Goal: Information Seeking & Learning: Learn about a topic

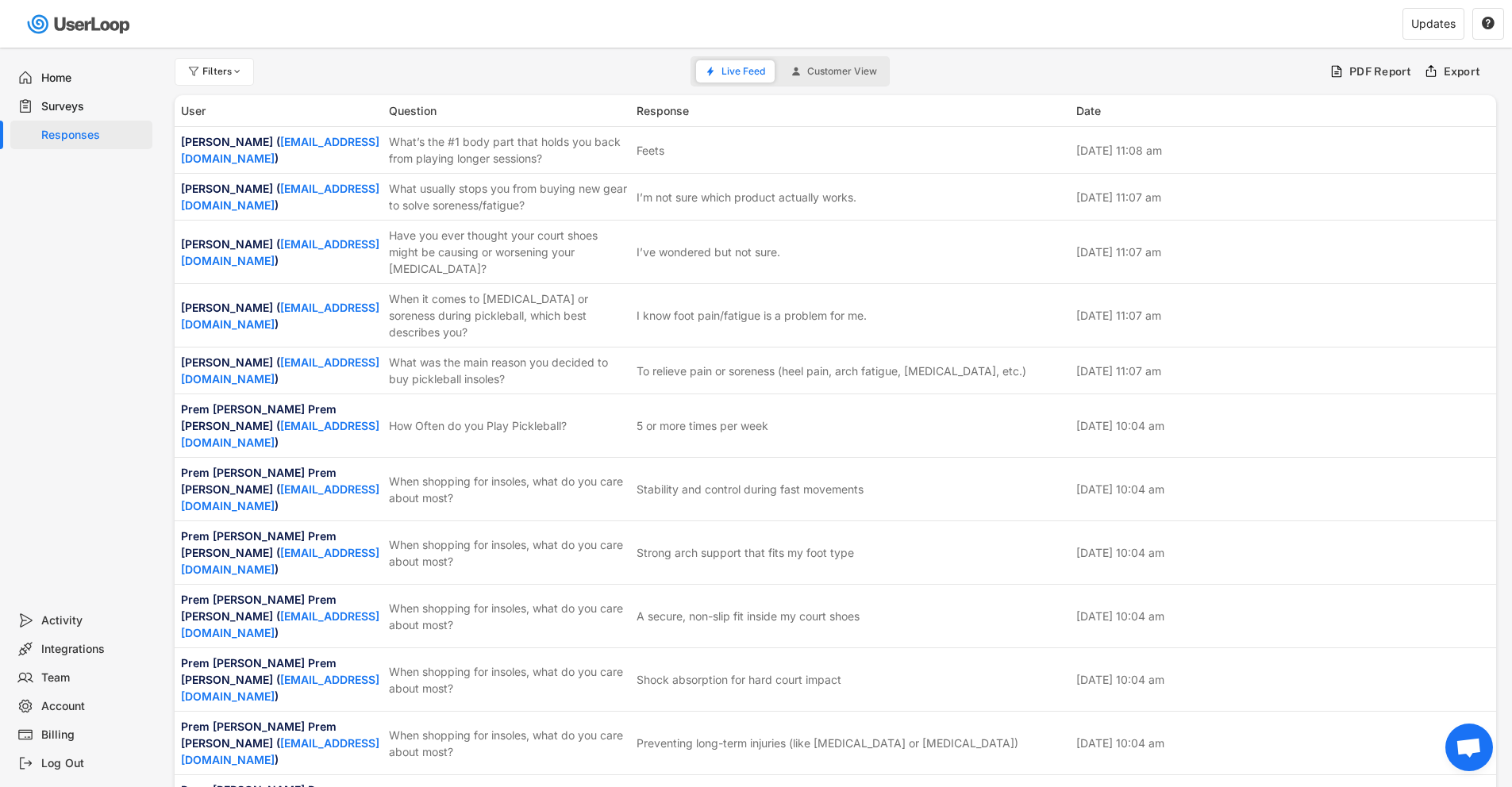
scroll to position [5258, 0]
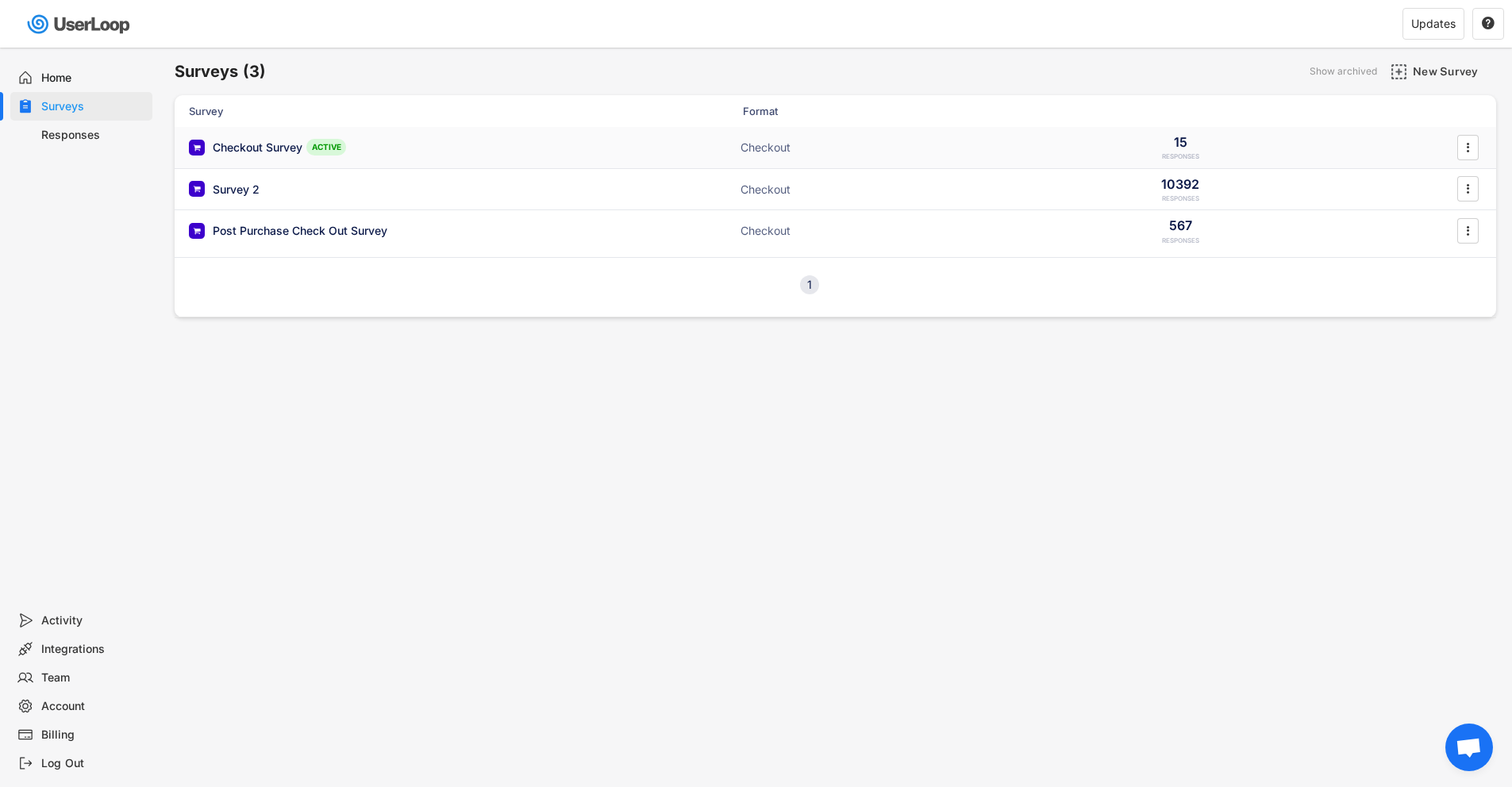
click at [358, 151] on div "Checkout Survey ACTIVE" at bounding box center [348, 147] width 317 height 17
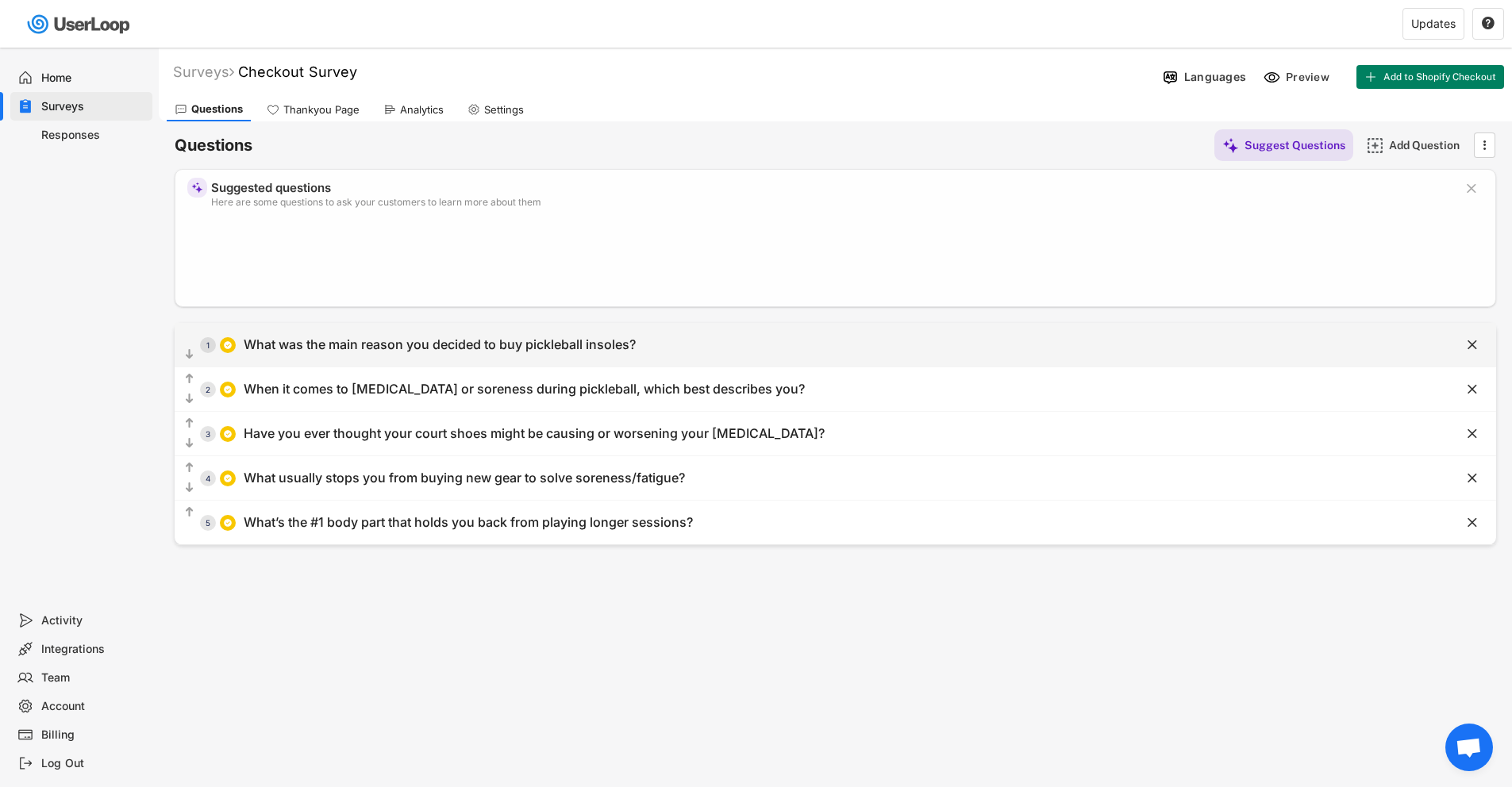
click at [455, 337] on div "What was the main reason you decided to buy pickleball insoles?" at bounding box center [439, 345] width 392 height 17
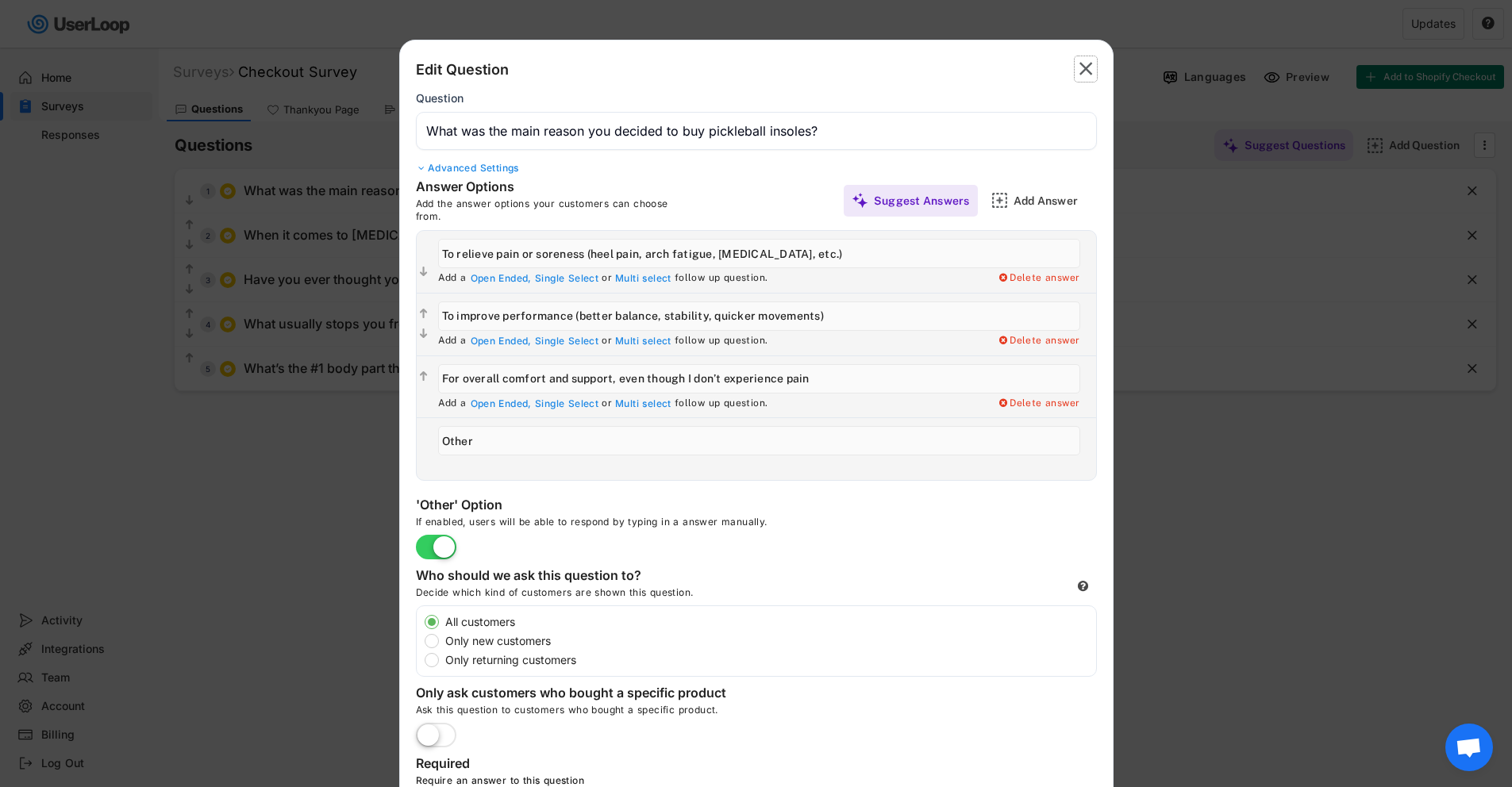
click at [1089, 60] on text "" at bounding box center [1086, 68] width 14 height 23
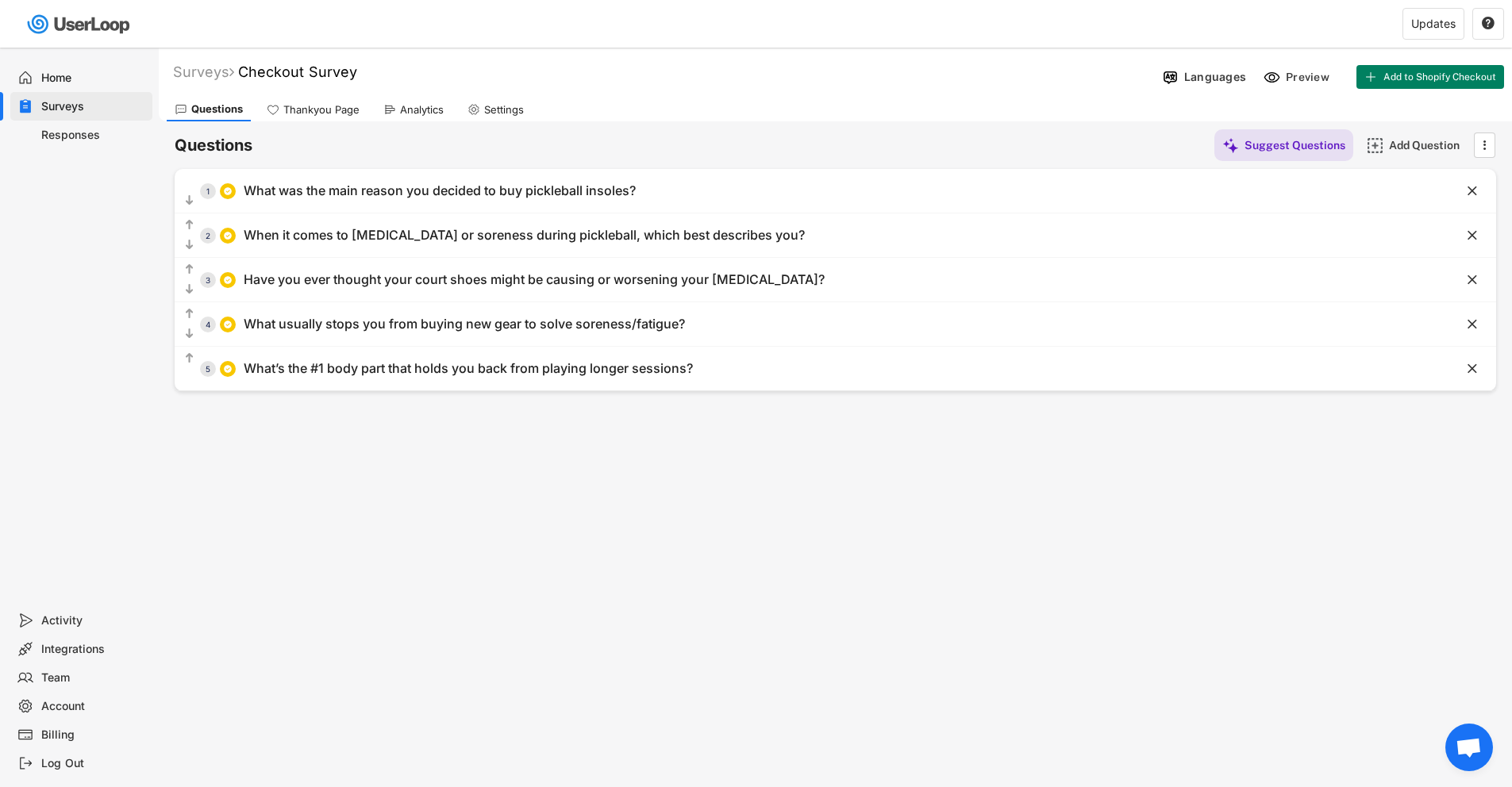
click at [95, 139] on div "Responses" at bounding box center [93, 135] width 105 height 15
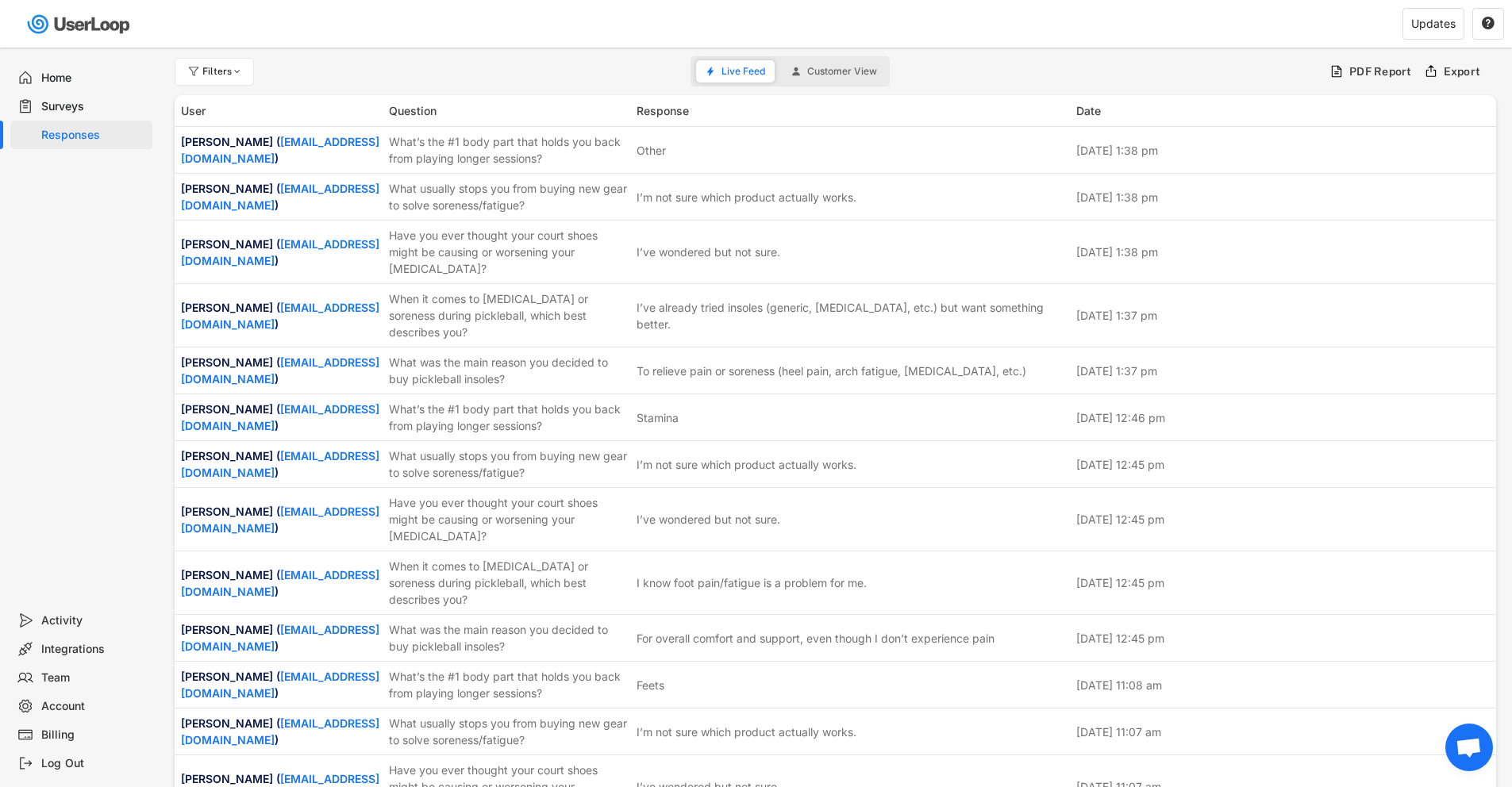
click at [78, 109] on div "Surveys" at bounding box center [93, 107] width 105 height 15
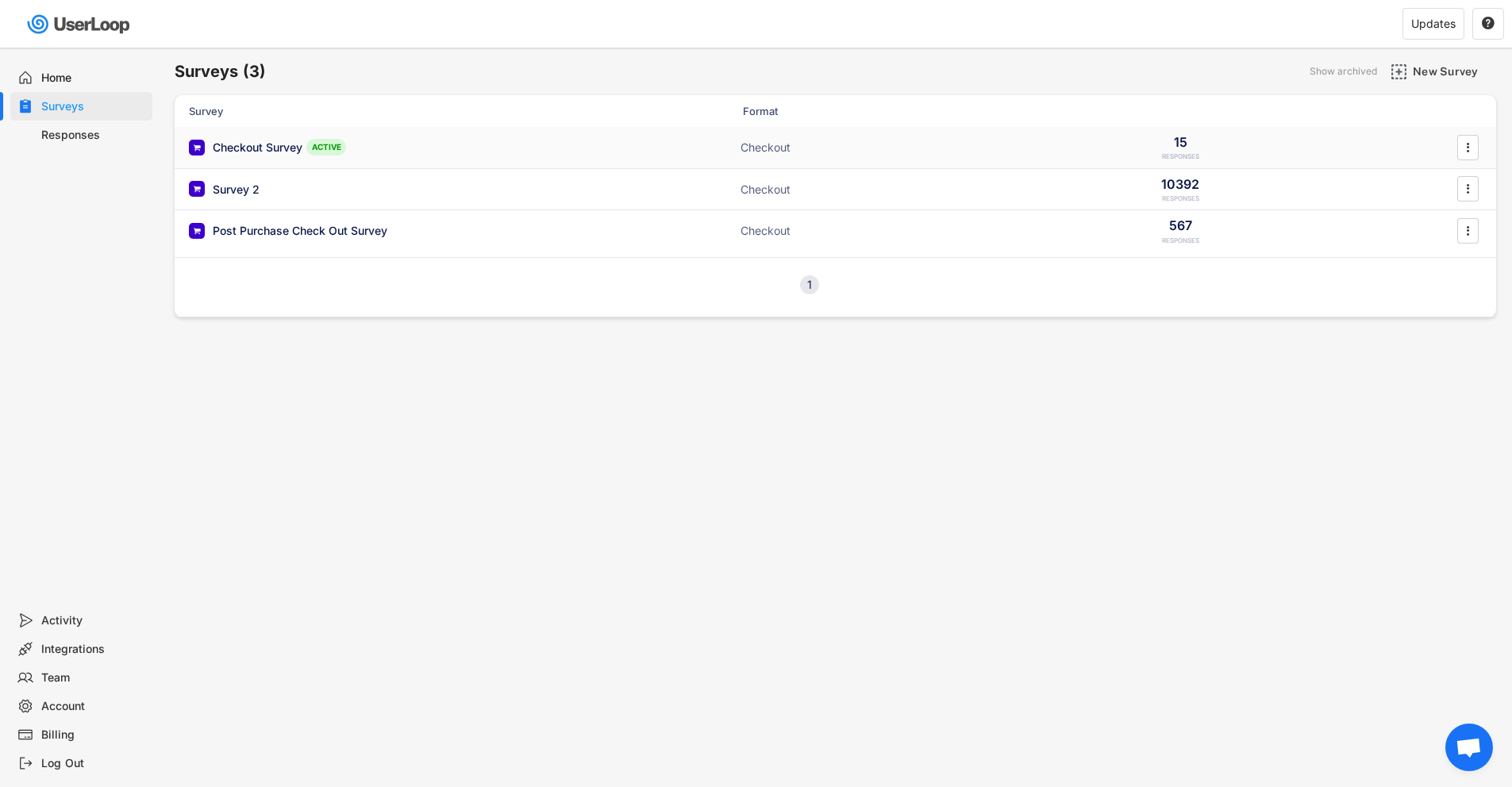
click at [304, 135] on div "Checkout Survey ACTIVE Checkout 15 RESPONSES " at bounding box center [835, 147] width 1322 height 41
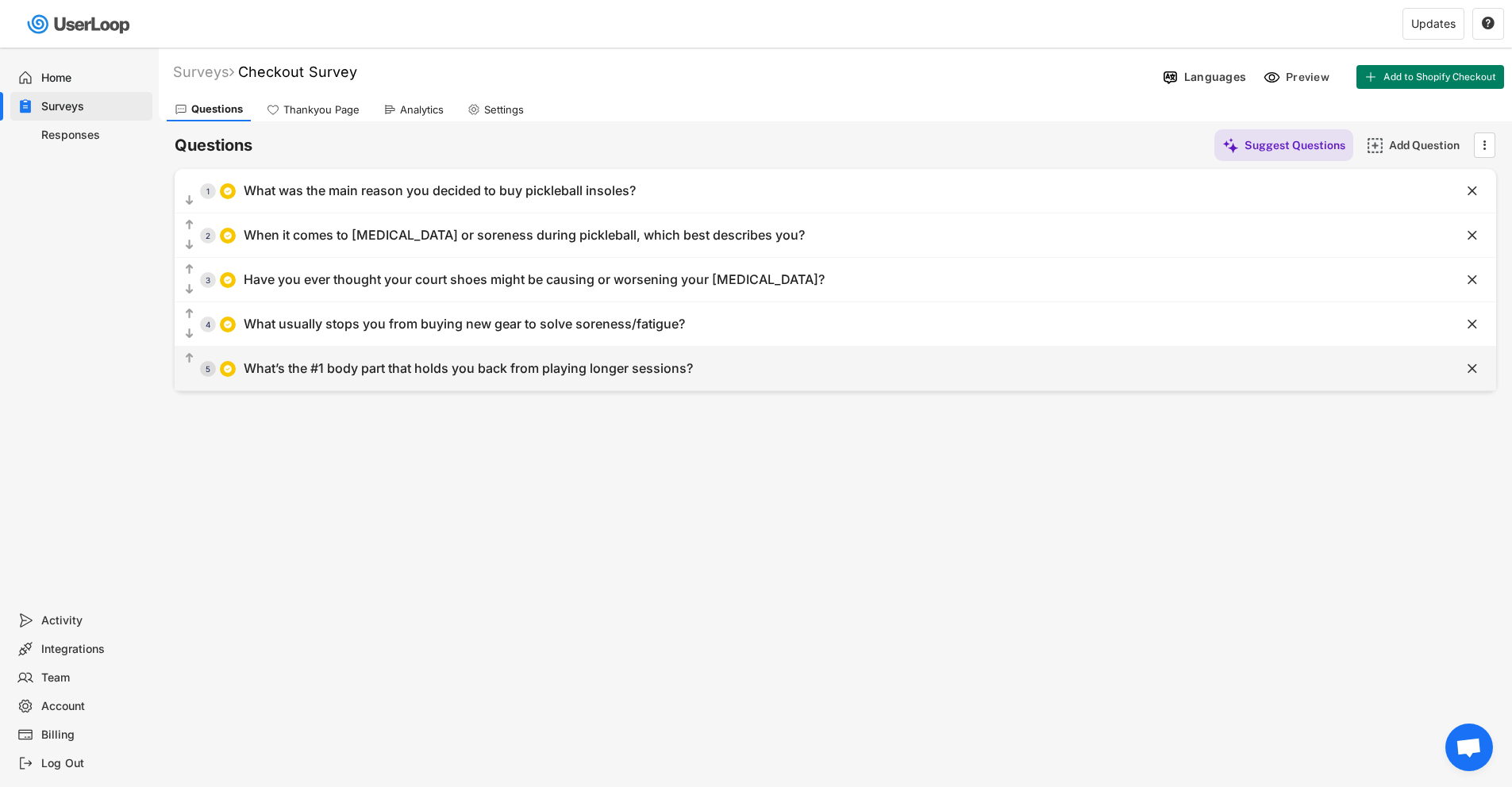
drag, startPoint x: 447, startPoint y: 365, endPoint x: 457, endPoint y: 365, distance: 10.0
click at [454, 365] on div "What’s the #1 body part that holds you back from playing longer sessions?" at bounding box center [468, 369] width 449 height 17
type input "What’s the #1 body part that holds you back from playing longer sessions?"
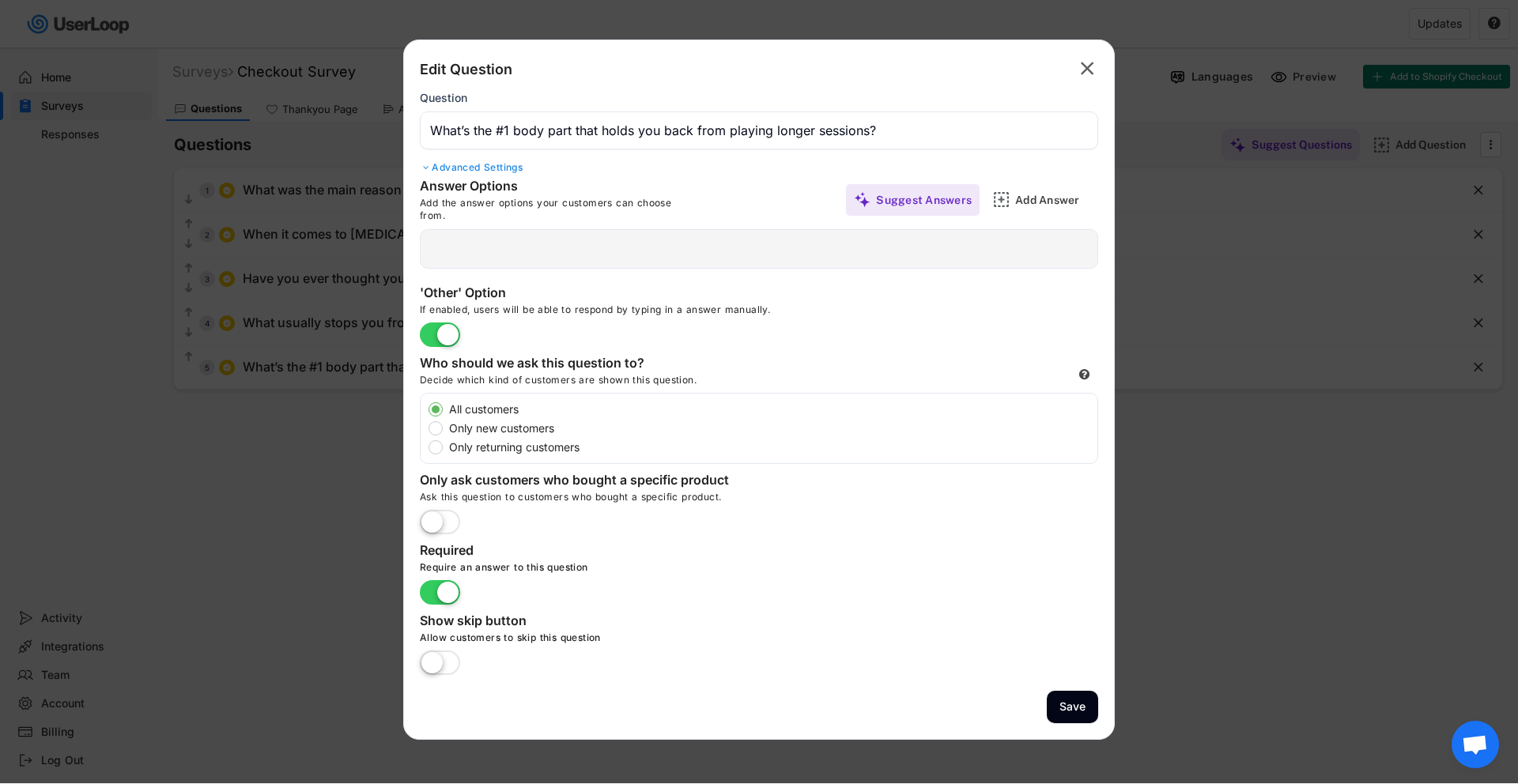
type input "Feets"
type input "Knees"
type input "Back"
type input "Stamina"
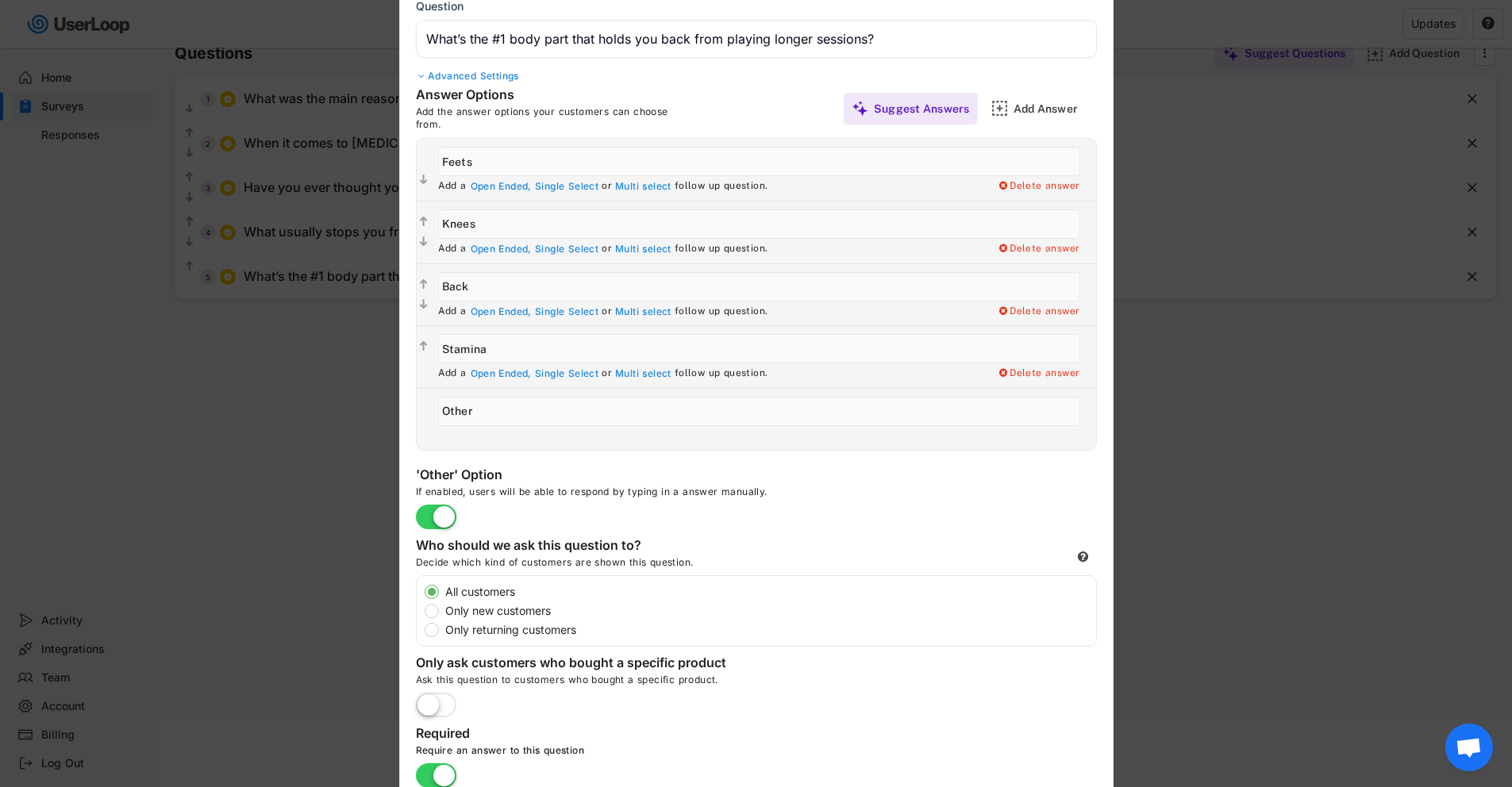
scroll to position [115, 0]
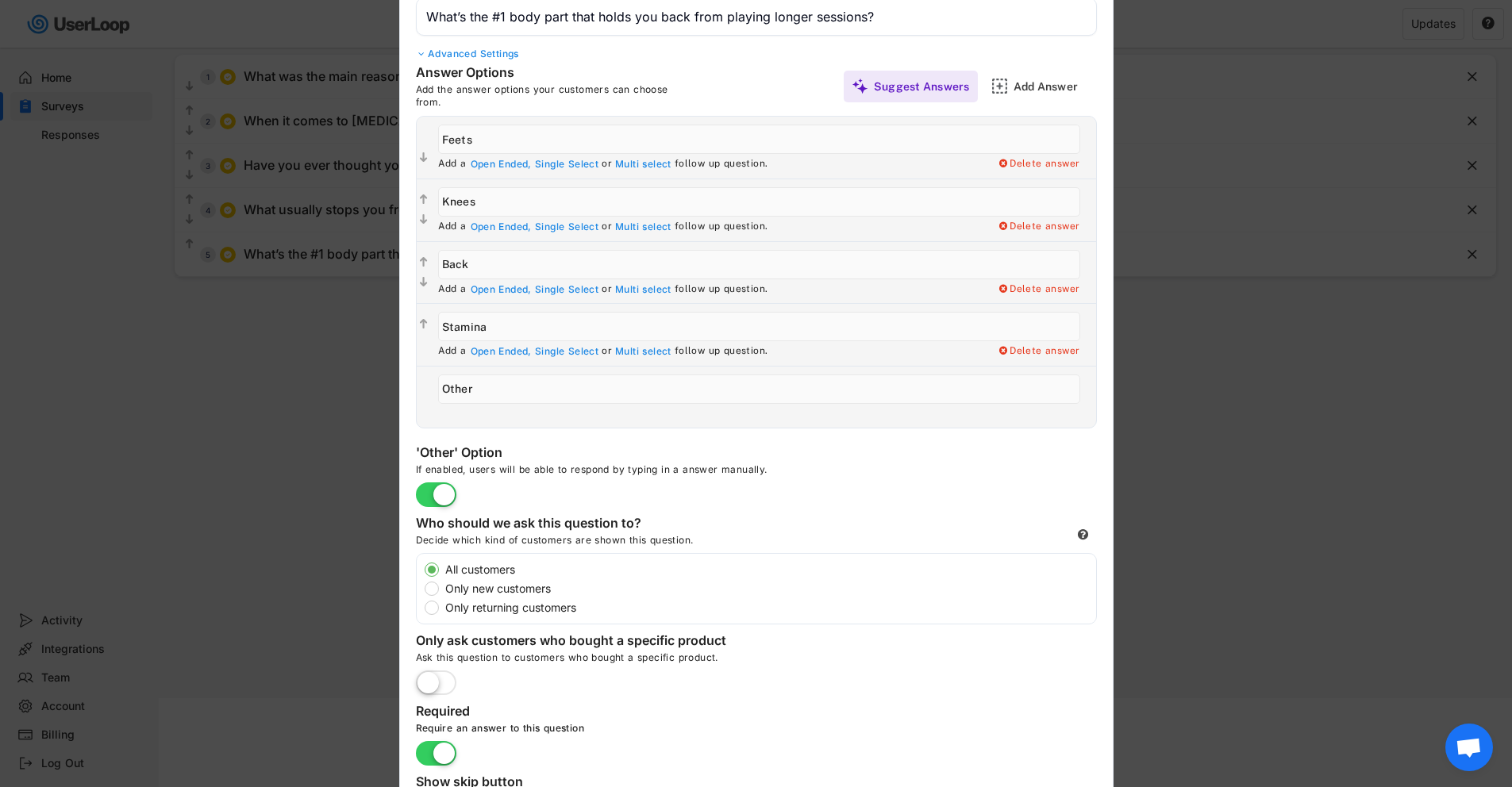
click at [184, 450] on div at bounding box center [756, 394] width 1512 height 787
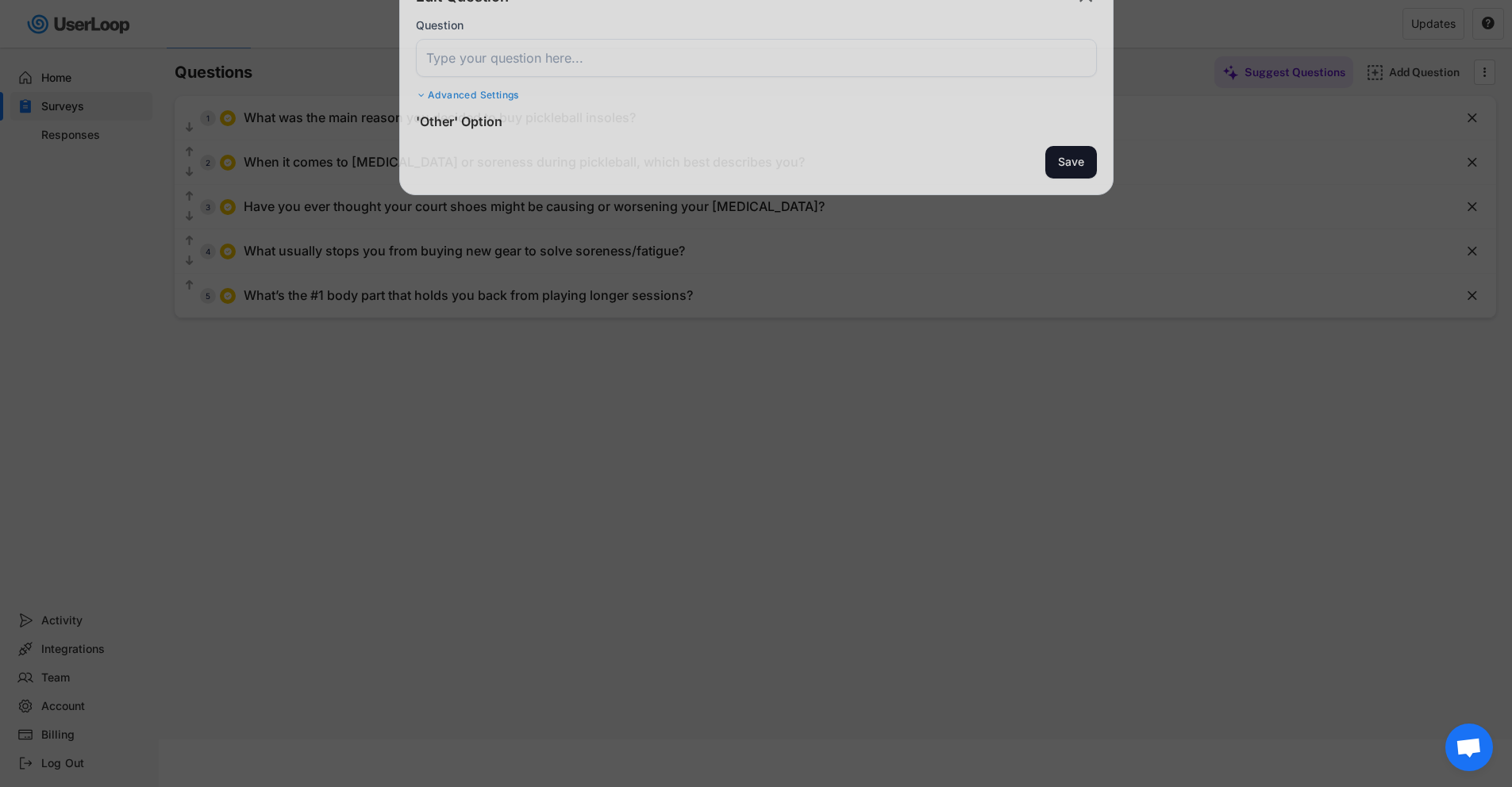
scroll to position [73, 0]
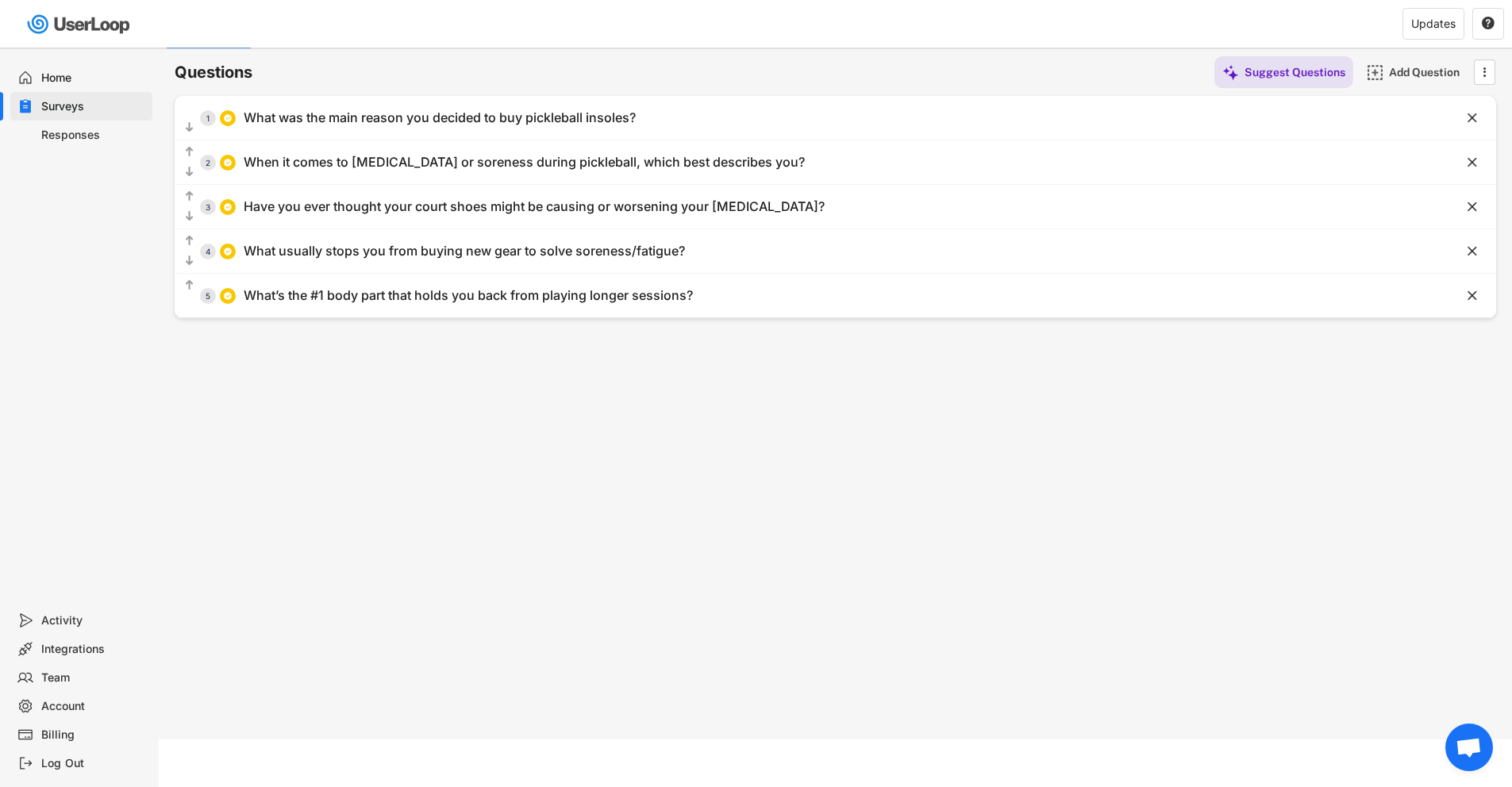
click at [86, 136] on div "Responses" at bounding box center [93, 135] width 105 height 15
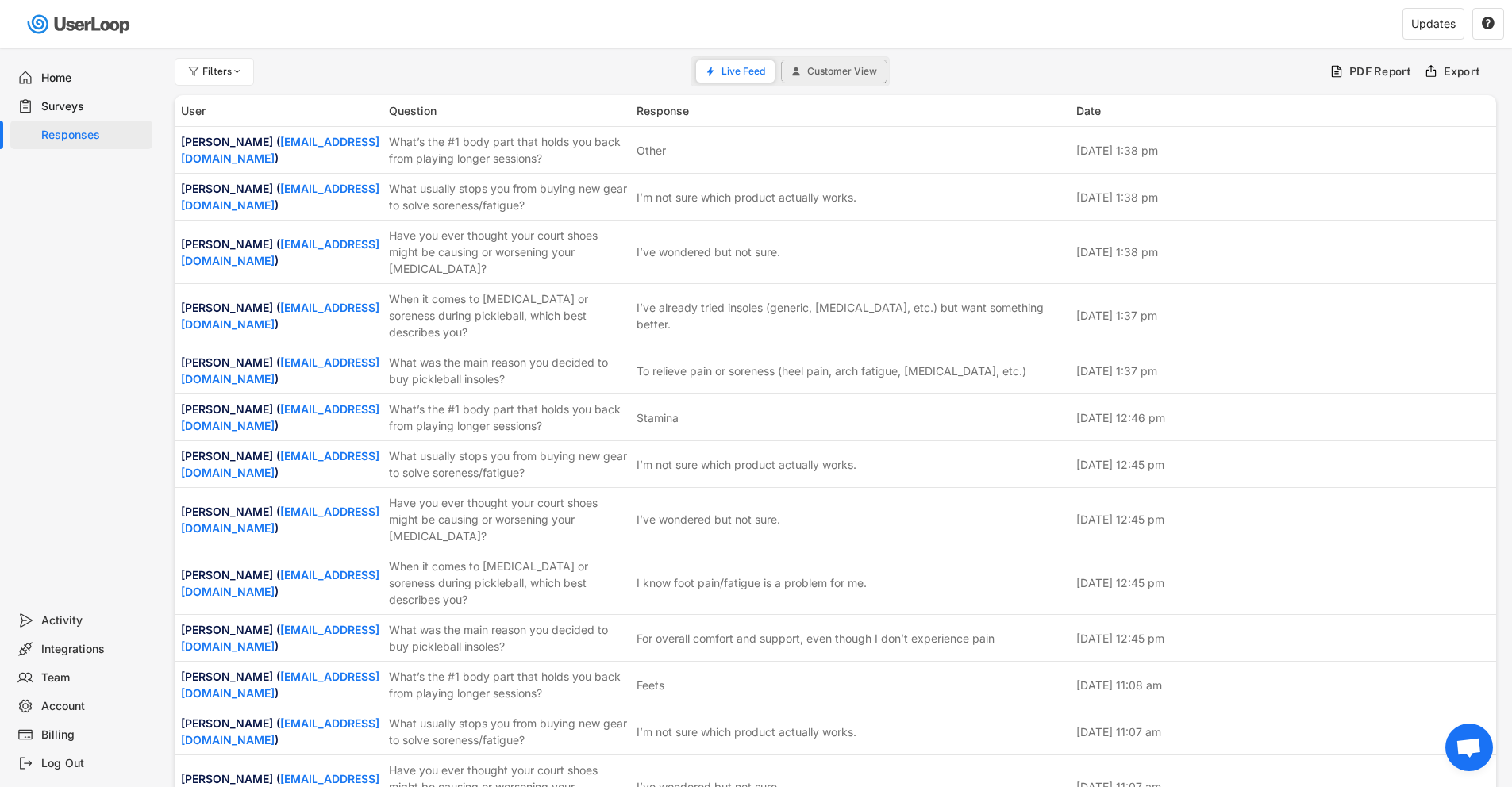
click at [823, 63] on button "Customer View" at bounding box center [834, 71] width 105 height 22
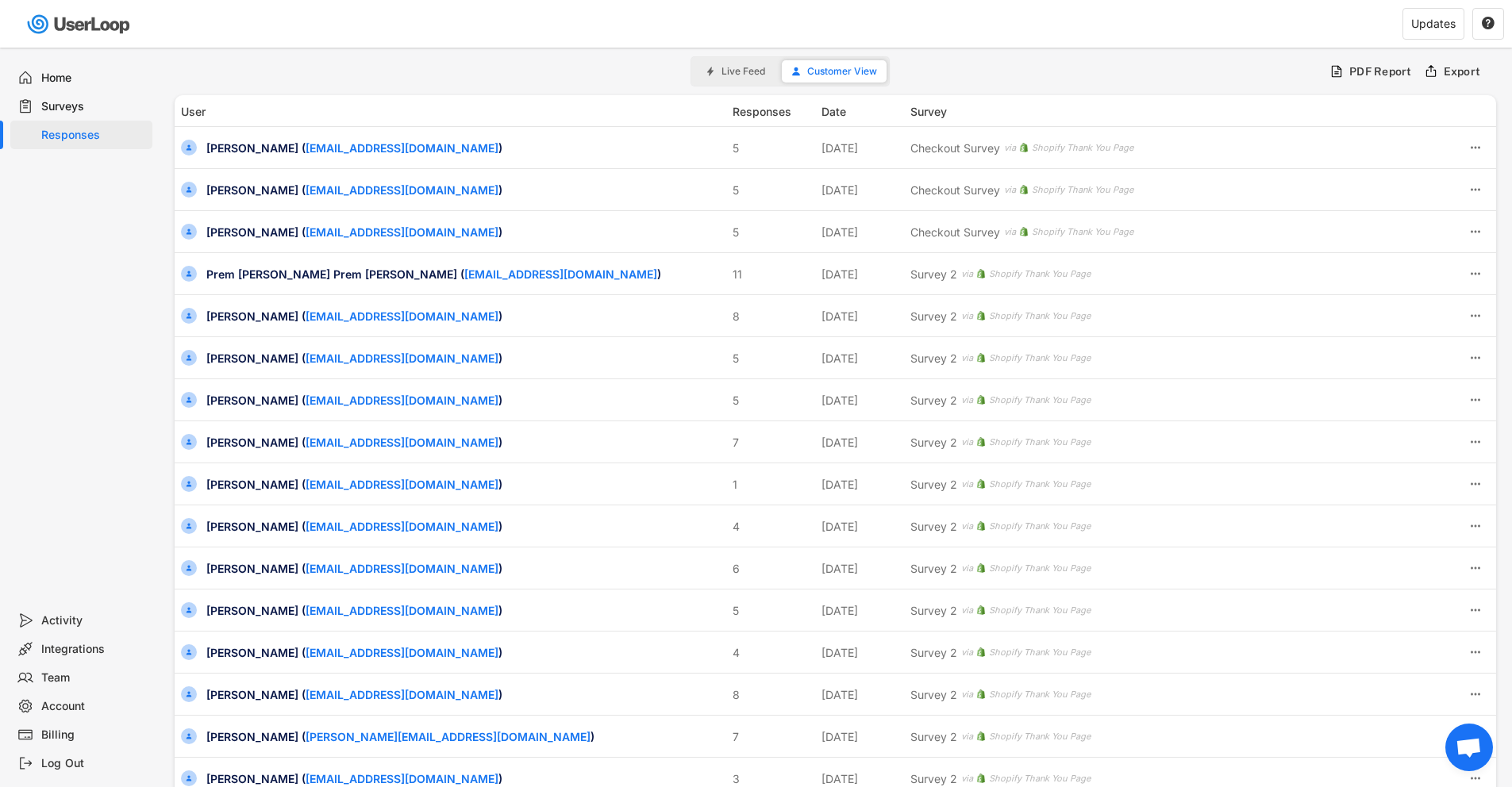
click at [727, 78] on button "Live Feed" at bounding box center [735, 71] width 79 height 22
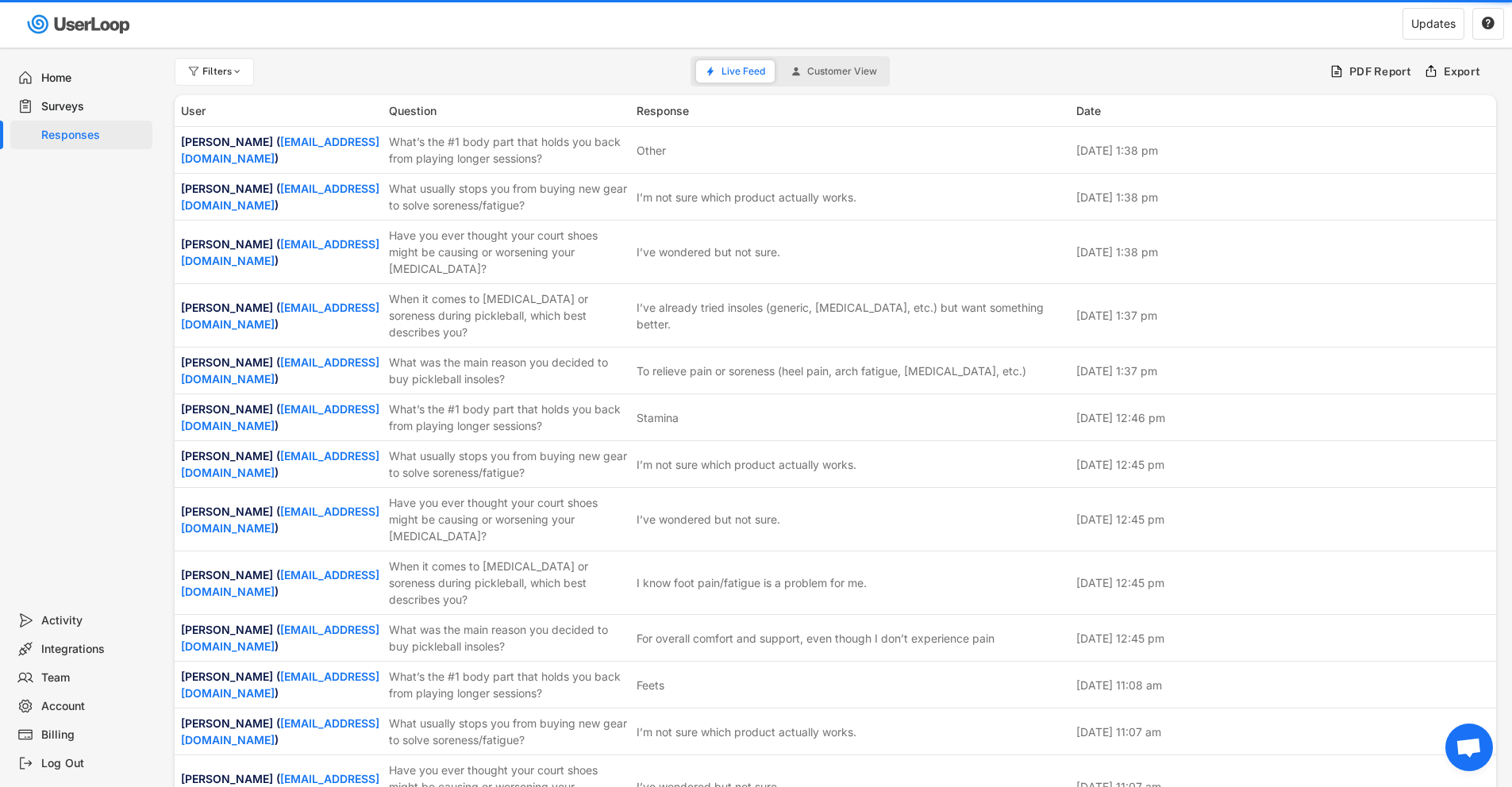
click at [85, 103] on div "Surveys" at bounding box center [93, 107] width 105 height 15
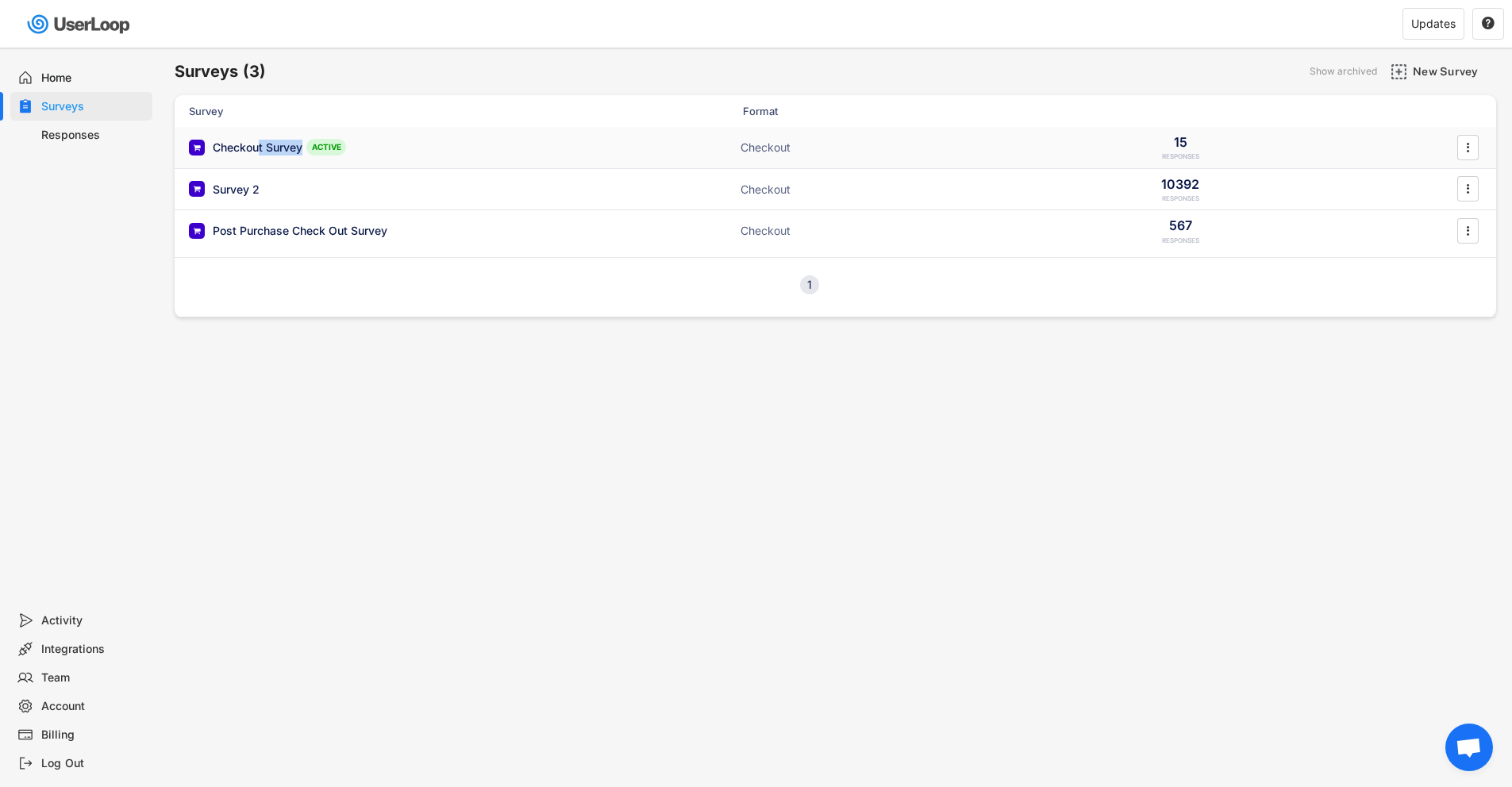
click at [261, 156] on div "Checkout Survey ACTIVE Checkout 15 RESPONSES " at bounding box center [835, 147] width 1322 height 41
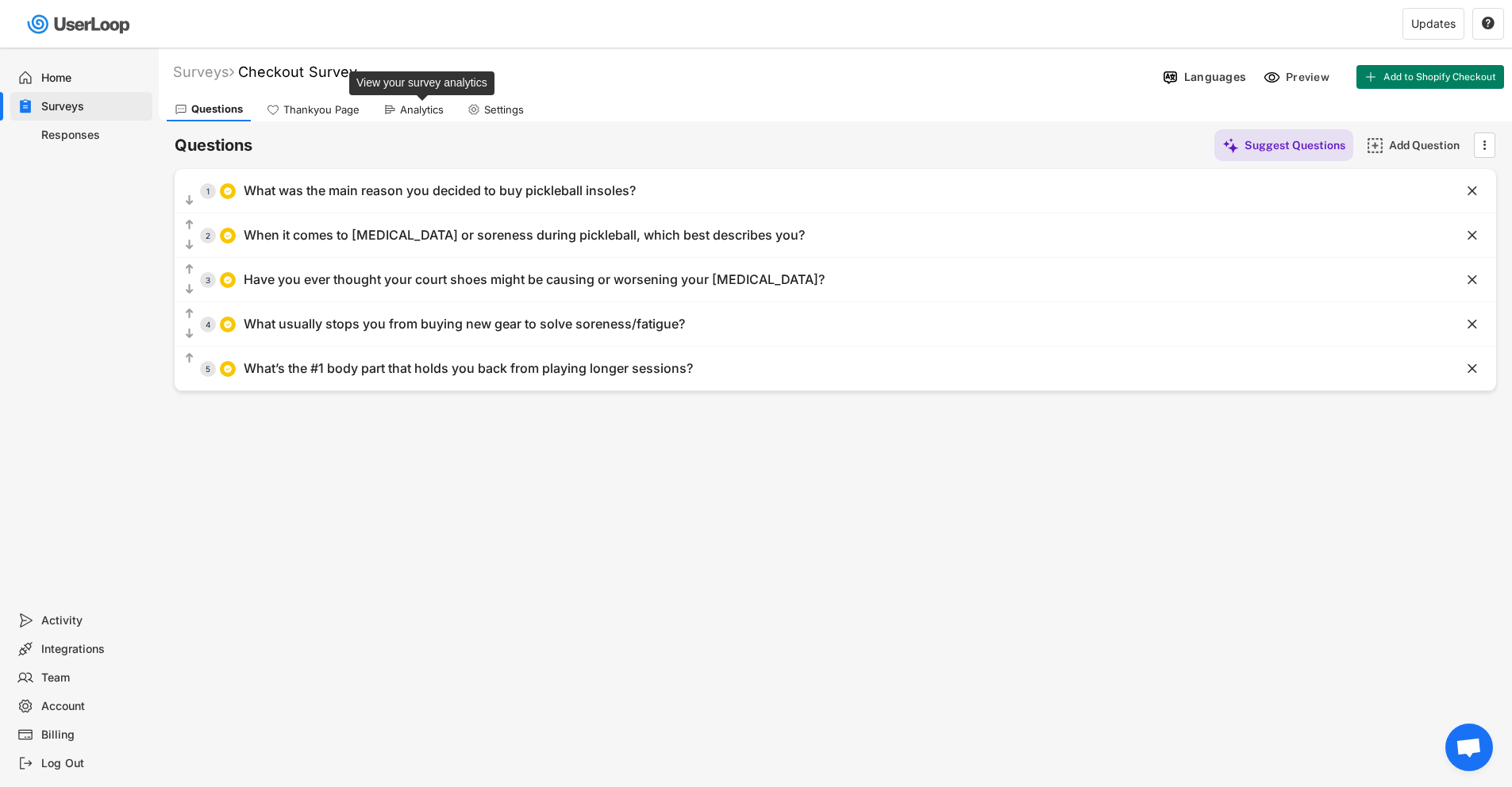
click at [421, 109] on div "Analytics" at bounding box center [422, 110] width 43 height 14
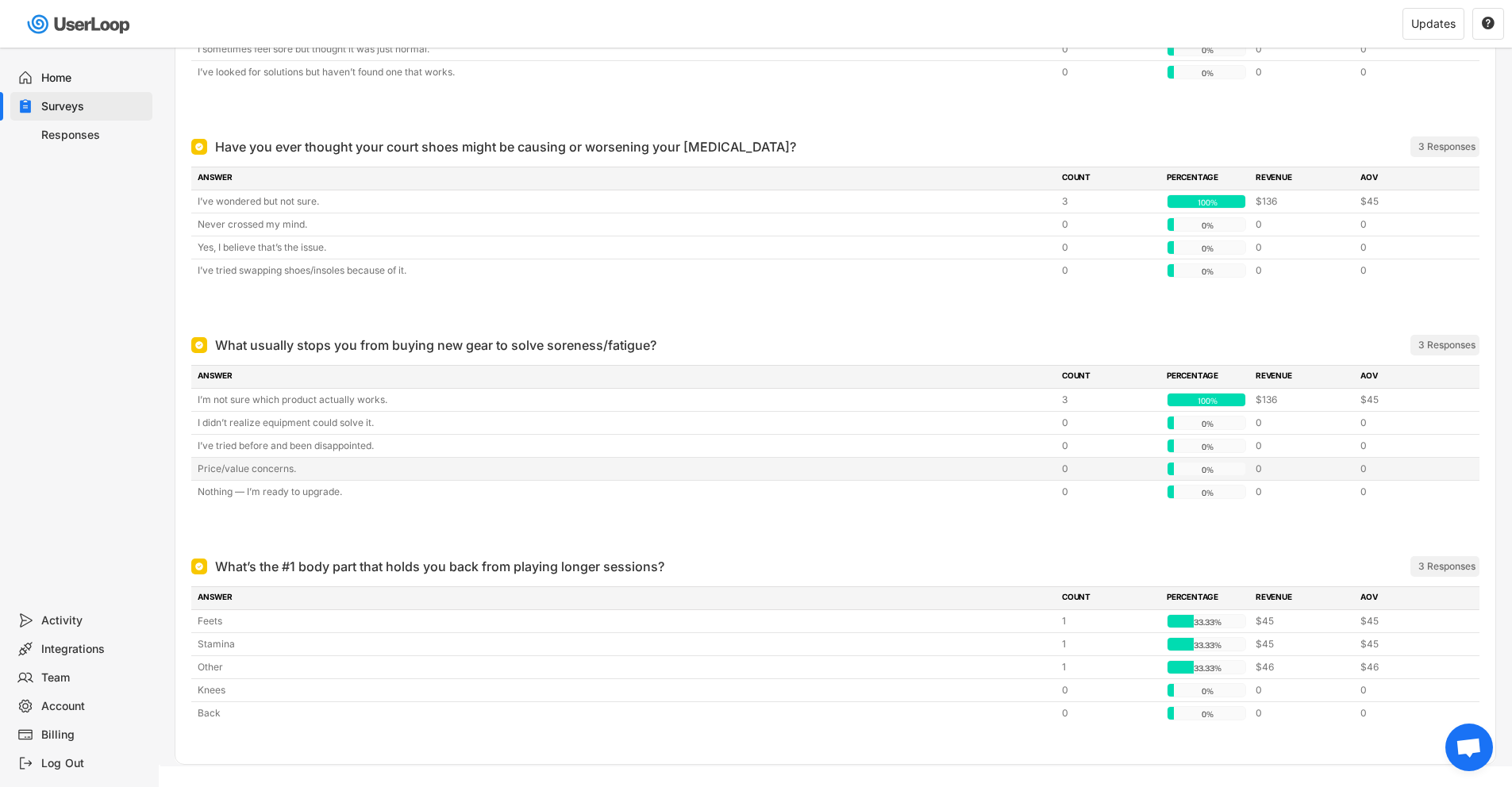
scroll to position [578, 0]
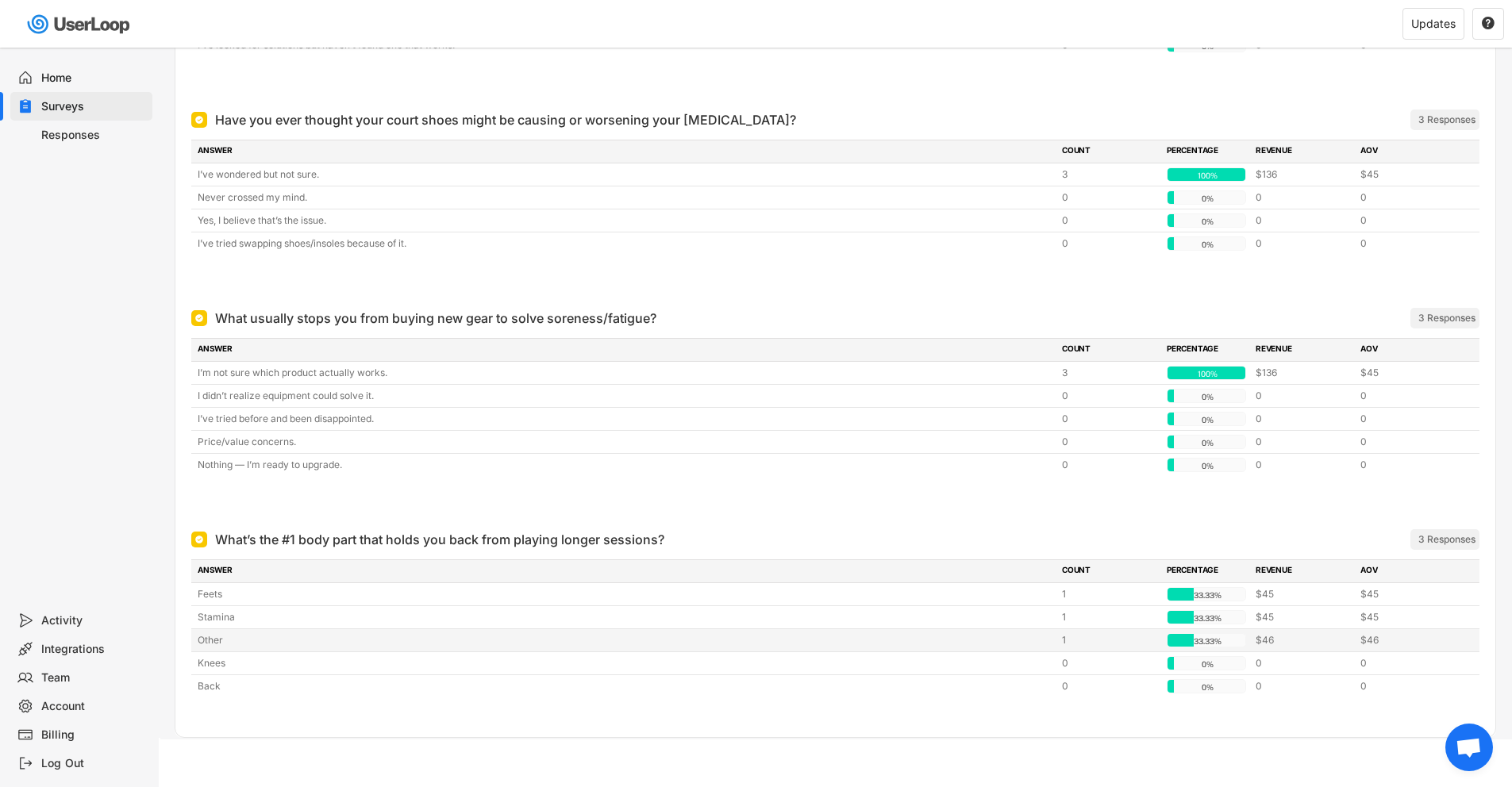
click at [559, 640] on div "Other" at bounding box center [625, 640] width 855 height 14
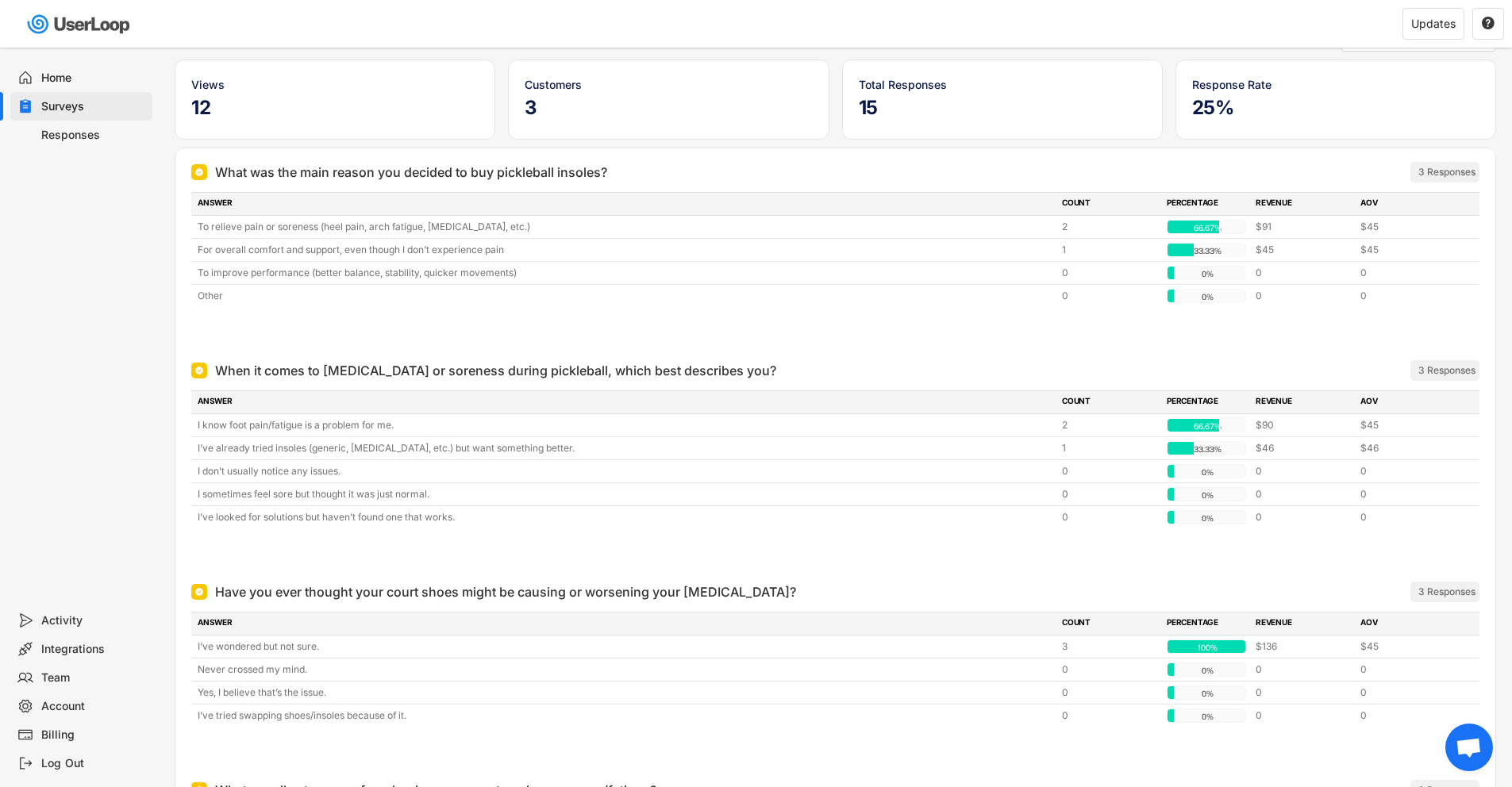
scroll to position [0, 0]
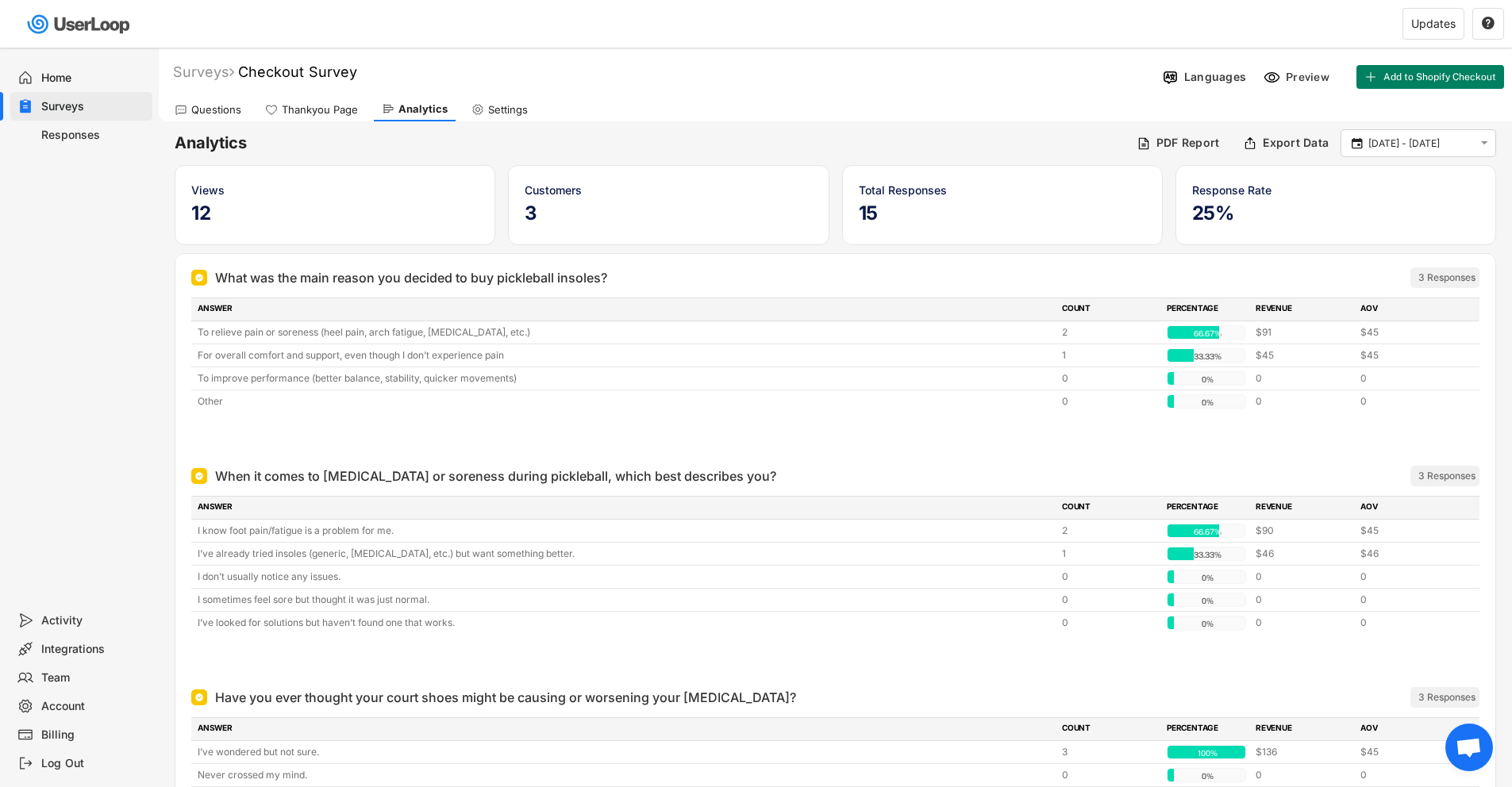
click at [76, 144] on div "Responses" at bounding box center [81, 135] width 142 height 29
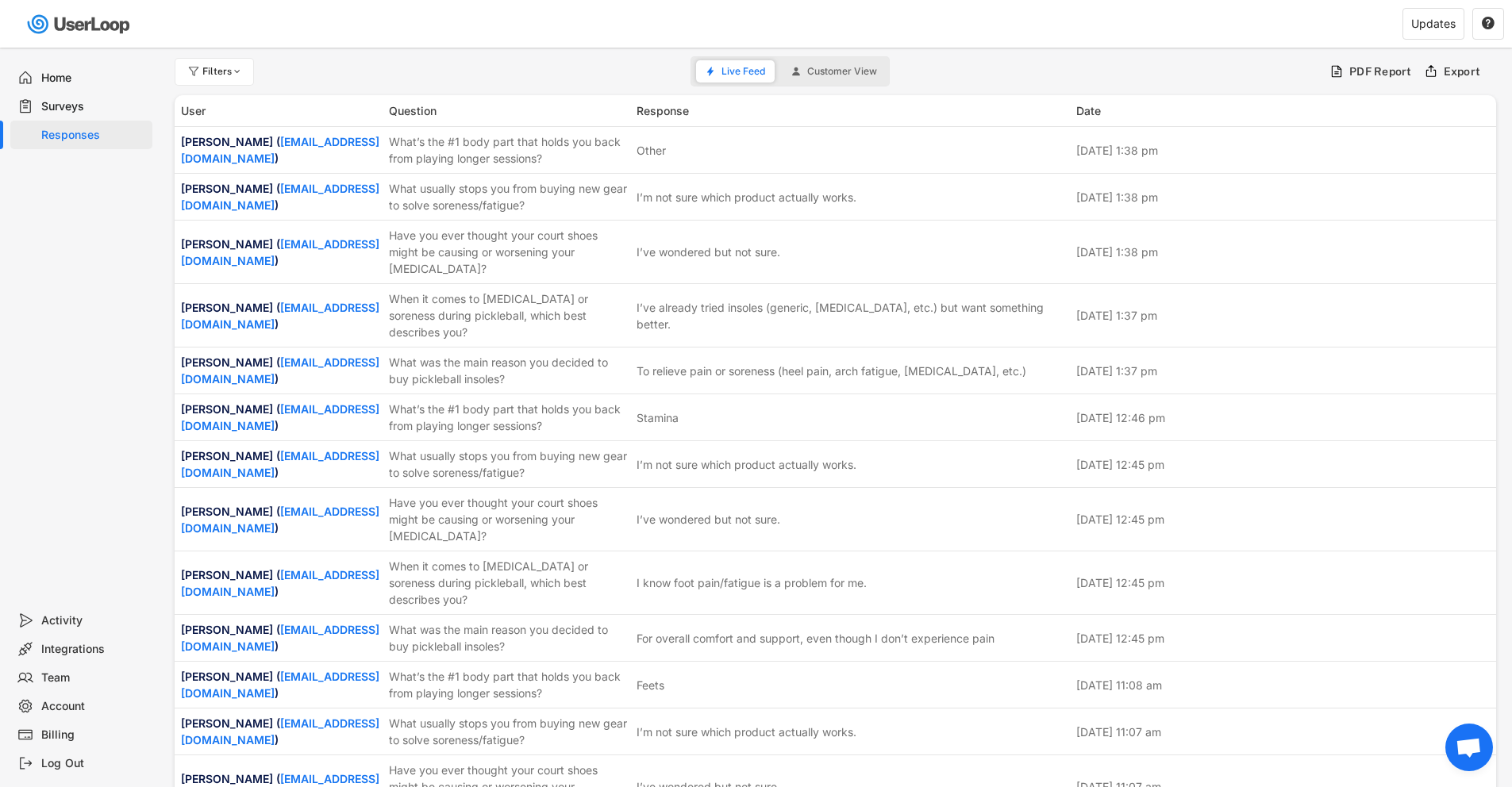
click at [68, 92] on div "Surveys" at bounding box center [81, 107] width 142 height 29
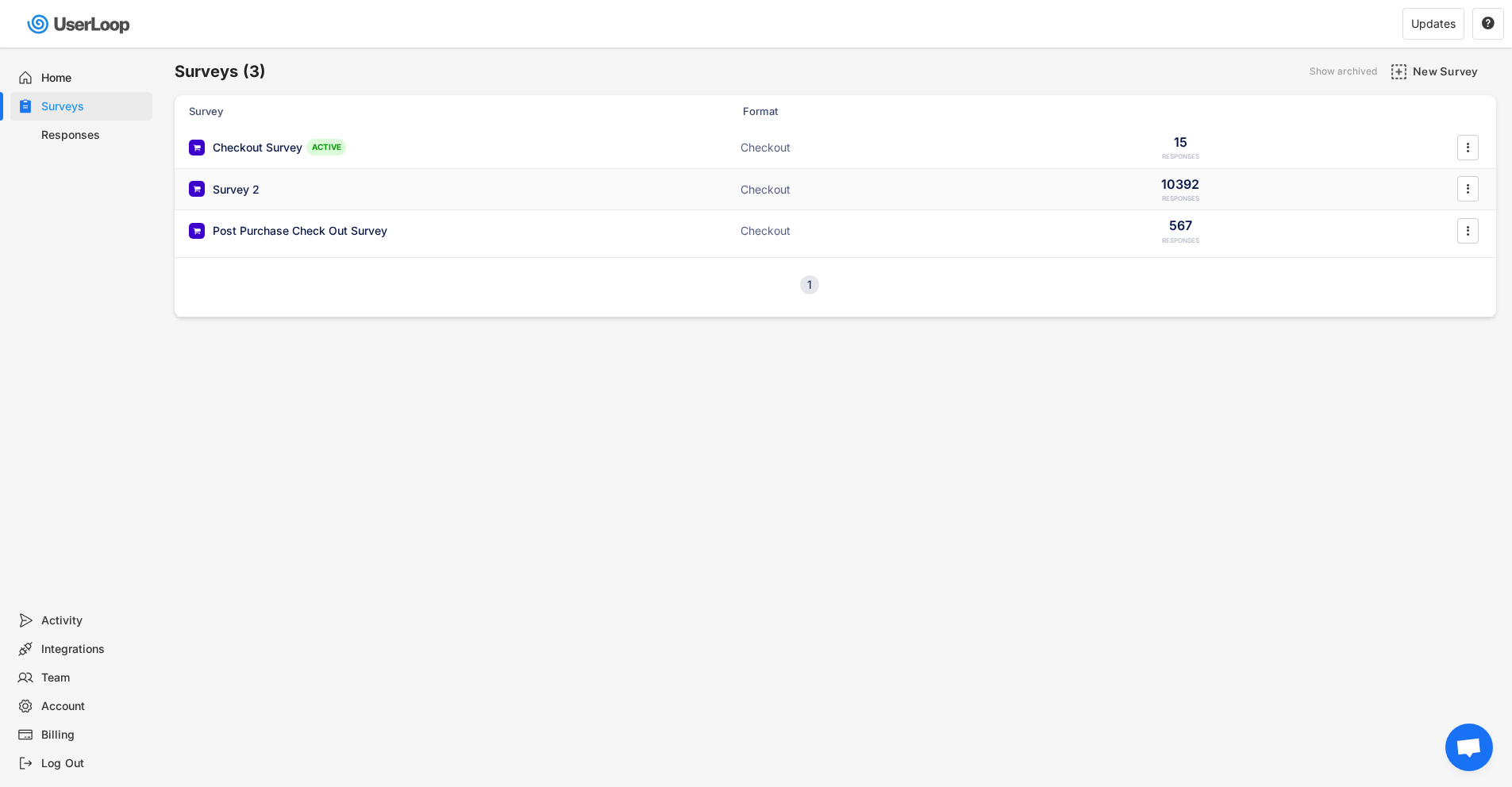
click at [291, 182] on div "Survey 2" at bounding box center [348, 189] width 317 height 16
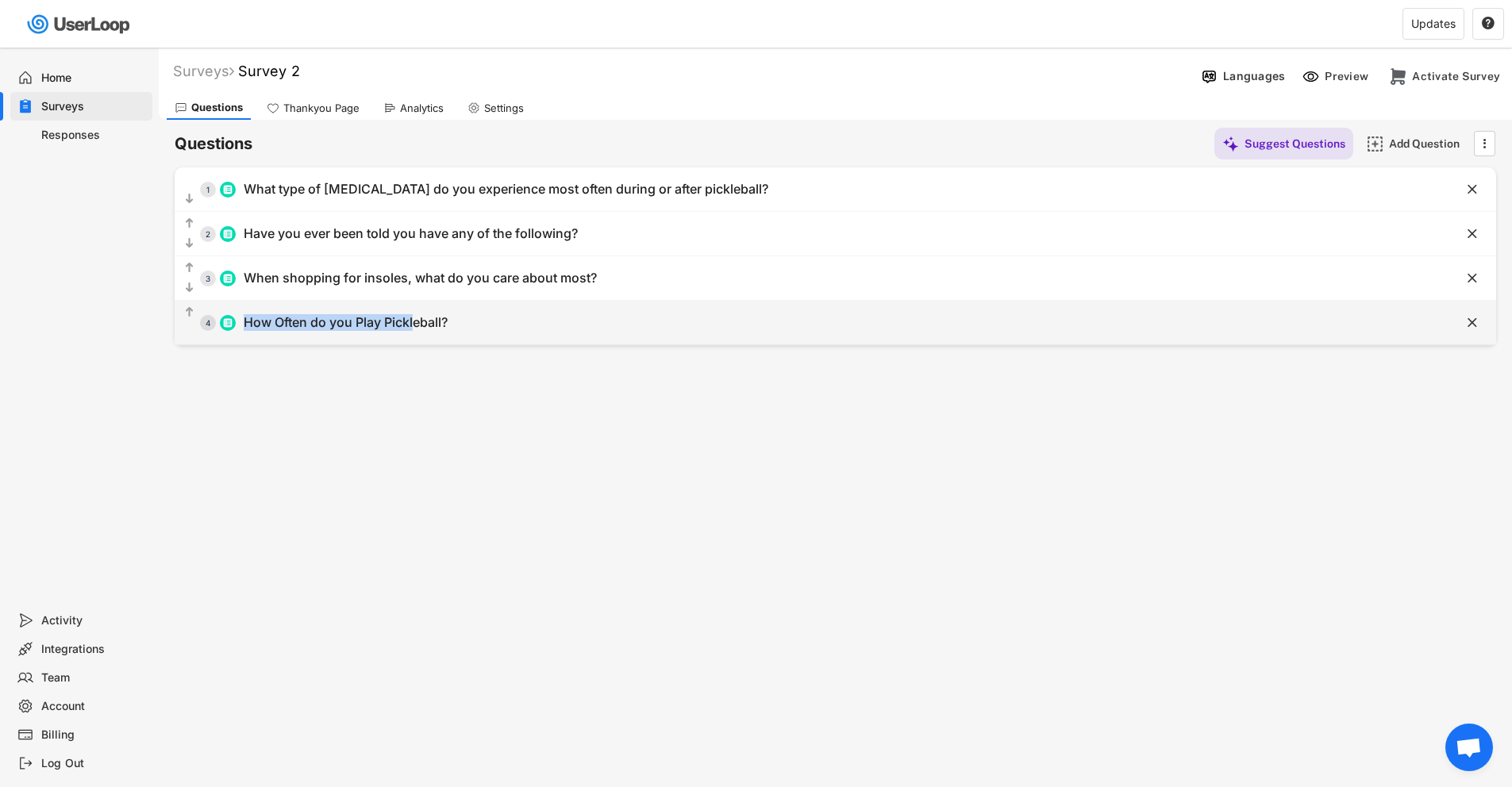
click at [418, 317] on div "  4 How Often do you Play Pickleball?" at bounding box center [796, 322] width 1243 height 36
type input "How Often do you Play Pickleball?"
type input "Less than once a week"
type input "1–2 times per week"
type input "3–4 times per week"
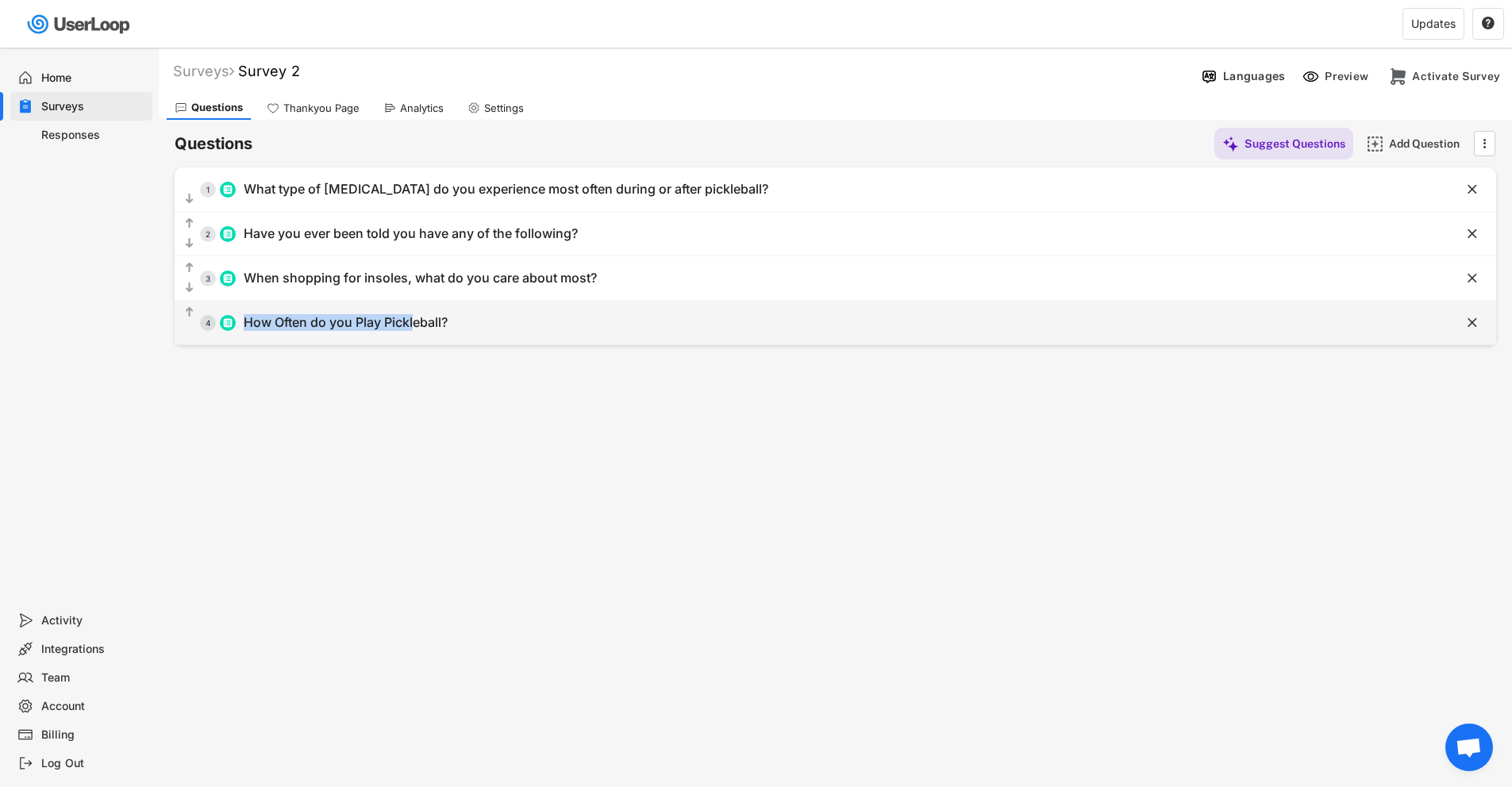
type input "5 or more times per week"
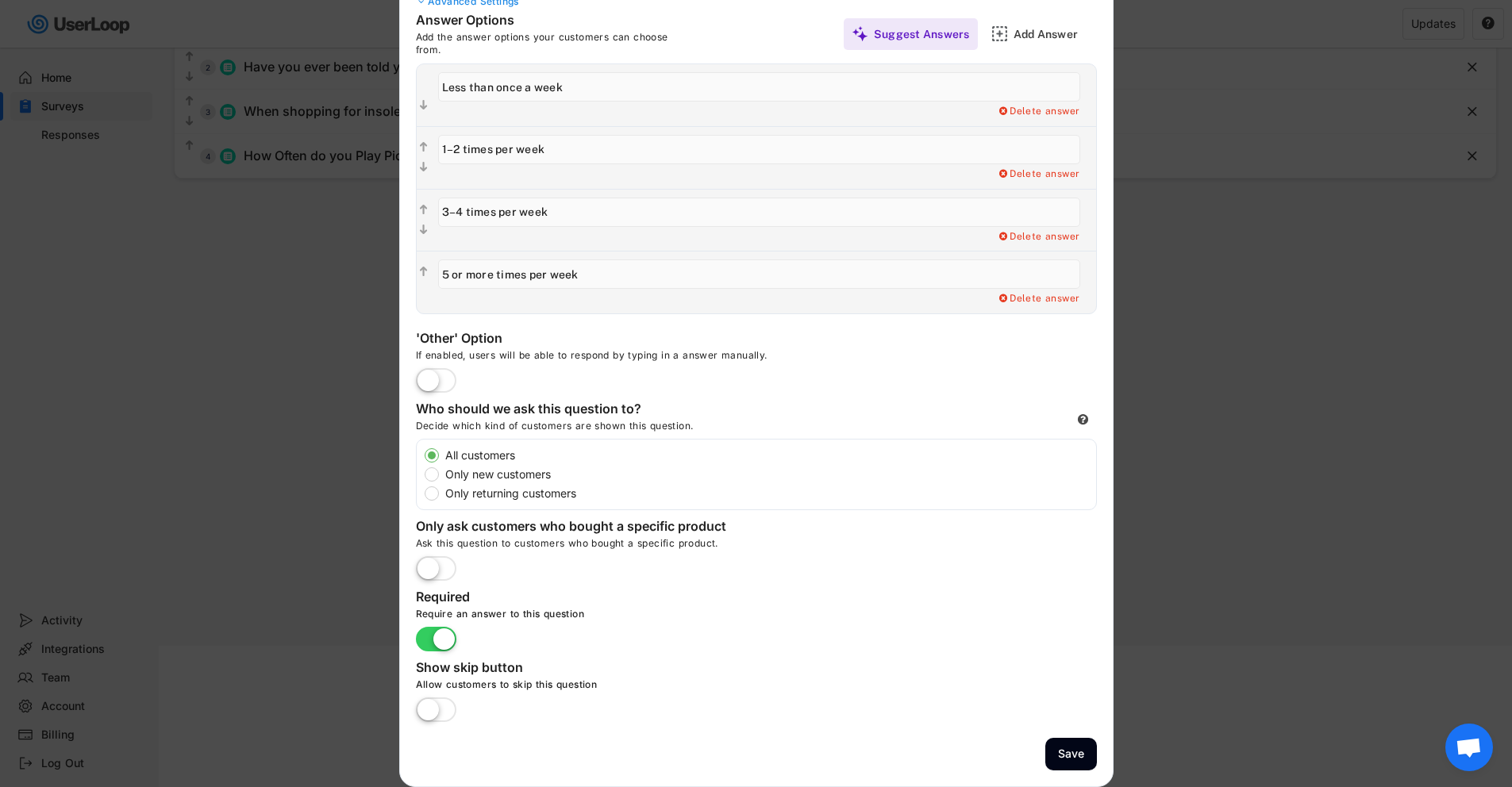
click at [225, 407] on div at bounding box center [756, 394] width 1512 height 787
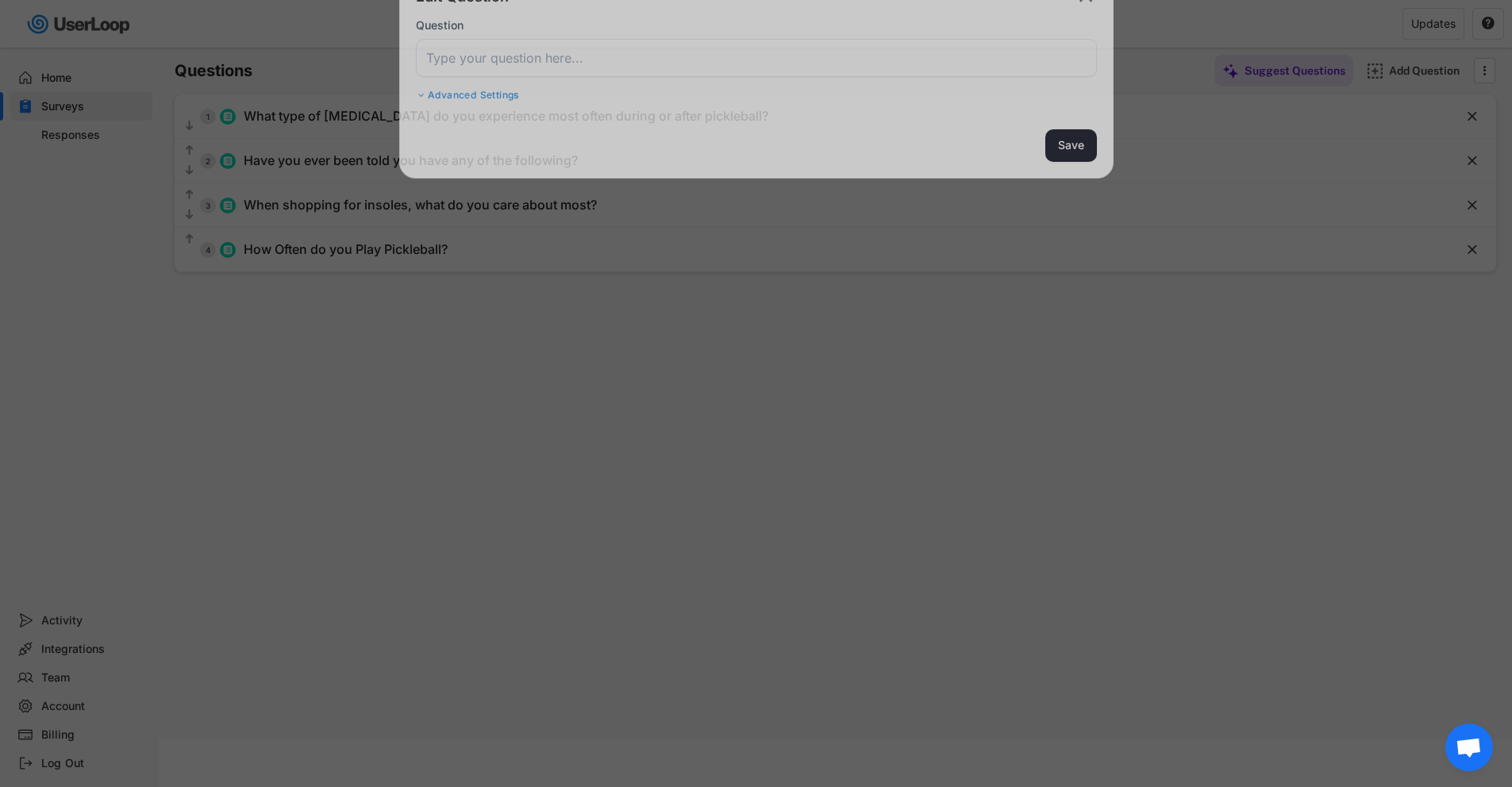
scroll to position [73, 0]
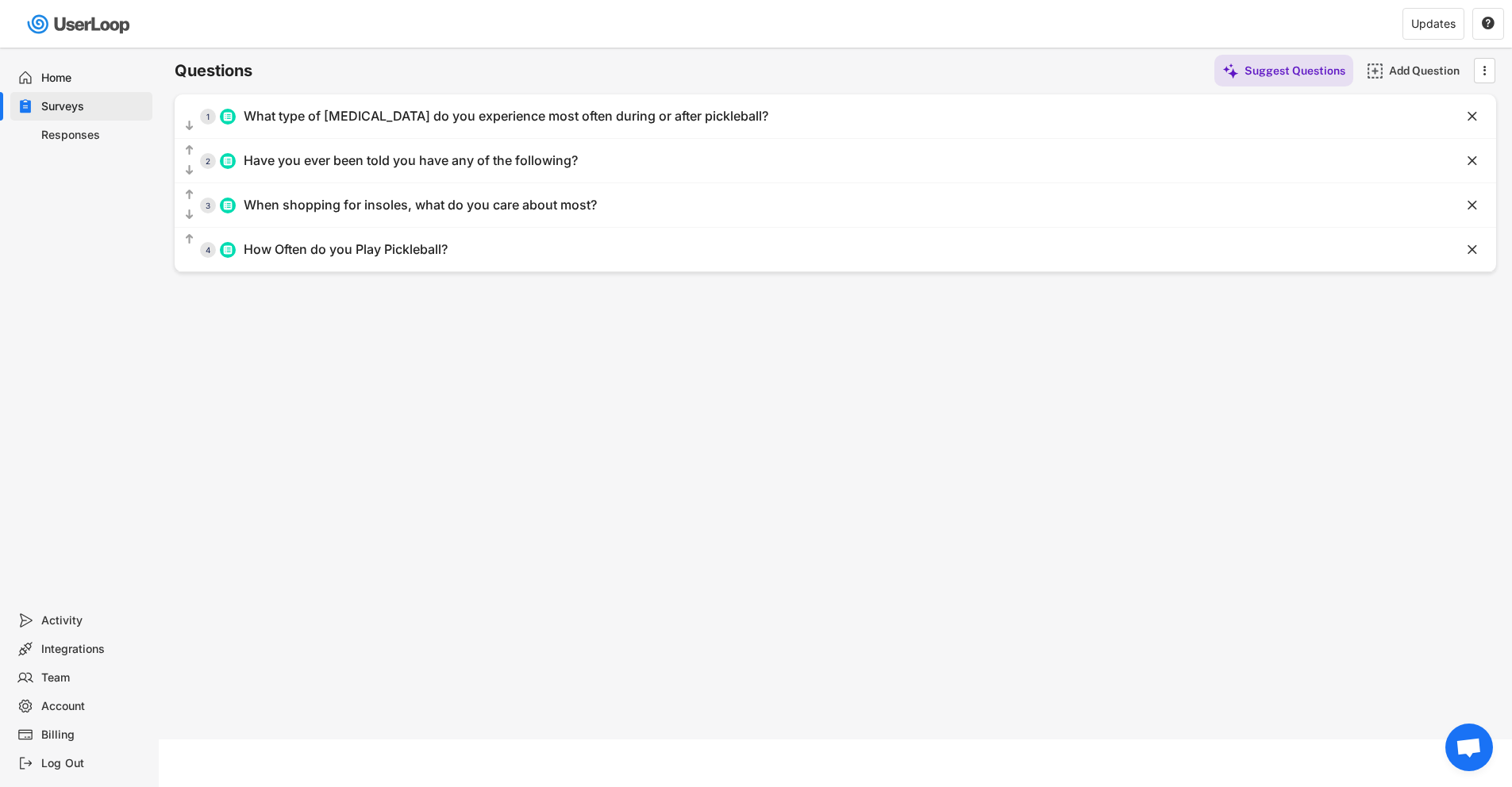
click at [96, 137] on div "Responses" at bounding box center [93, 135] width 105 height 15
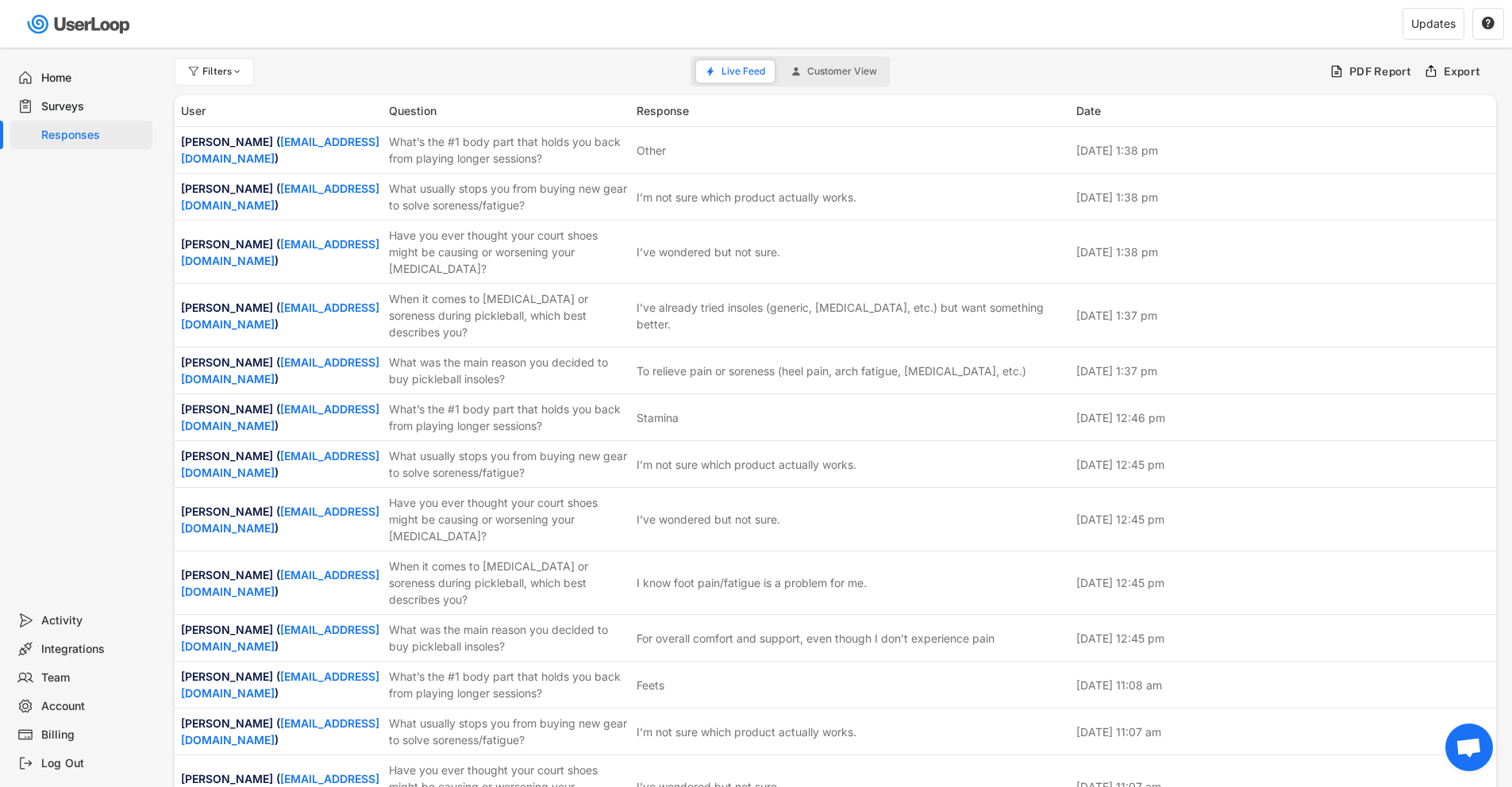
click at [79, 99] on div "Surveys" at bounding box center [93, 107] width 105 height 15
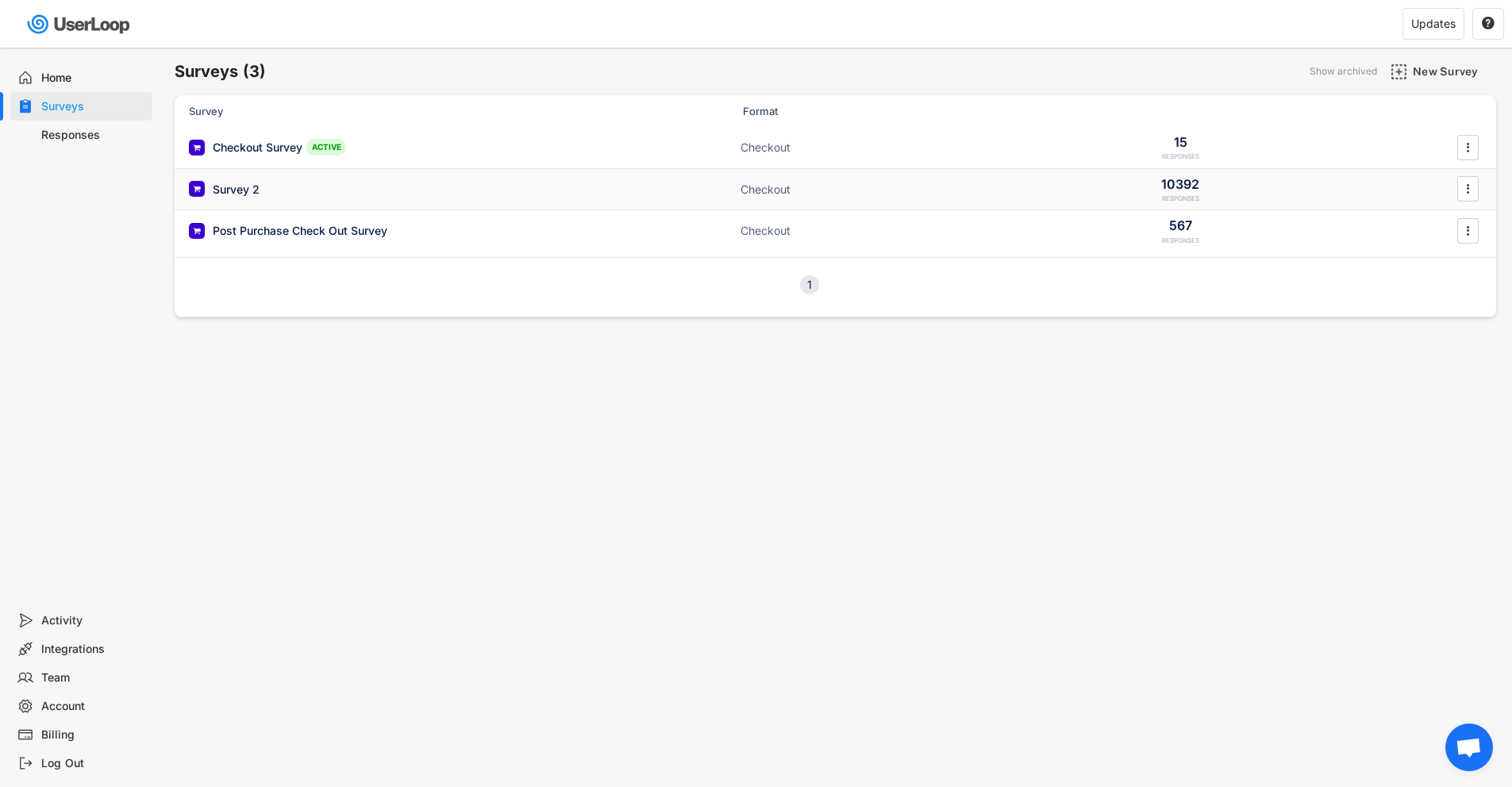
click at [246, 188] on div "Survey 2" at bounding box center [236, 190] width 46 height 16
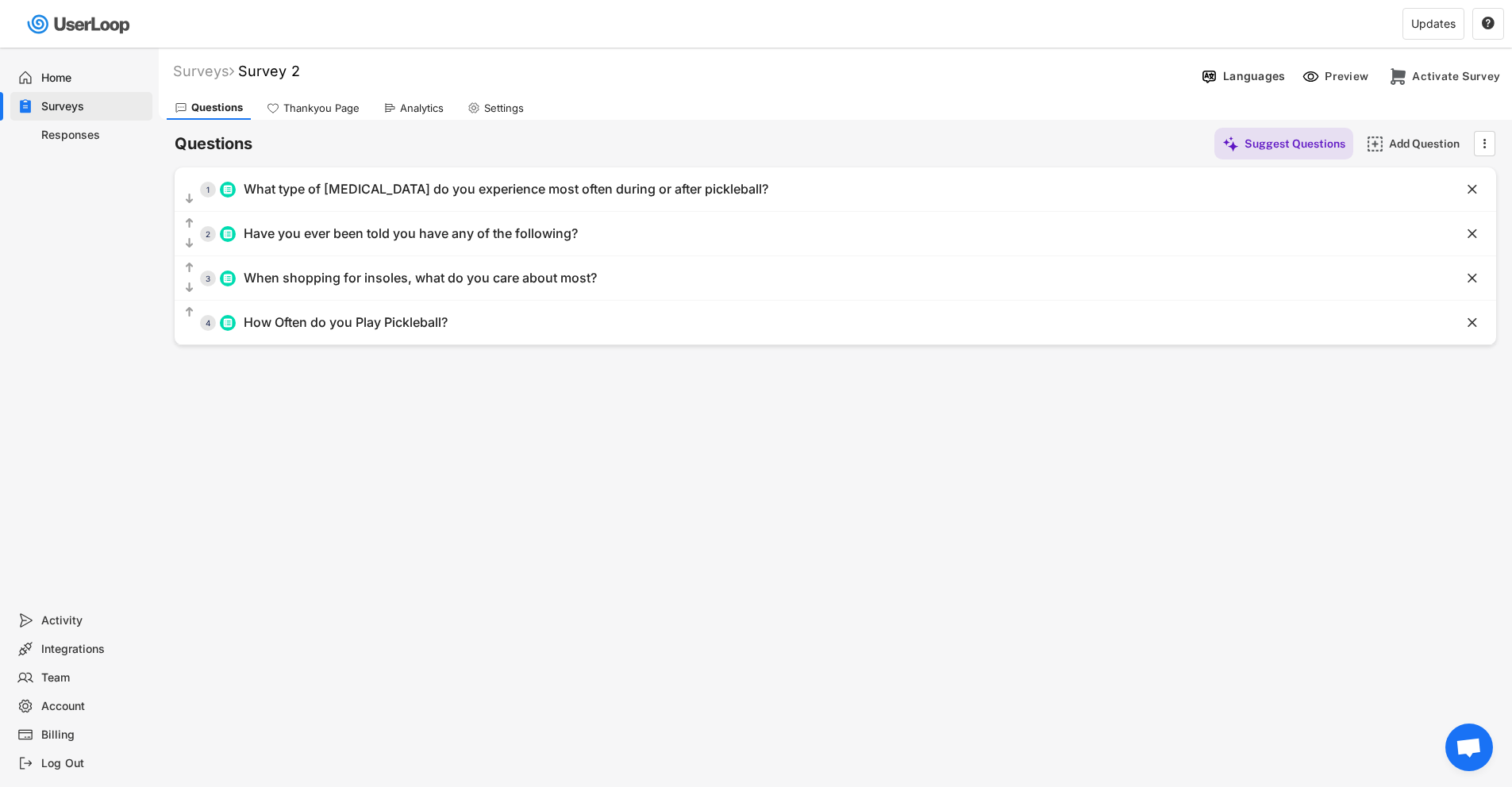
click at [427, 109] on div "Analytics" at bounding box center [422, 108] width 43 height 14
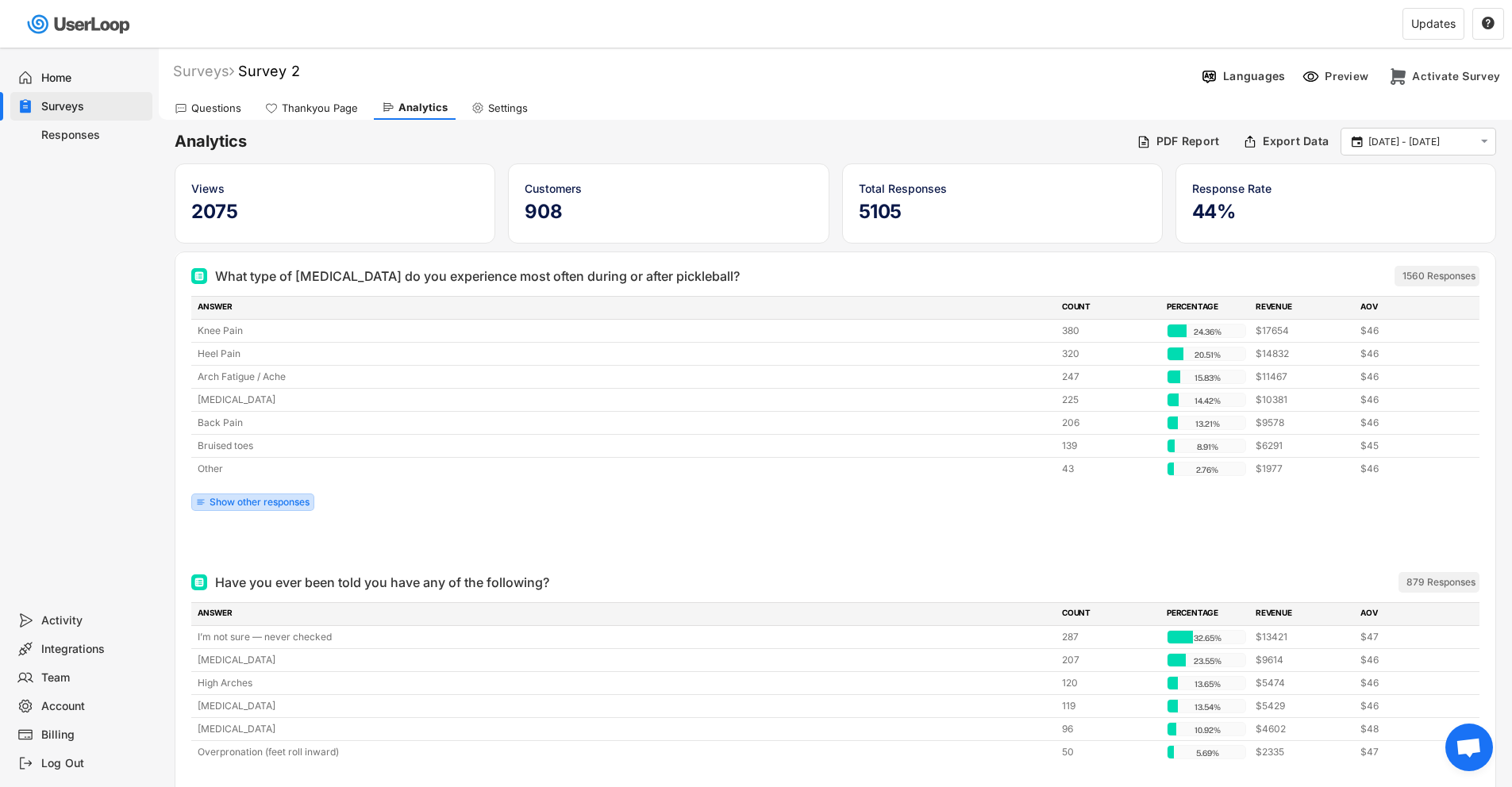
click at [265, 505] on div "Show other responses" at bounding box center [259, 502] width 100 height 10
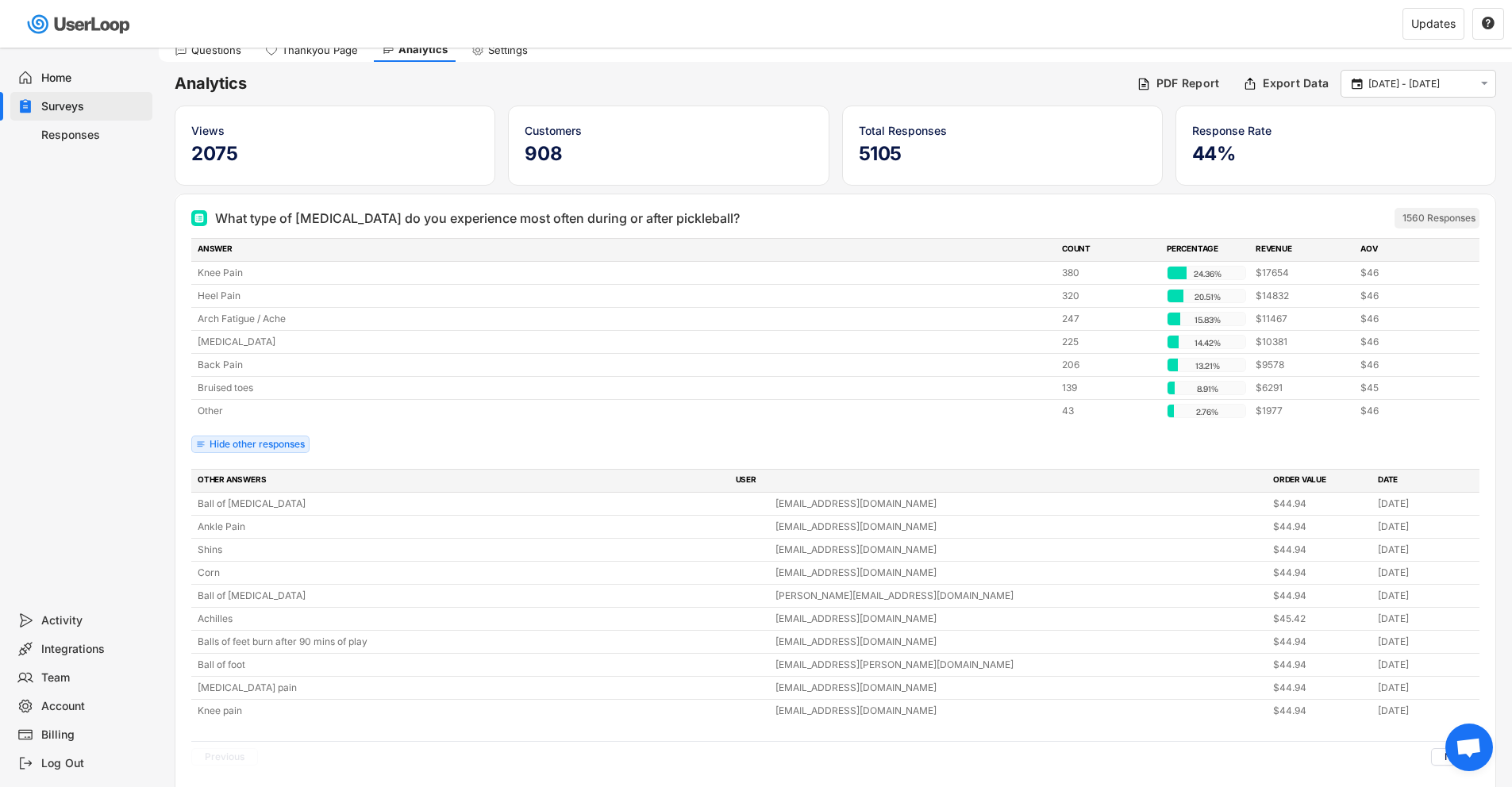
scroll to position [61, 0]
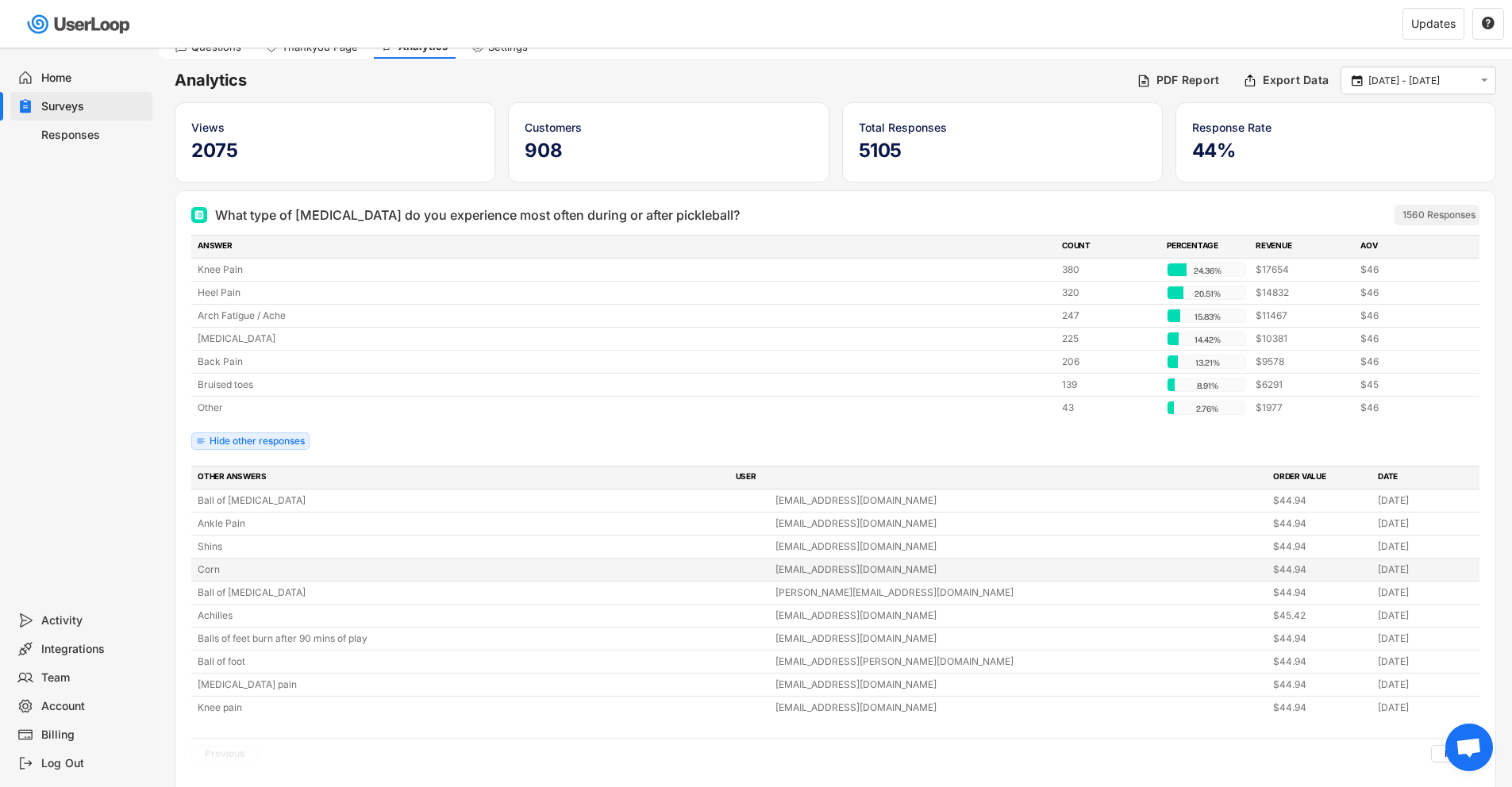
click at [224, 568] on div "Corn" at bounding box center [482, 570] width 568 height 14
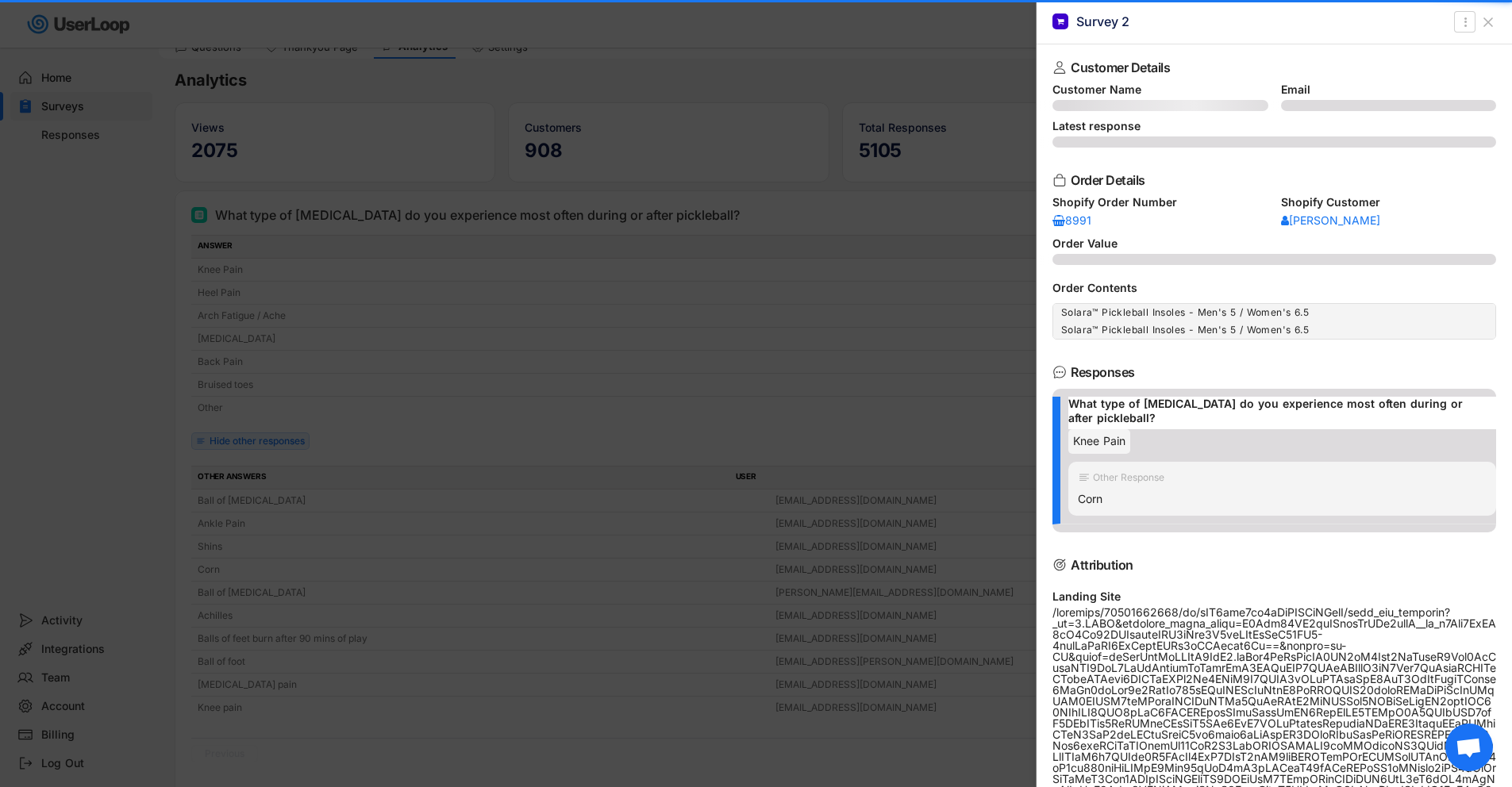
click at [224, 568] on div at bounding box center [756, 394] width 1512 height 787
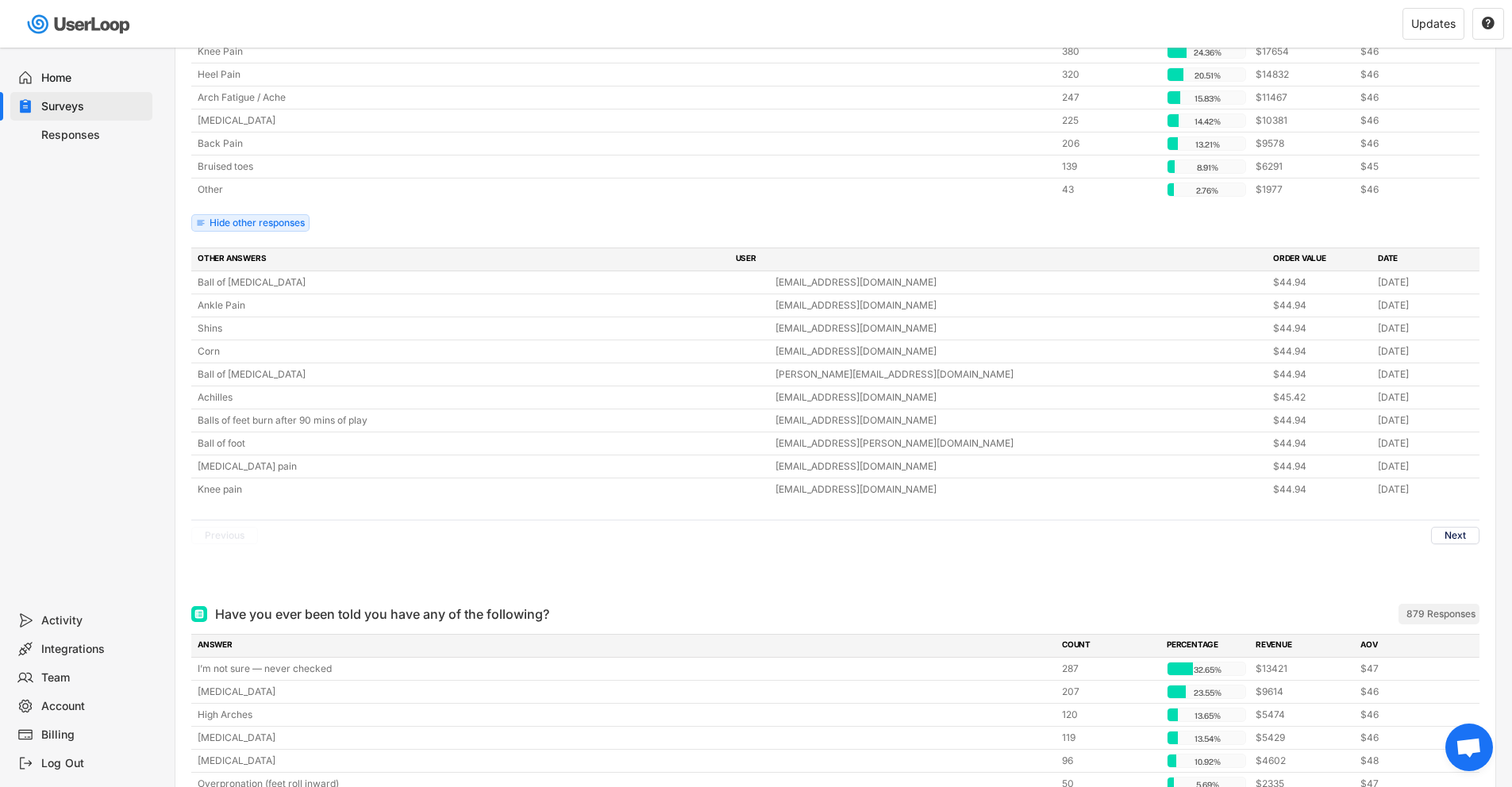
scroll to position [457, 0]
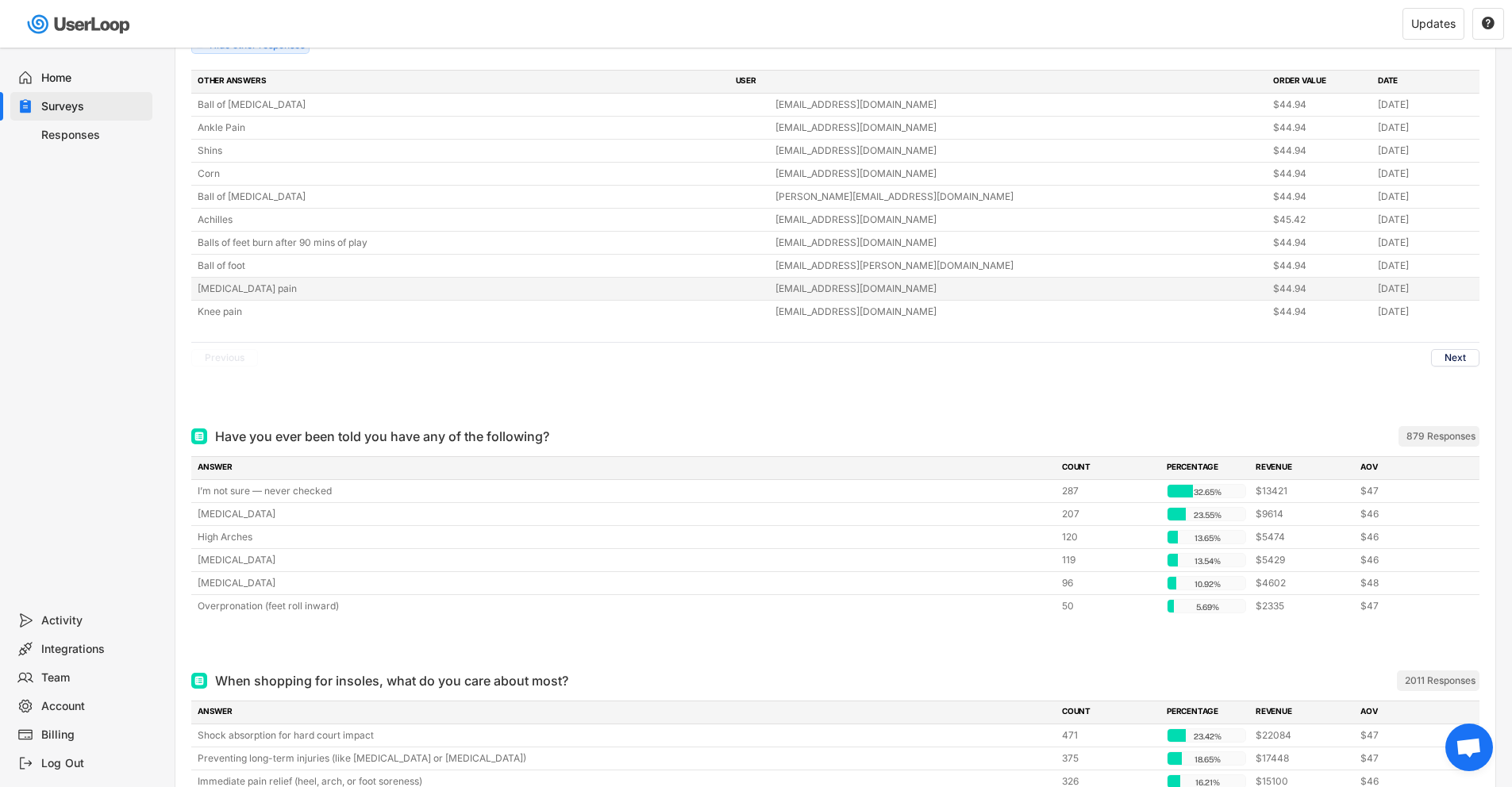
click at [237, 283] on div "[MEDICAL_DATA] pain" at bounding box center [482, 289] width 568 height 14
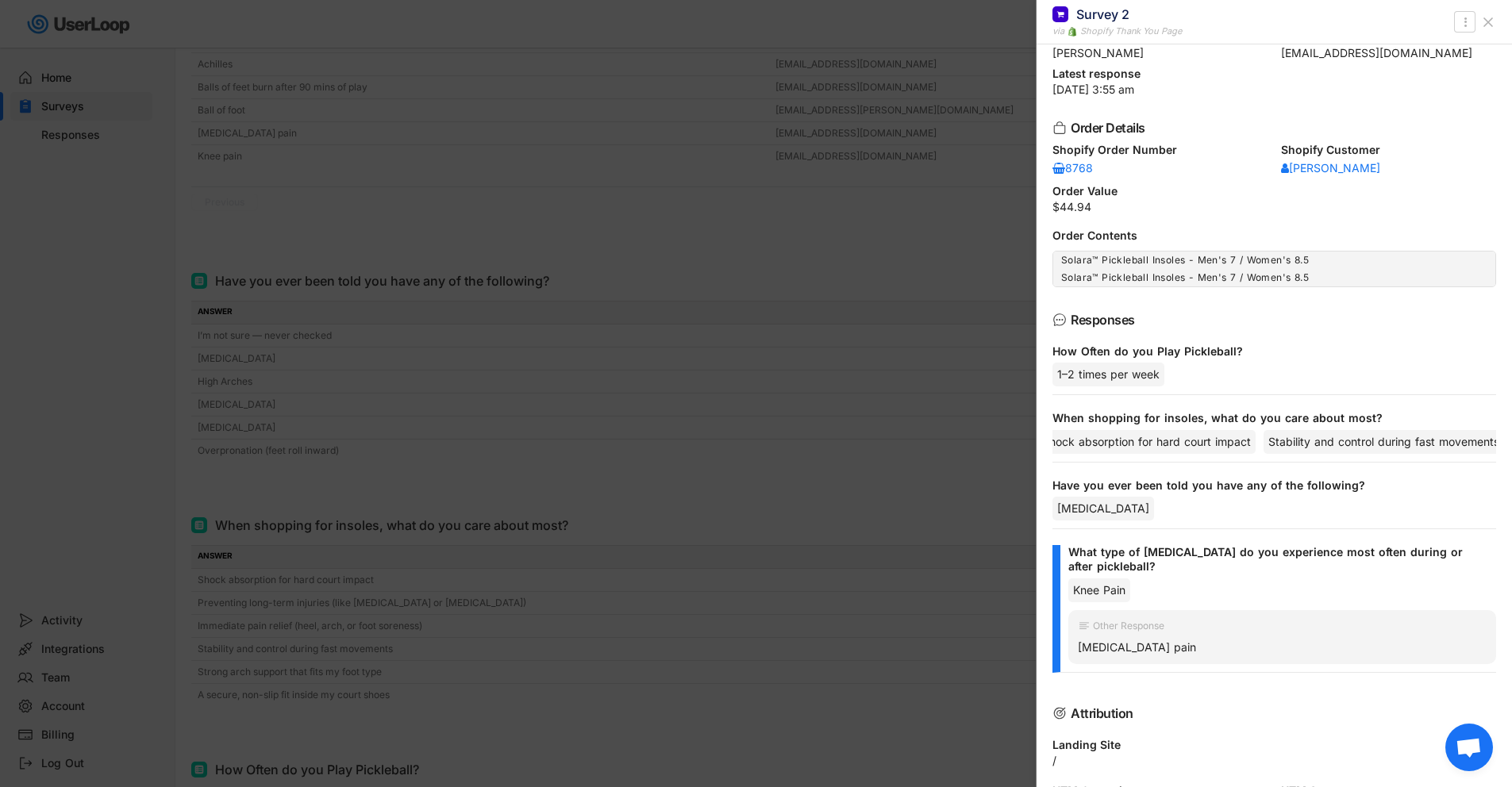
scroll to position [48, 0]
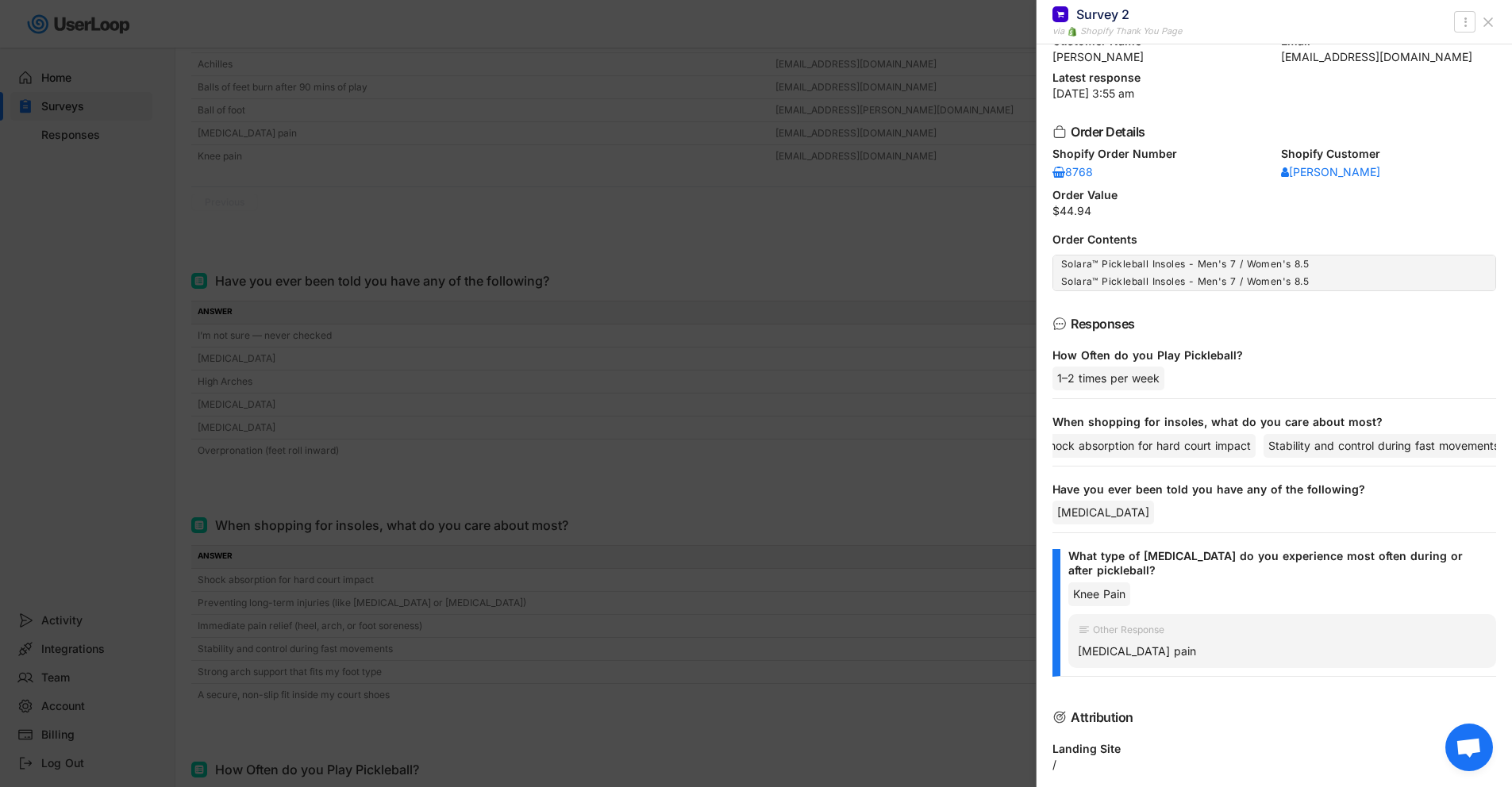
click at [395, 196] on div at bounding box center [756, 394] width 1512 height 787
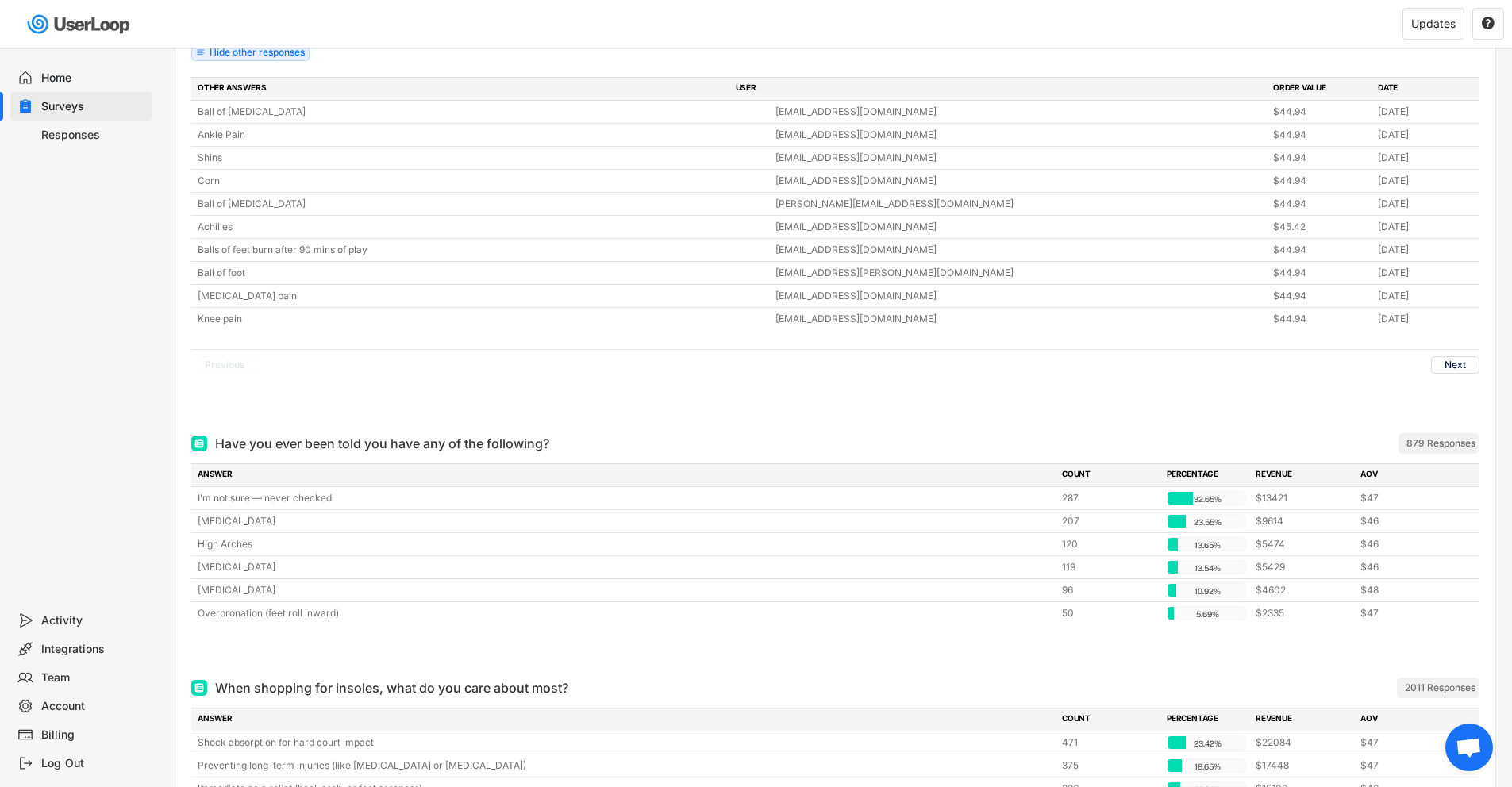
scroll to position [441, 0]
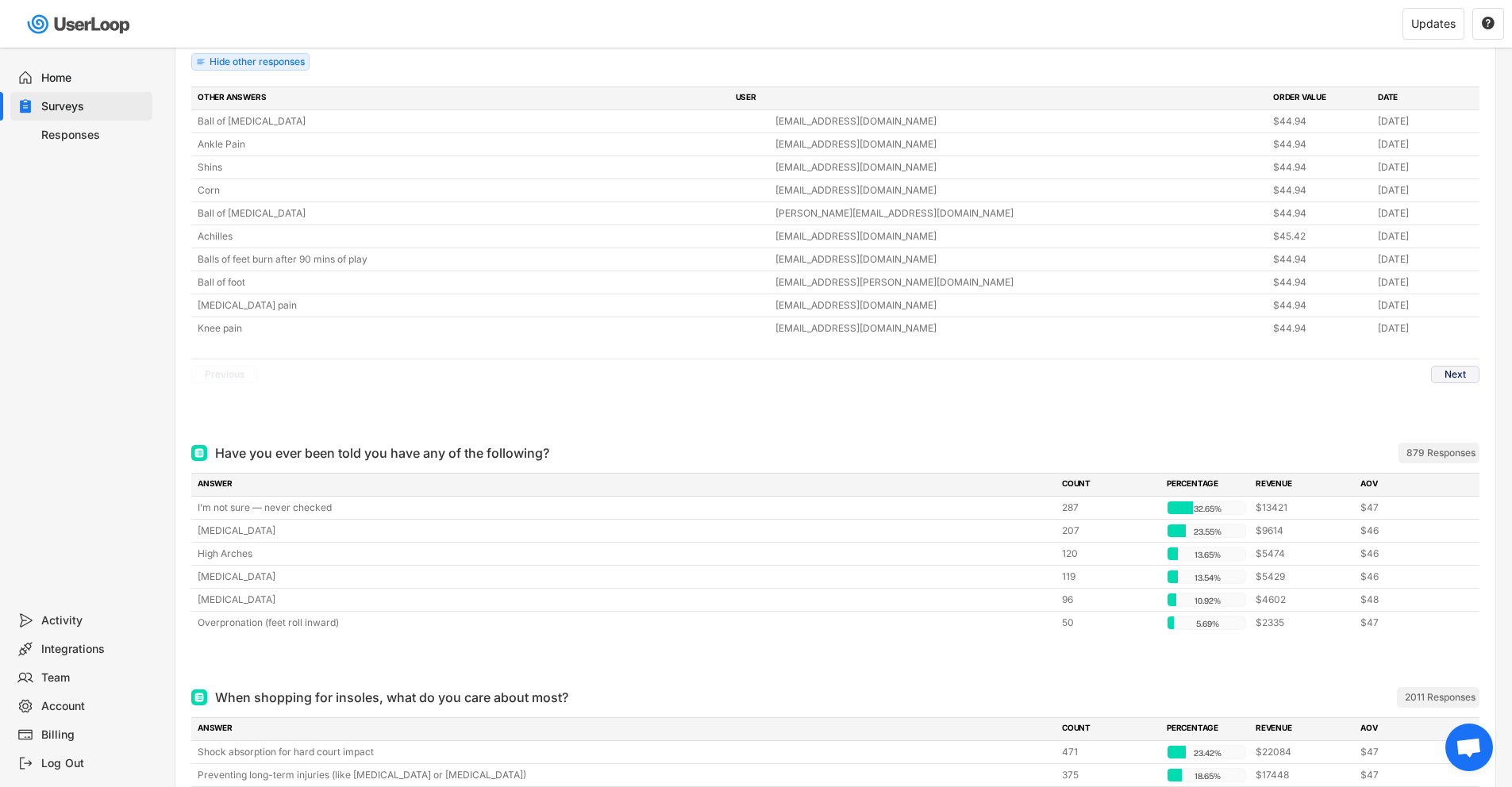
click at [1448, 374] on button "Next" at bounding box center [1455, 374] width 48 height 18
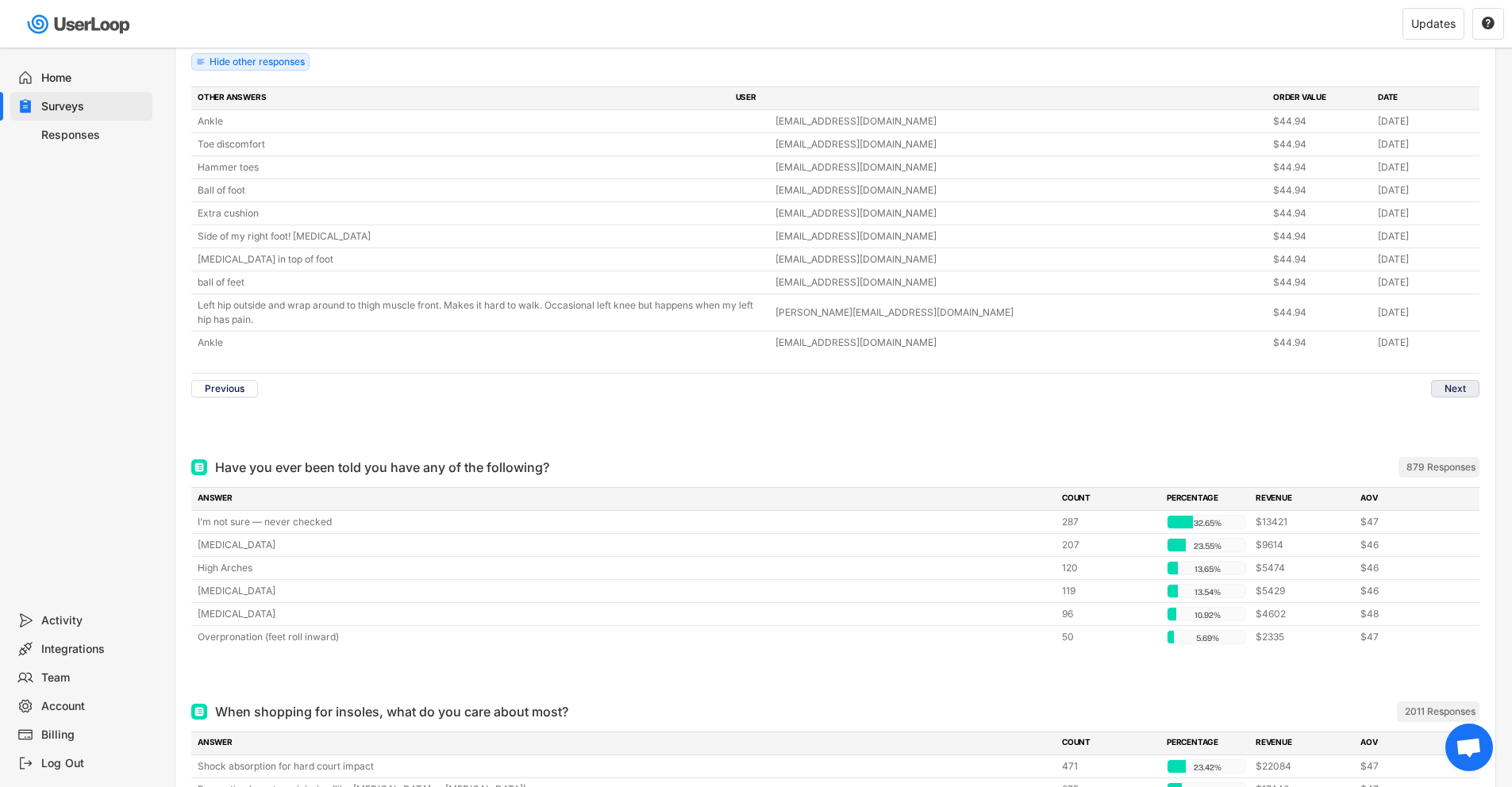
click at [1458, 394] on button "Next" at bounding box center [1455, 389] width 48 height 18
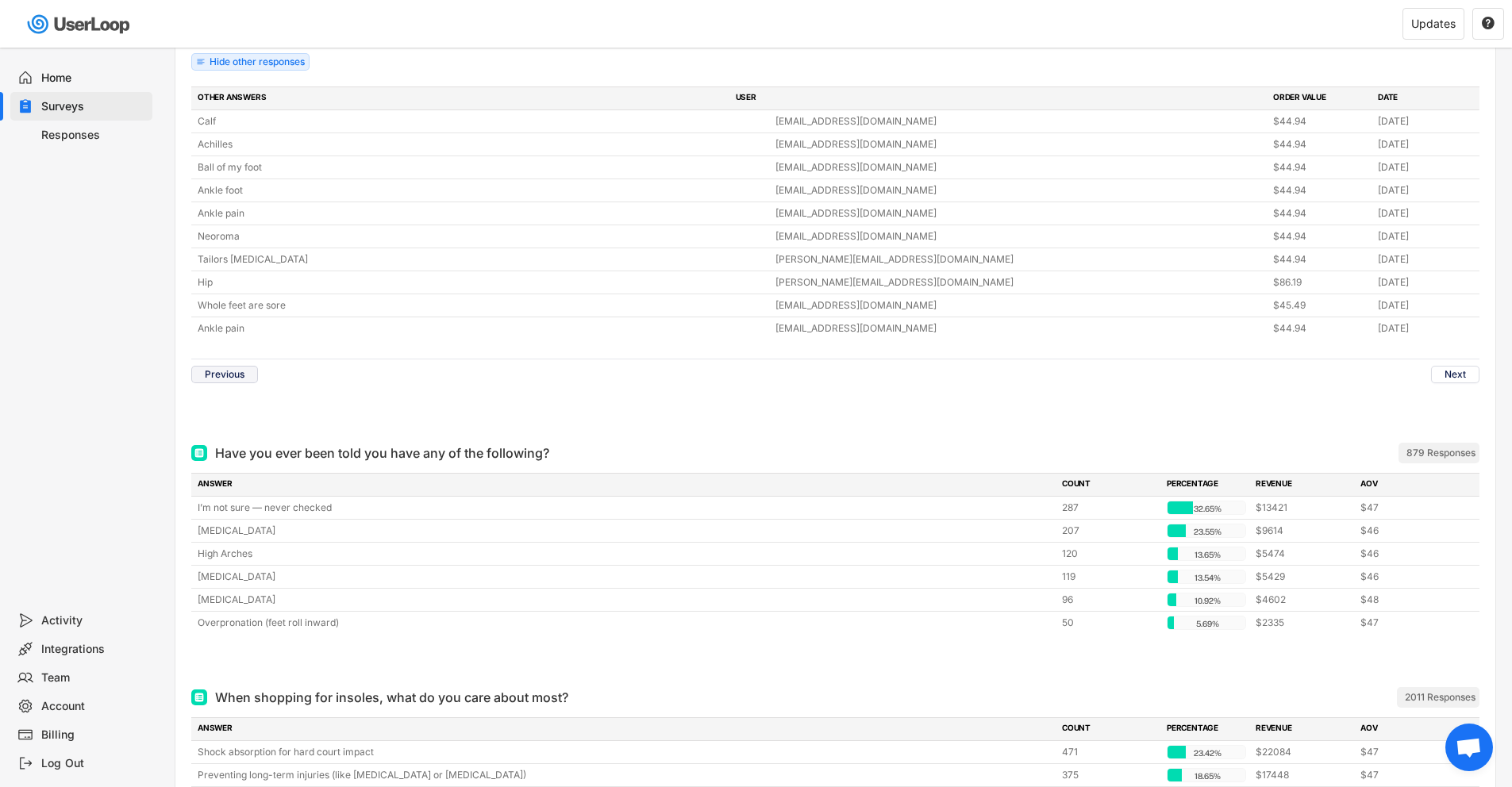
click at [219, 377] on button "Previous" at bounding box center [224, 374] width 67 height 18
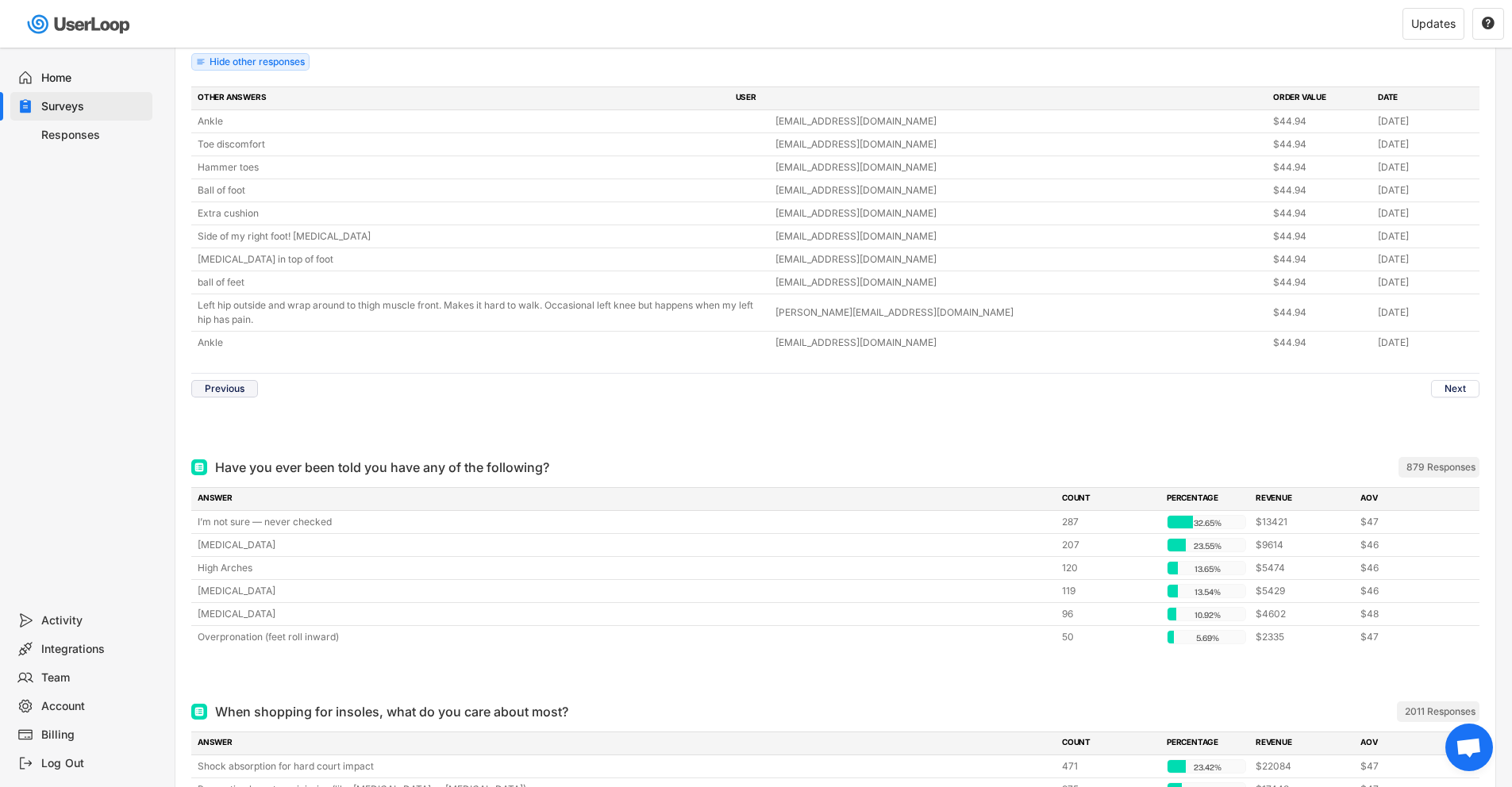
click at [222, 383] on button "Previous" at bounding box center [224, 389] width 67 height 18
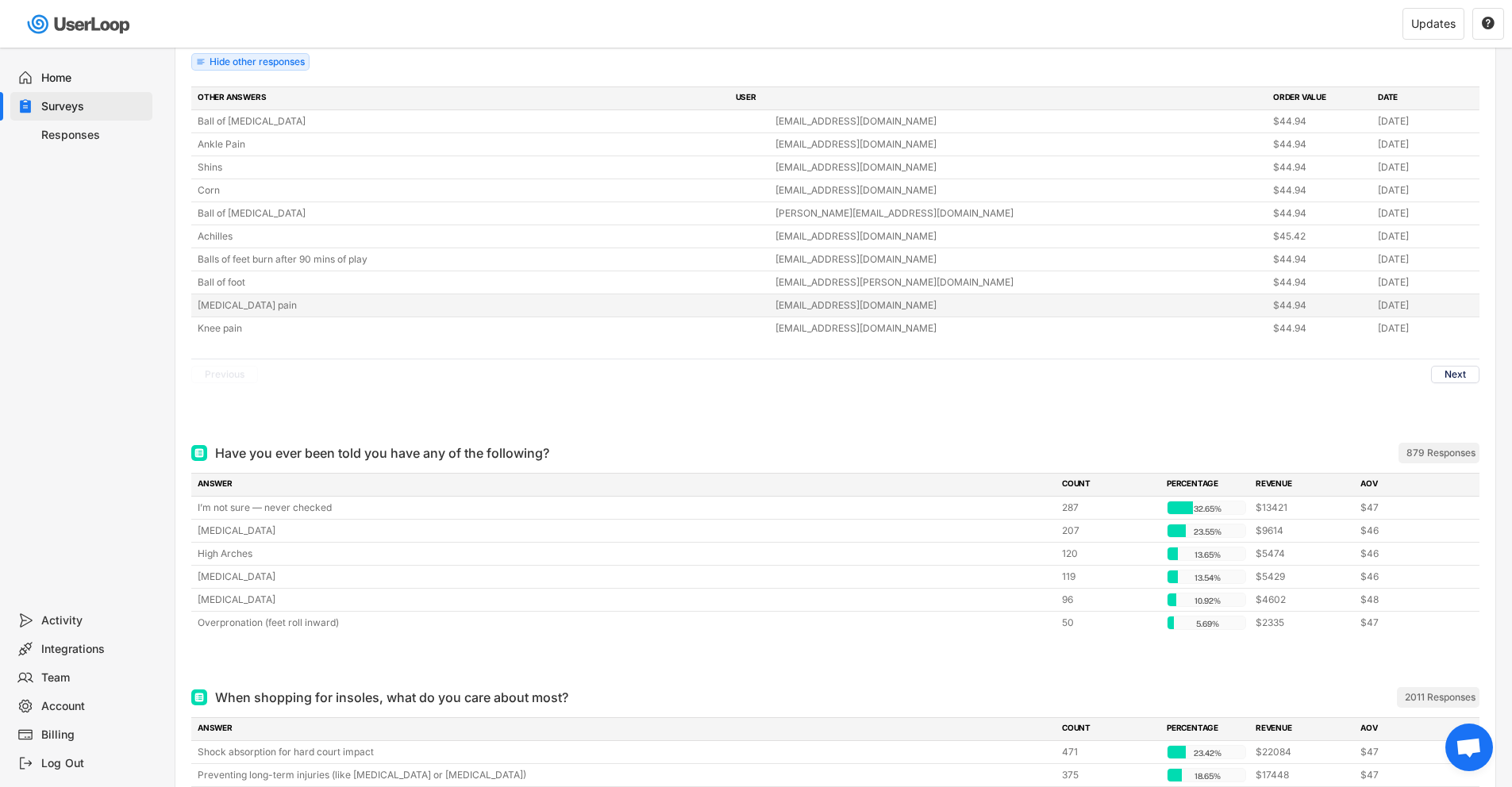
click at [241, 313] on div "[MEDICAL_DATA] pain [EMAIL_ADDRESS][DOMAIN_NAME] $44.94 [DATE]" at bounding box center [835, 305] width 1288 height 22
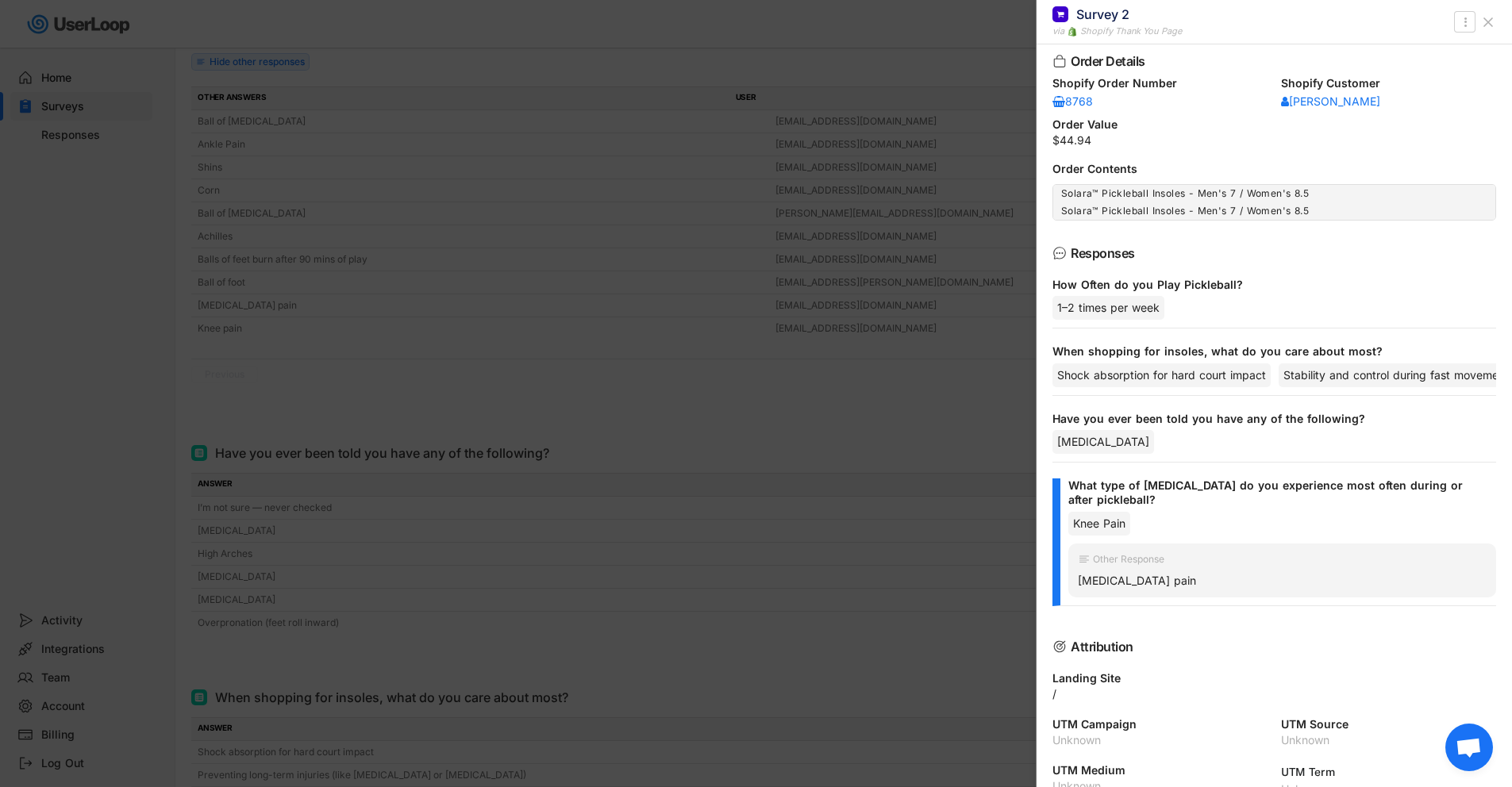
scroll to position [116, 0]
click at [312, 314] on div at bounding box center [756, 394] width 1512 height 787
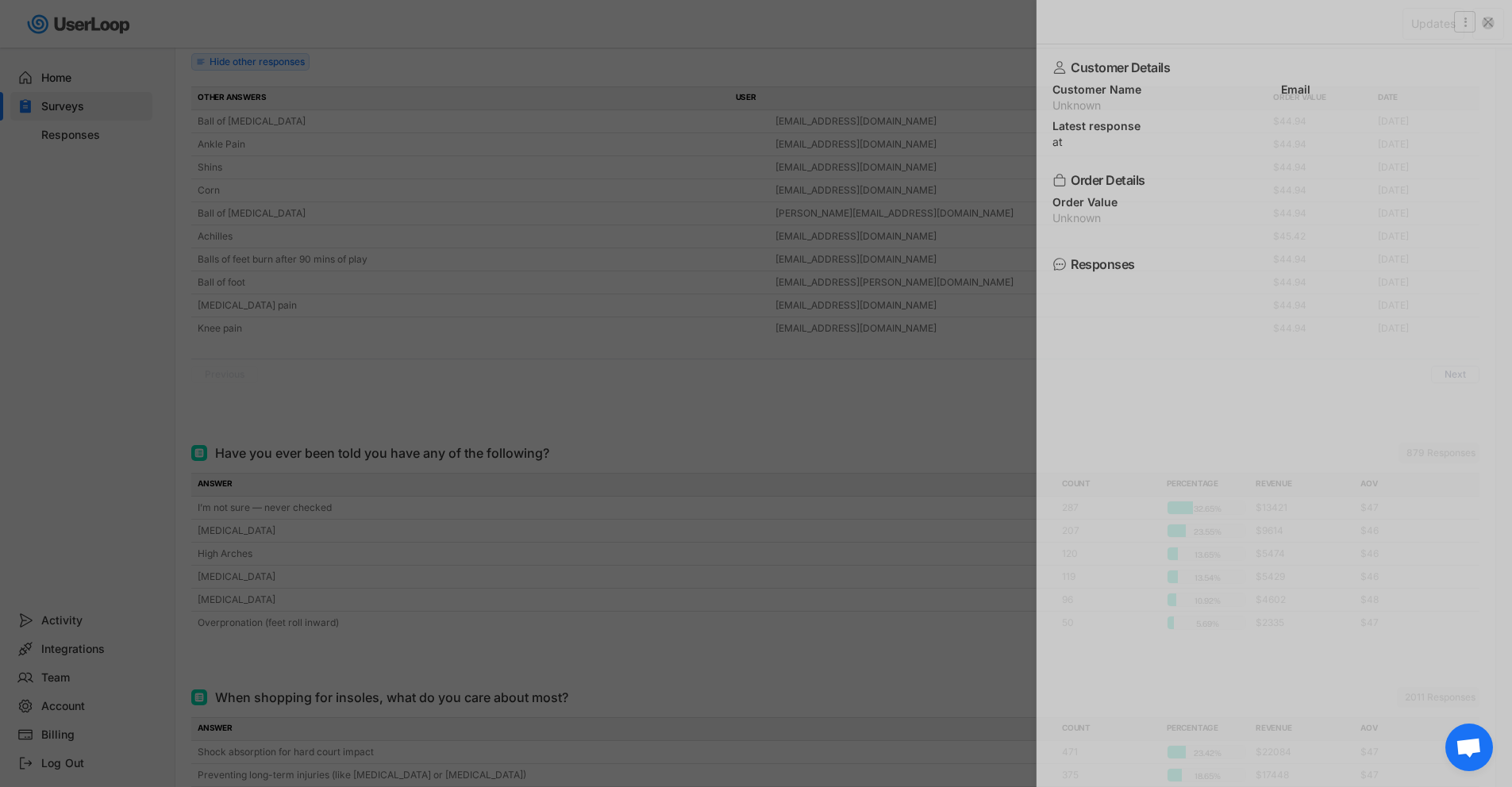
scroll to position [0, 0]
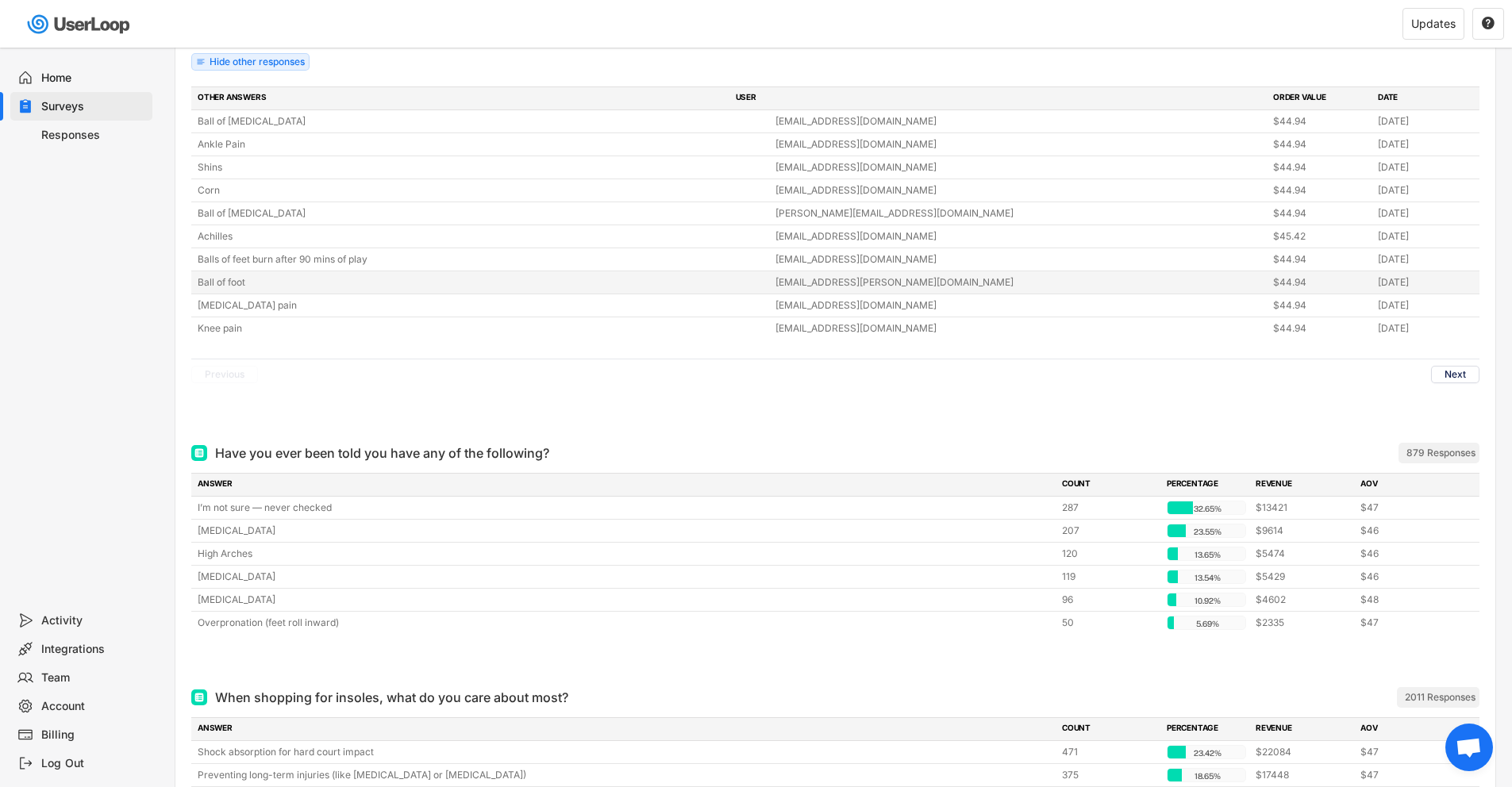
click at [209, 278] on div "Ball of foot" at bounding box center [482, 283] width 568 height 14
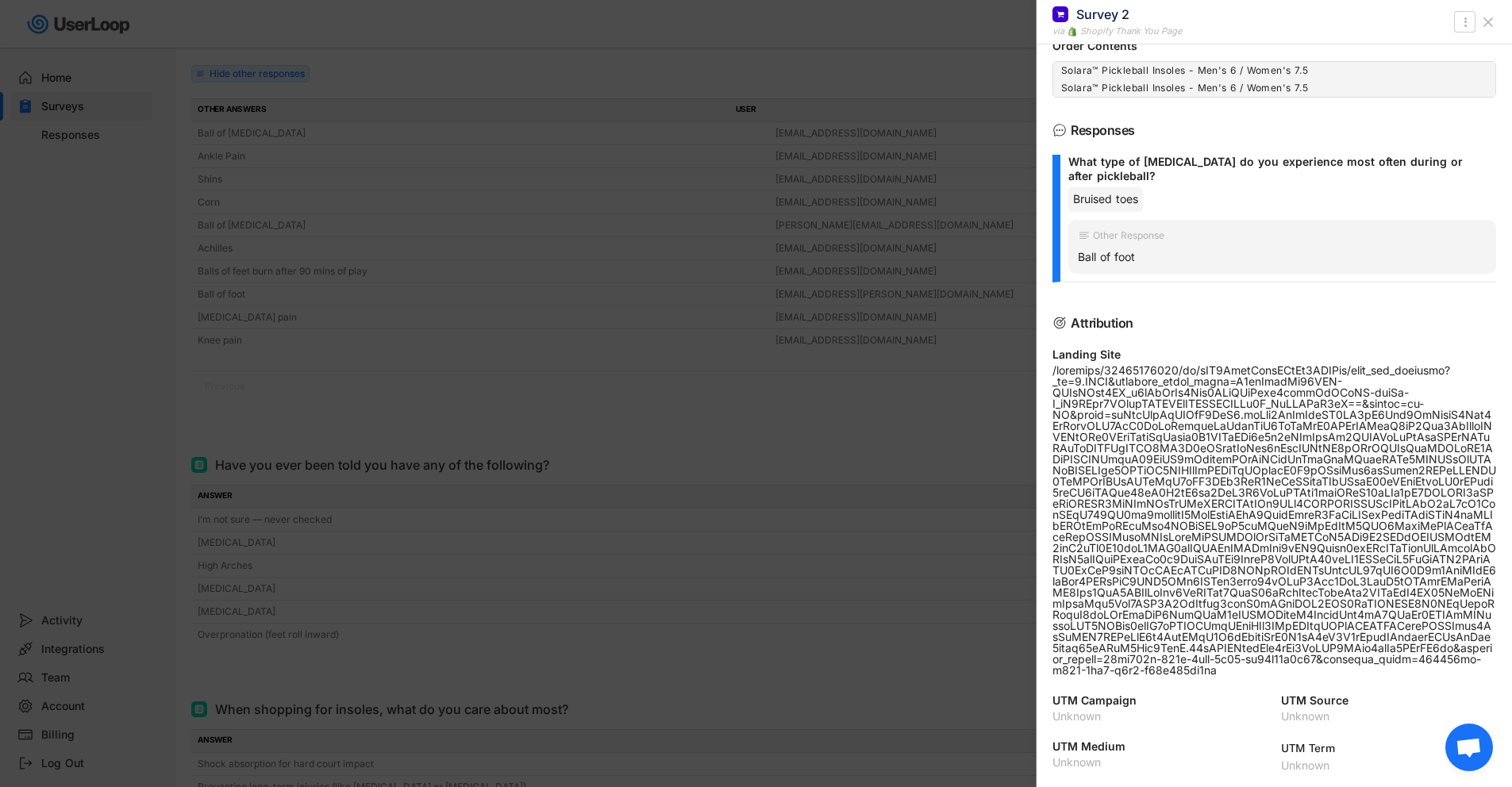
scroll to position [264, 0]
click at [368, 285] on div at bounding box center [756, 394] width 1512 height 787
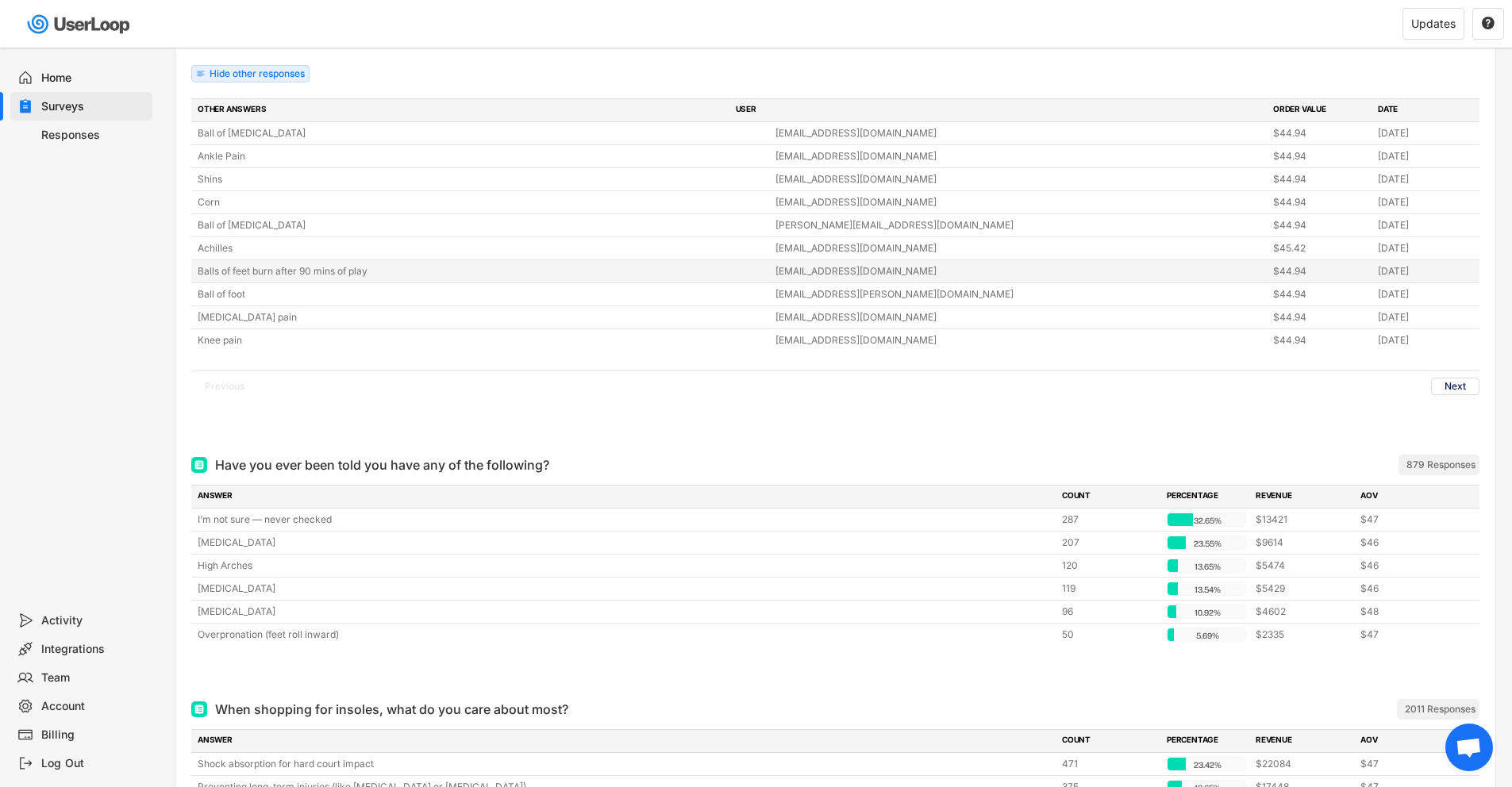
click at [241, 256] on div "Ball of [MEDICAL_DATA] [EMAIL_ADDRESS][DOMAIN_NAME] $44.94 [DATE] Ankle Pain [E…" at bounding box center [835, 236] width 1288 height 229
click at [265, 269] on div "Balls of feet burn after 90 mins of play" at bounding box center [482, 272] width 568 height 14
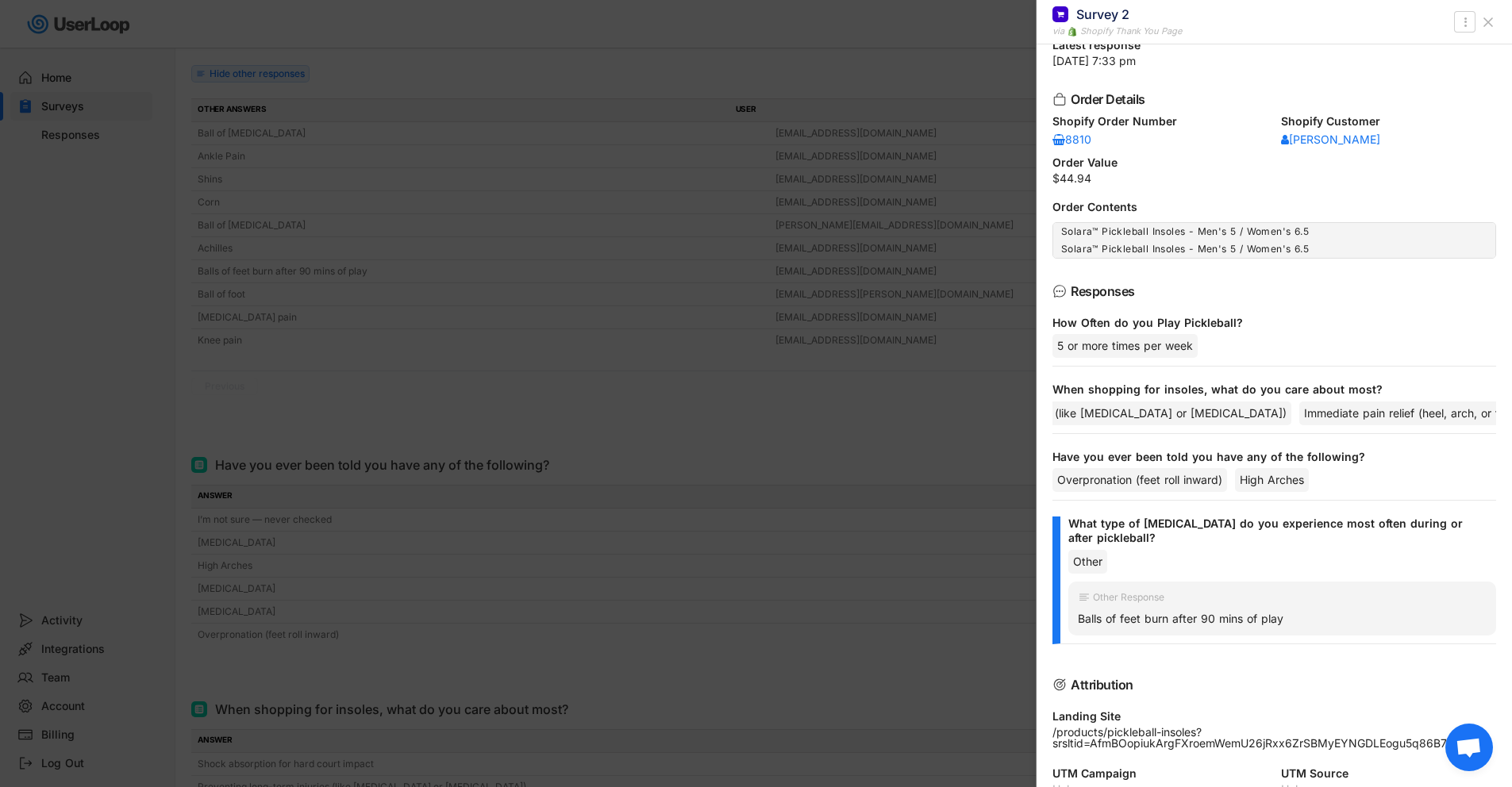
scroll to position [0, 478]
click at [548, 383] on div at bounding box center [756, 394] width 1512 height 787
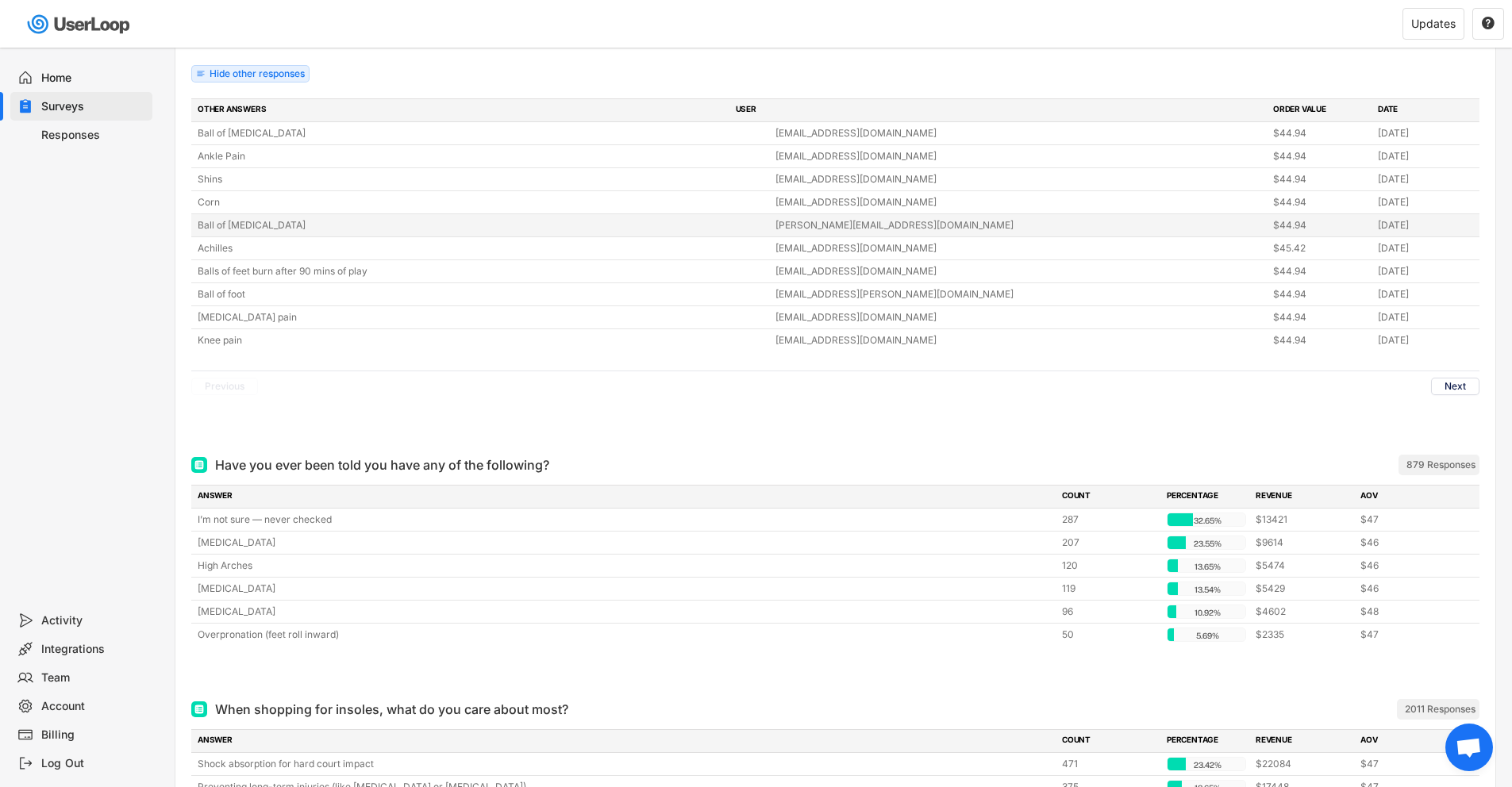
click at [274, 234] on div "Ball of [MEDICAL_DATA] [PERSON_NAME][EMAIL_ADDRESS][DOMAIN_NAME] $44.94 [DATE]" at bounding box center [835, 225] width 1288 height 22
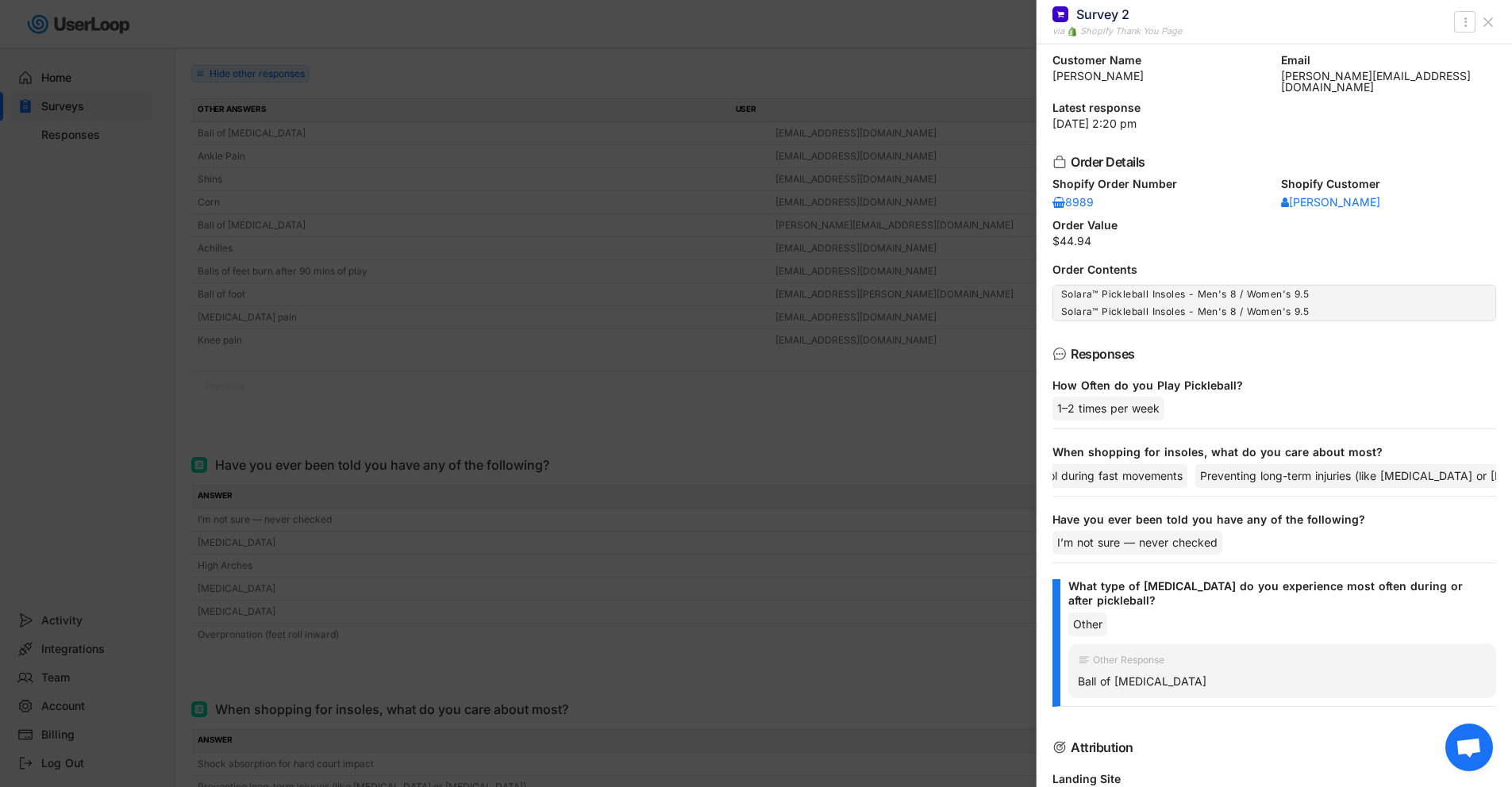
scroll to position [42, 0]
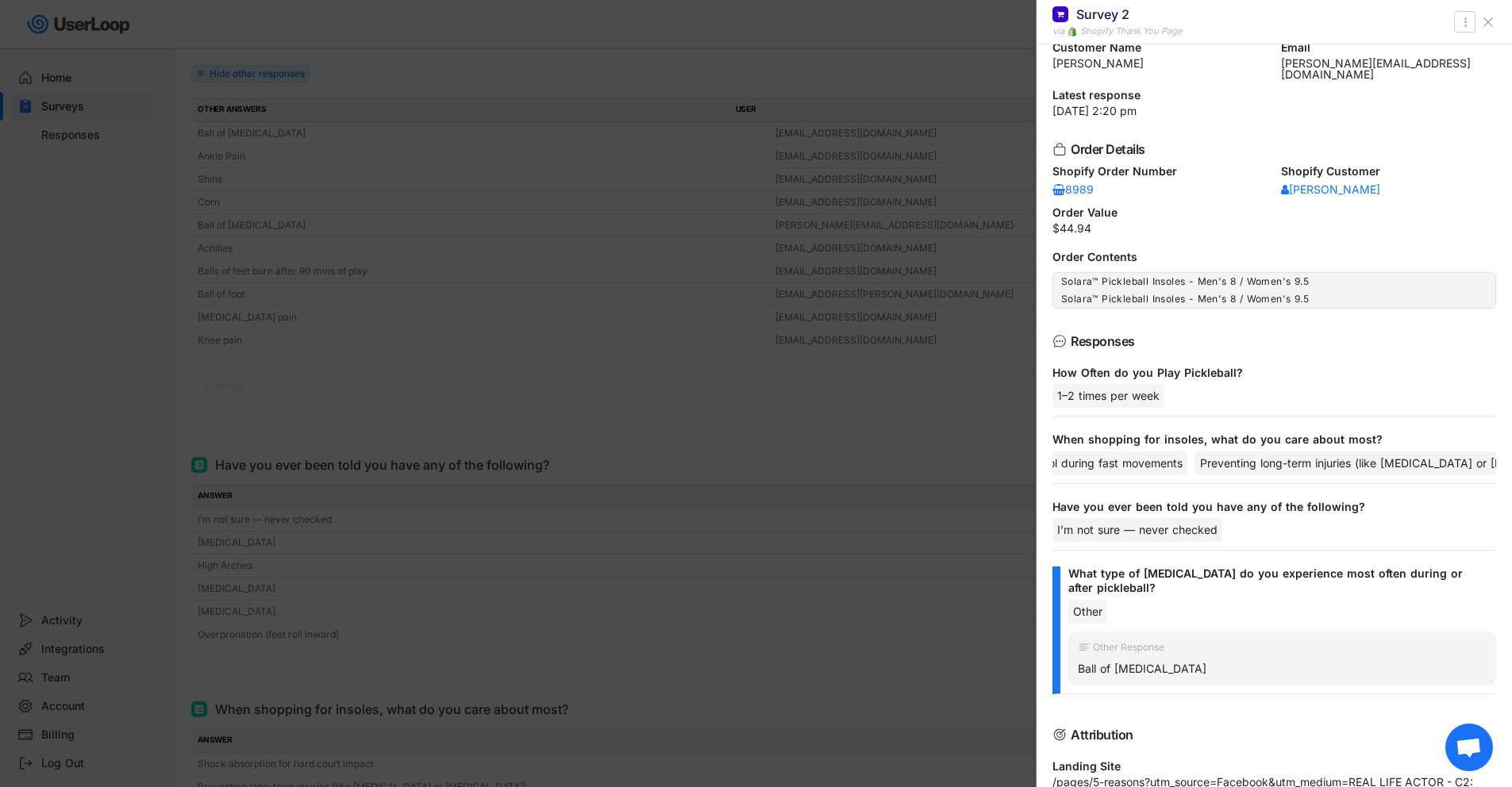
click at [445, 288] on div at bounding box center [756, 394] width 1512 height 787
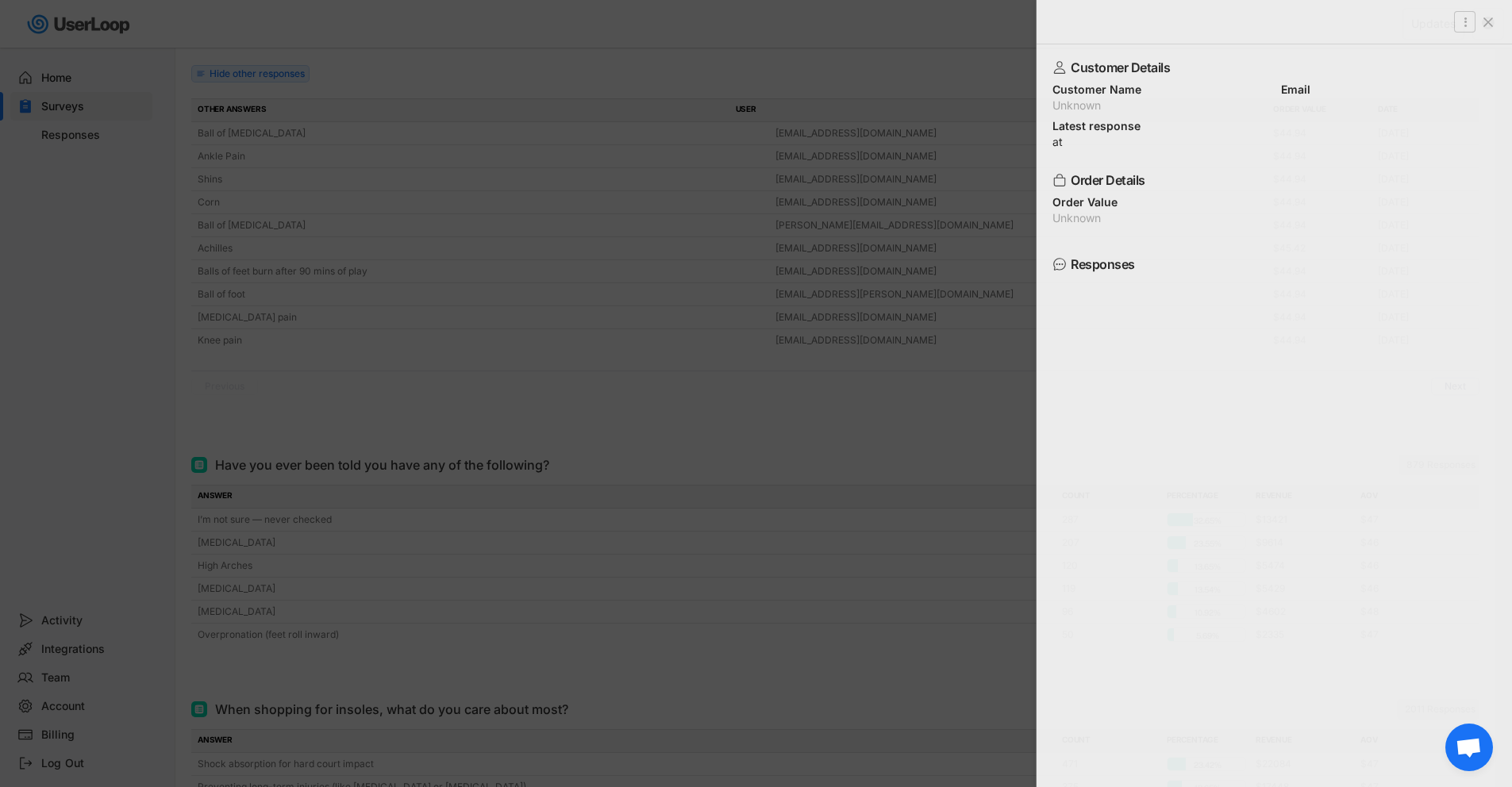
scroll to position [0, 0]
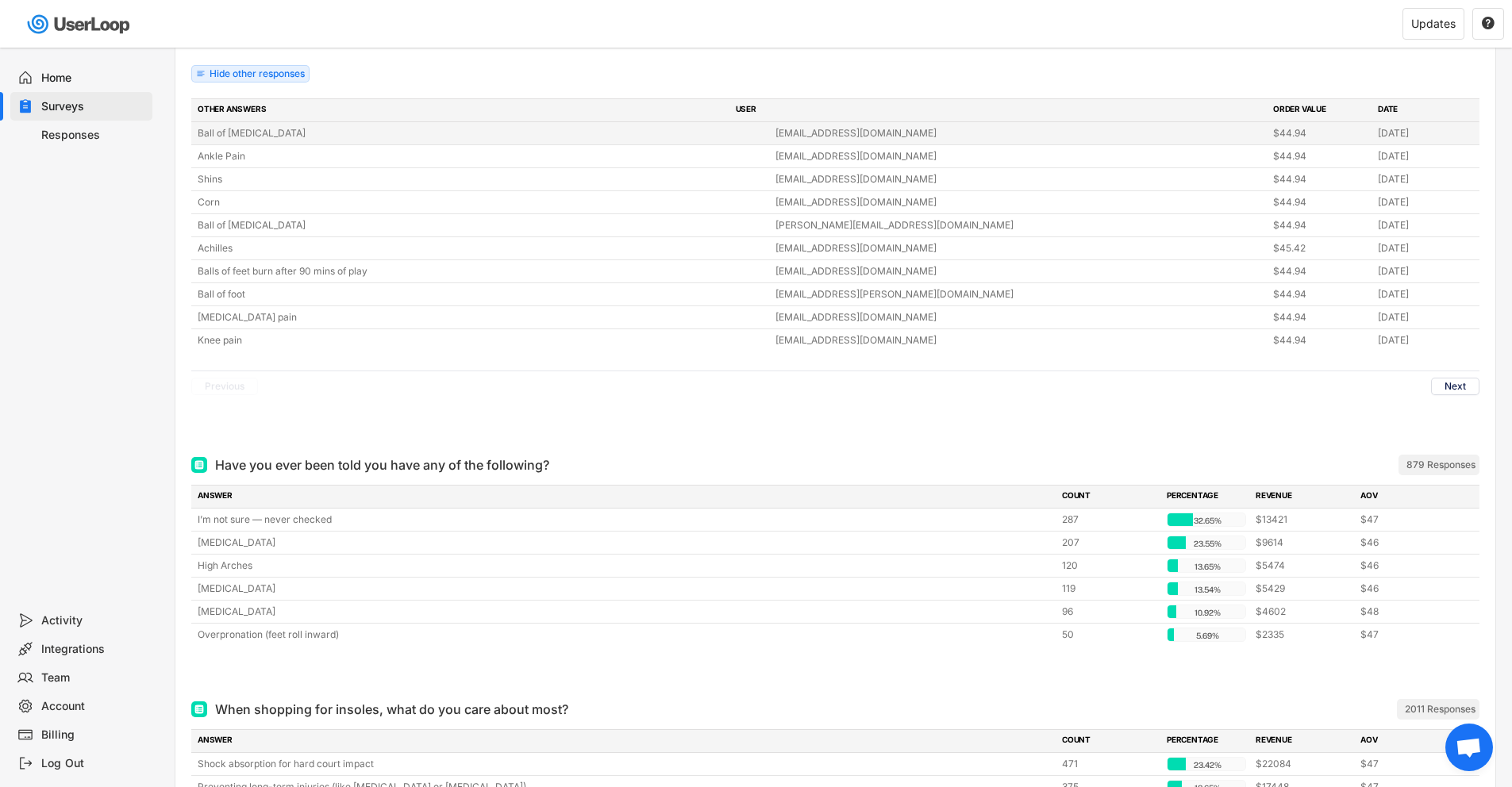
click at [287, 129] on div "Ball of [MEDICAL_DATA]" at bounding box center [482, 133] width 568 height 14
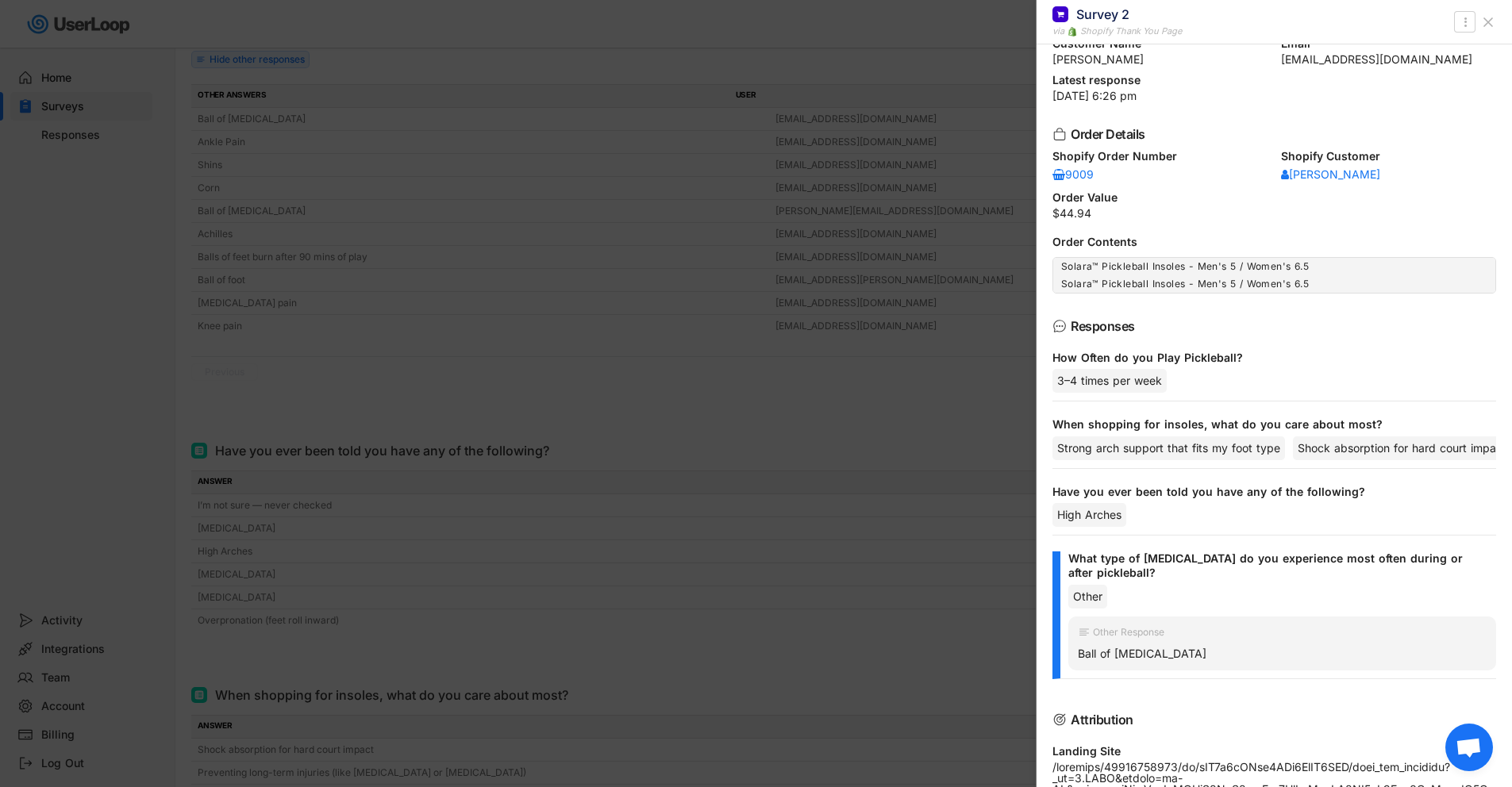
scroll to position [454, 0]
click at [567, 341] on div at bounding box center [756, 394] width 1512 height 787
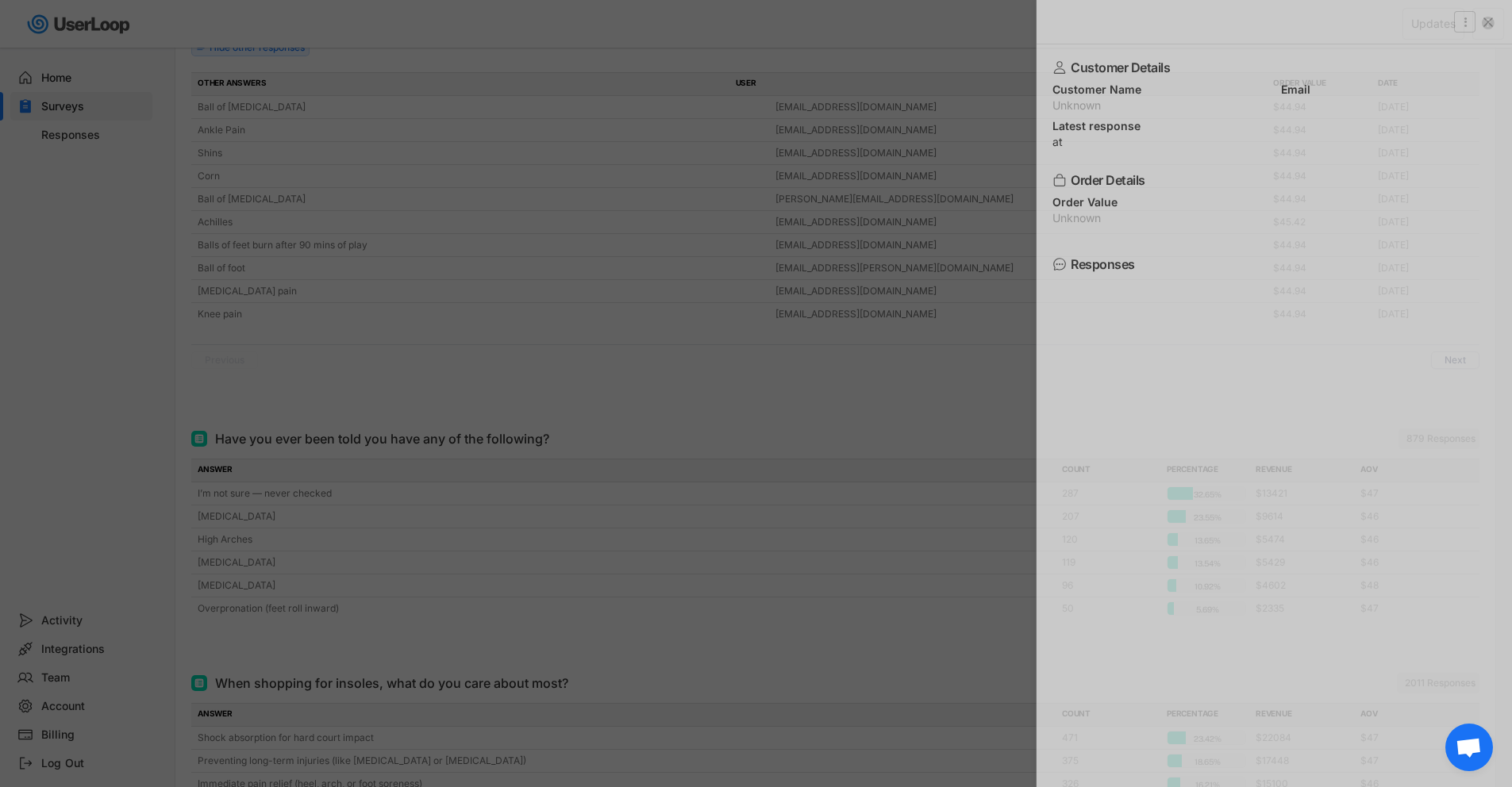
scroll to position [0, 0]
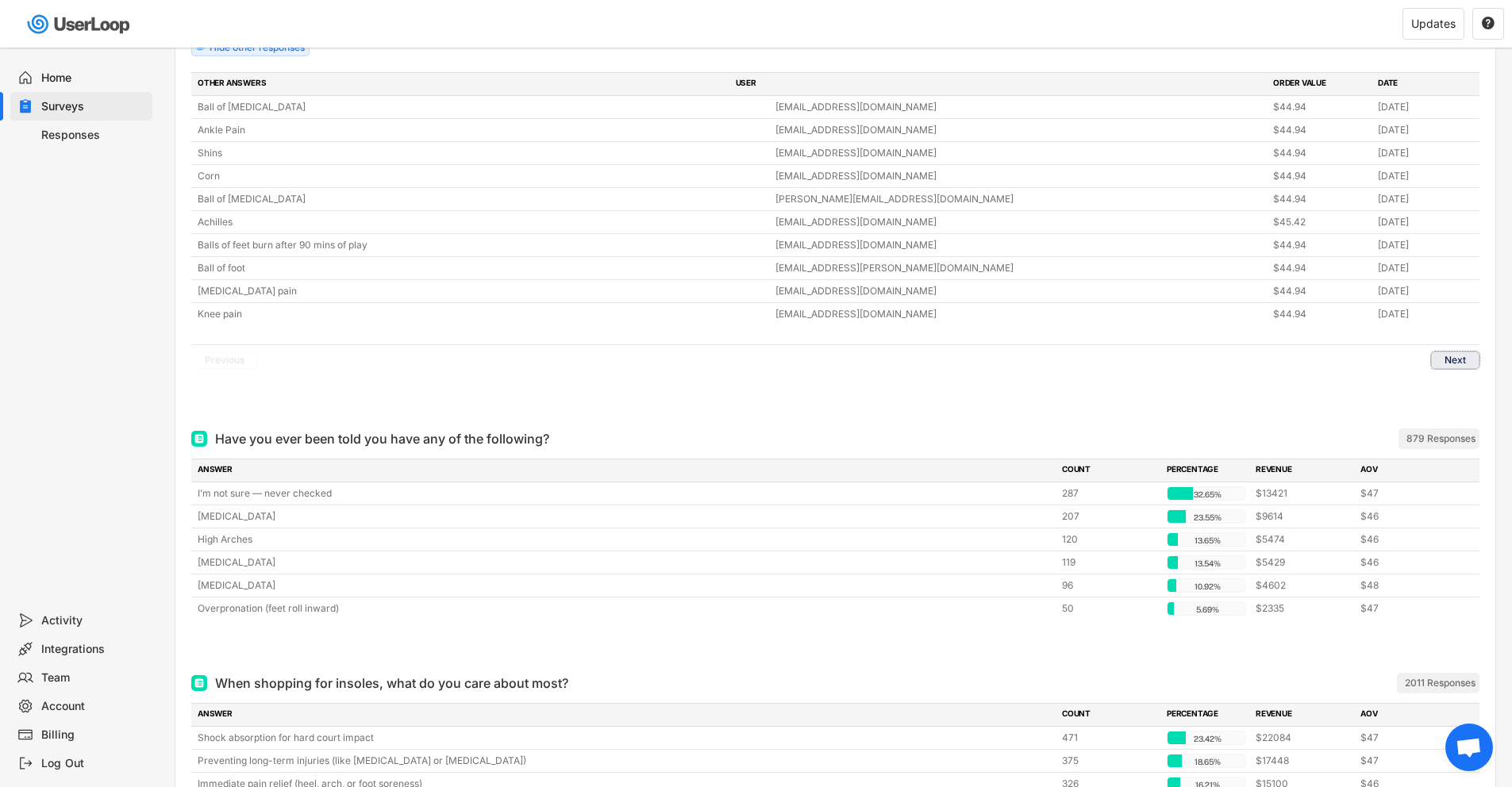
click at [1449, 366] on button "Next" at bounding box center [1455, 361] width 48 height 18
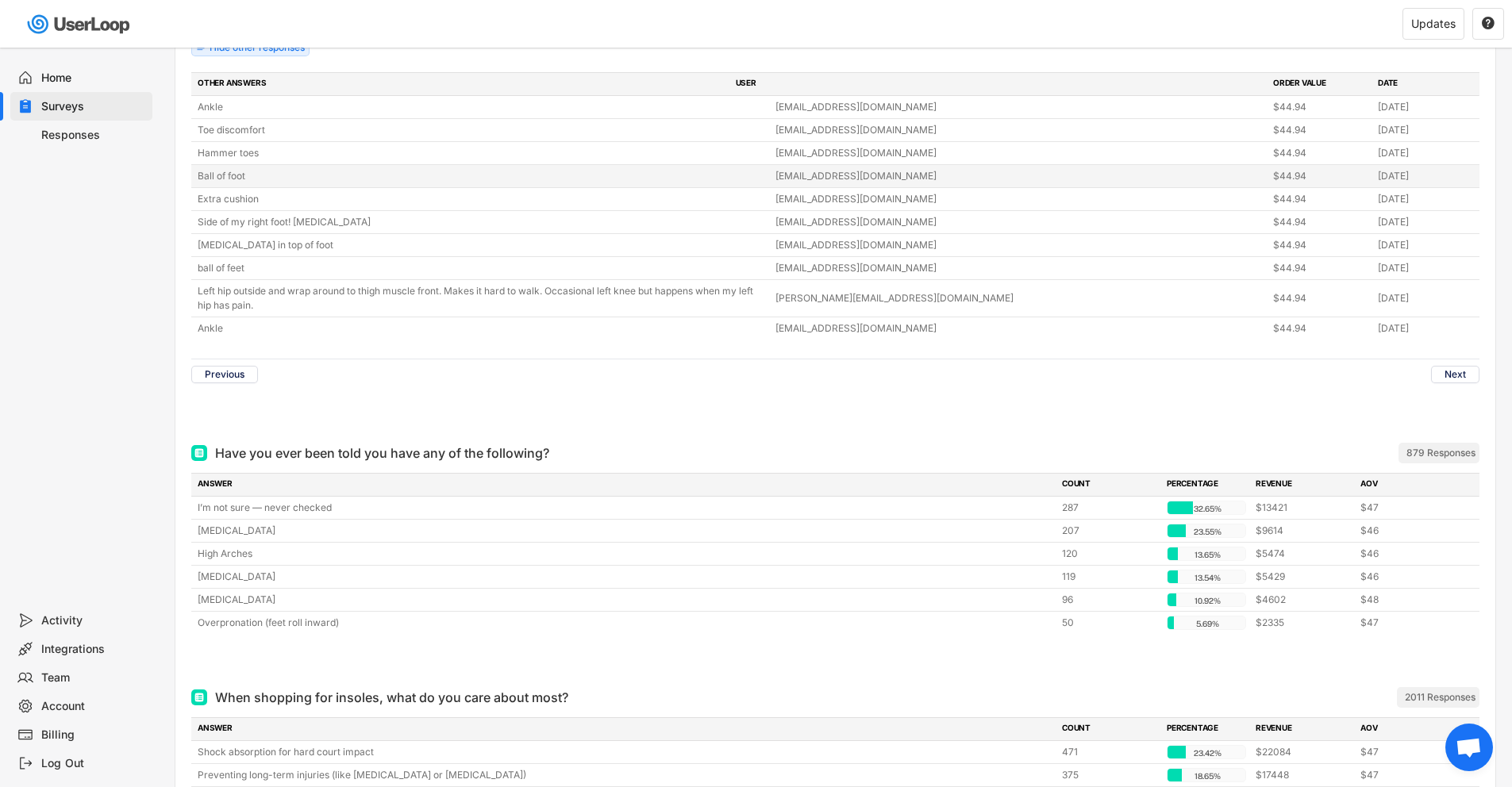
click at [380, 177] on div "Ball of foot" at bounding box center [482, 176] width 568 height 14
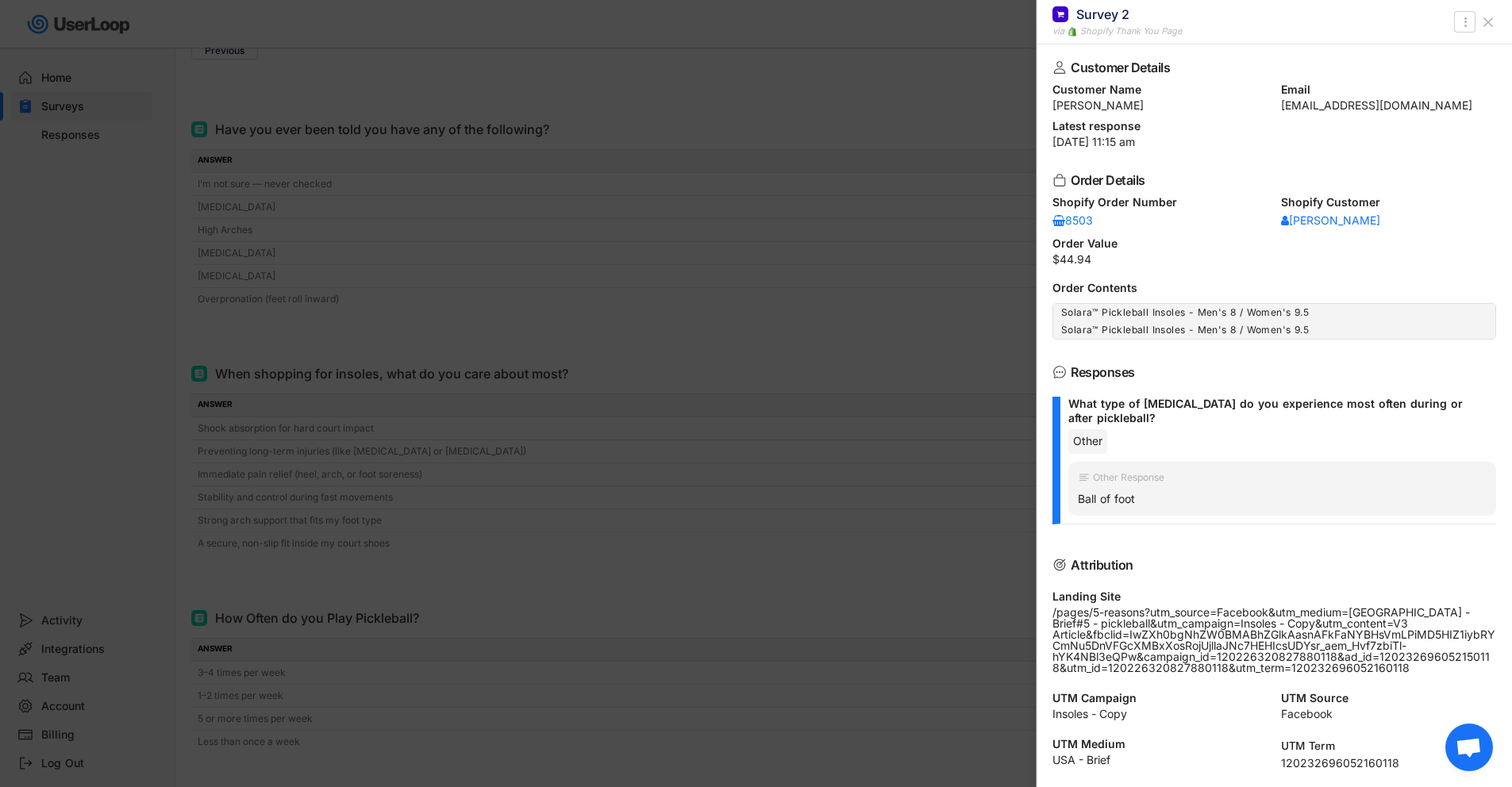
scroll to position [781, 0]
click at [528, 280] on div at bounding box center [756, 394] width 1512 height 787
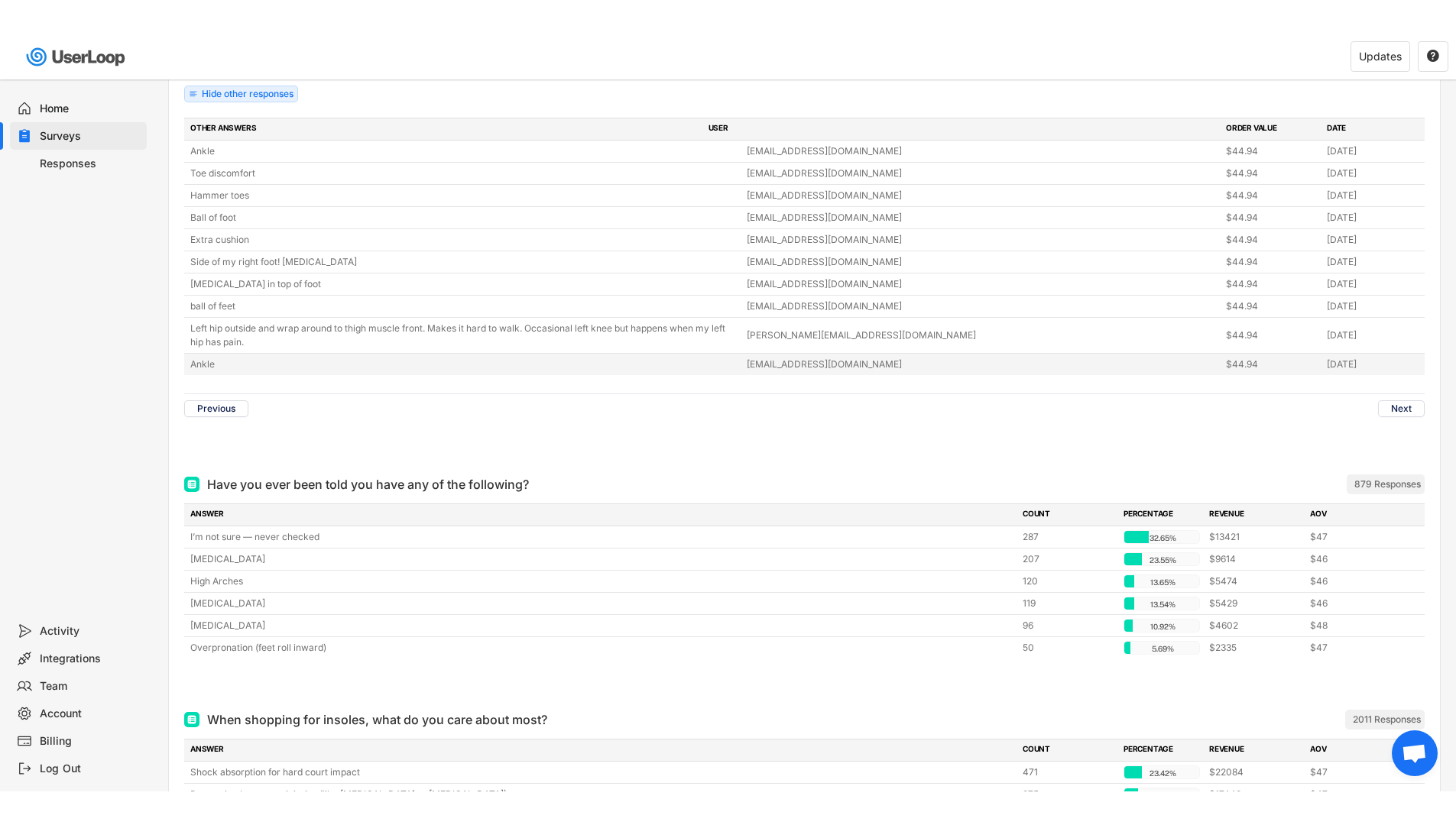
scroll to position [358, 0]
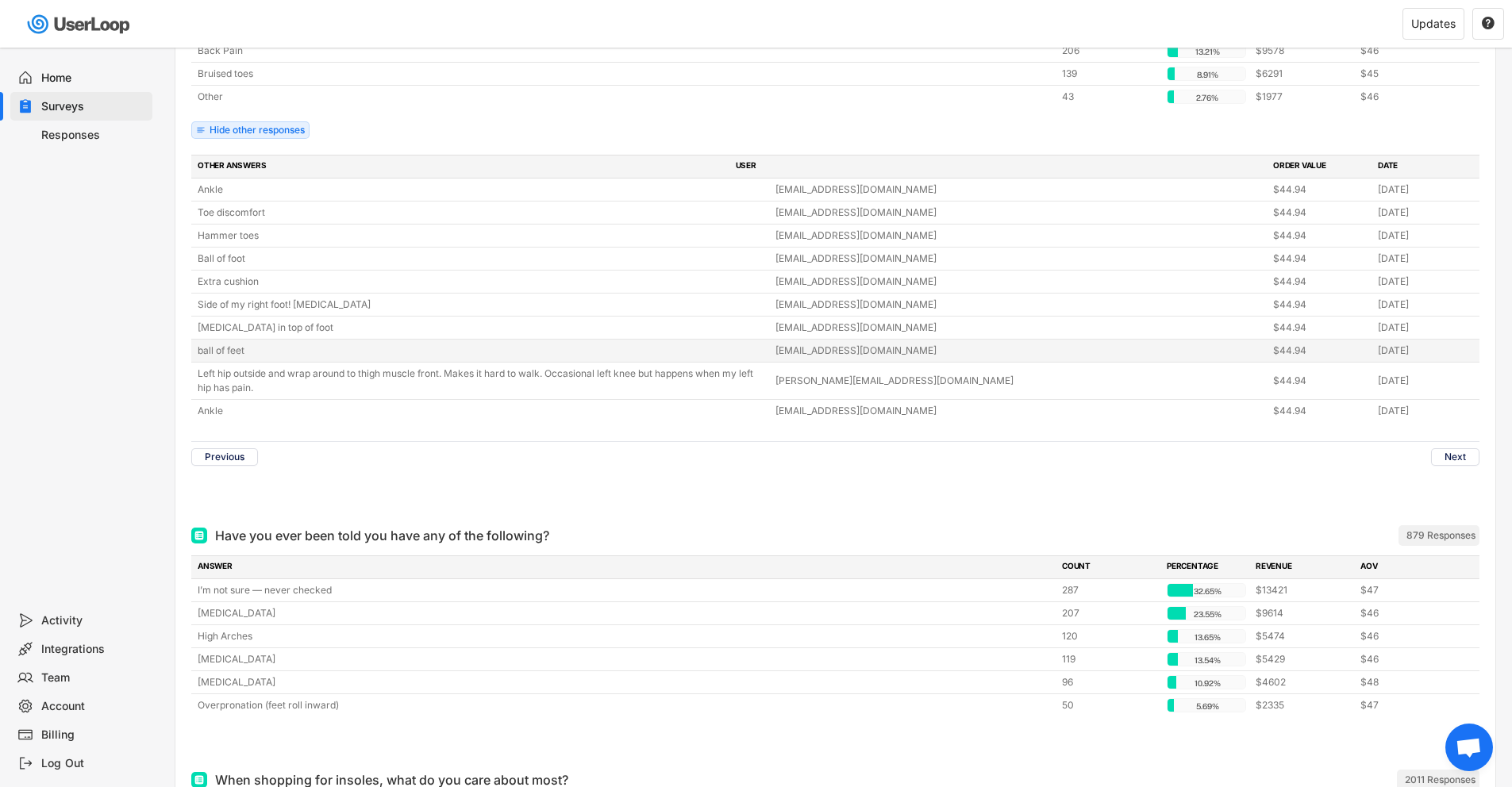
click at [319, 341] on div "ball of feet [EMAIL_ADDRESS][DOMAIN_NAME] $44.94 [DATE]" at bounding box center [835, 351] width 1288 height 22
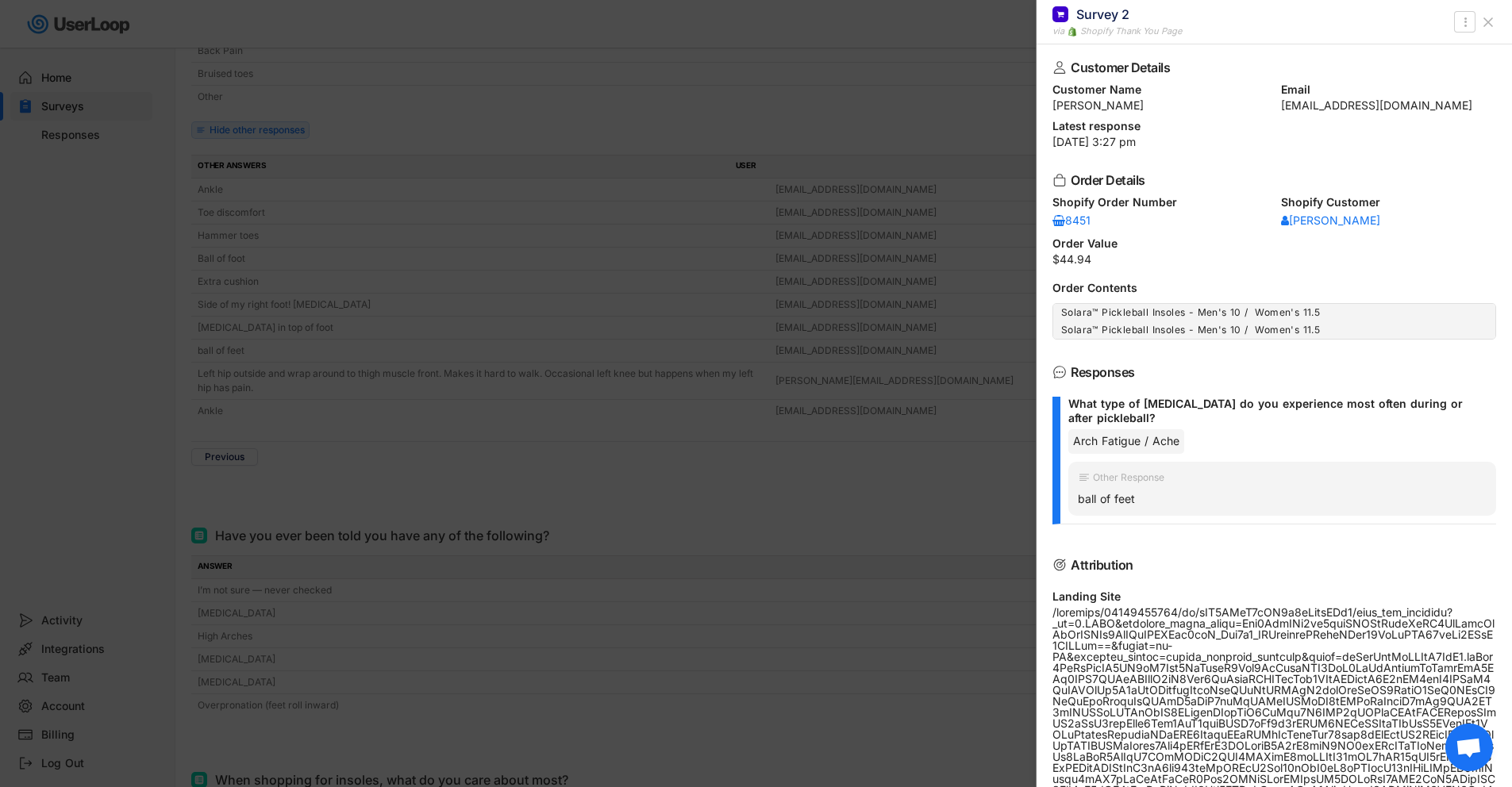
click at [435, 398] on div at bounding box center [756, 394] width 1512 height 787
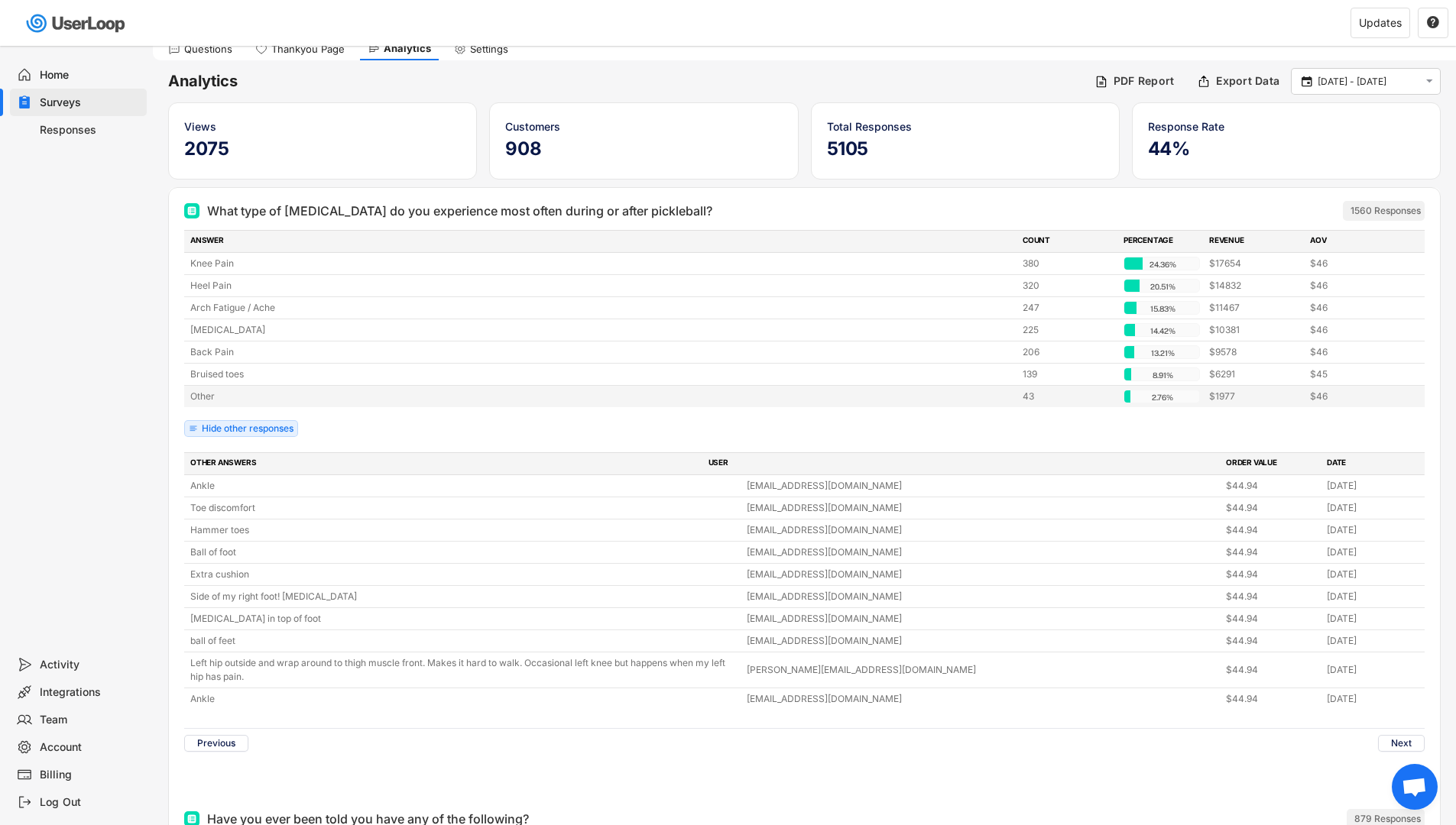
scroll to position [0, 0]
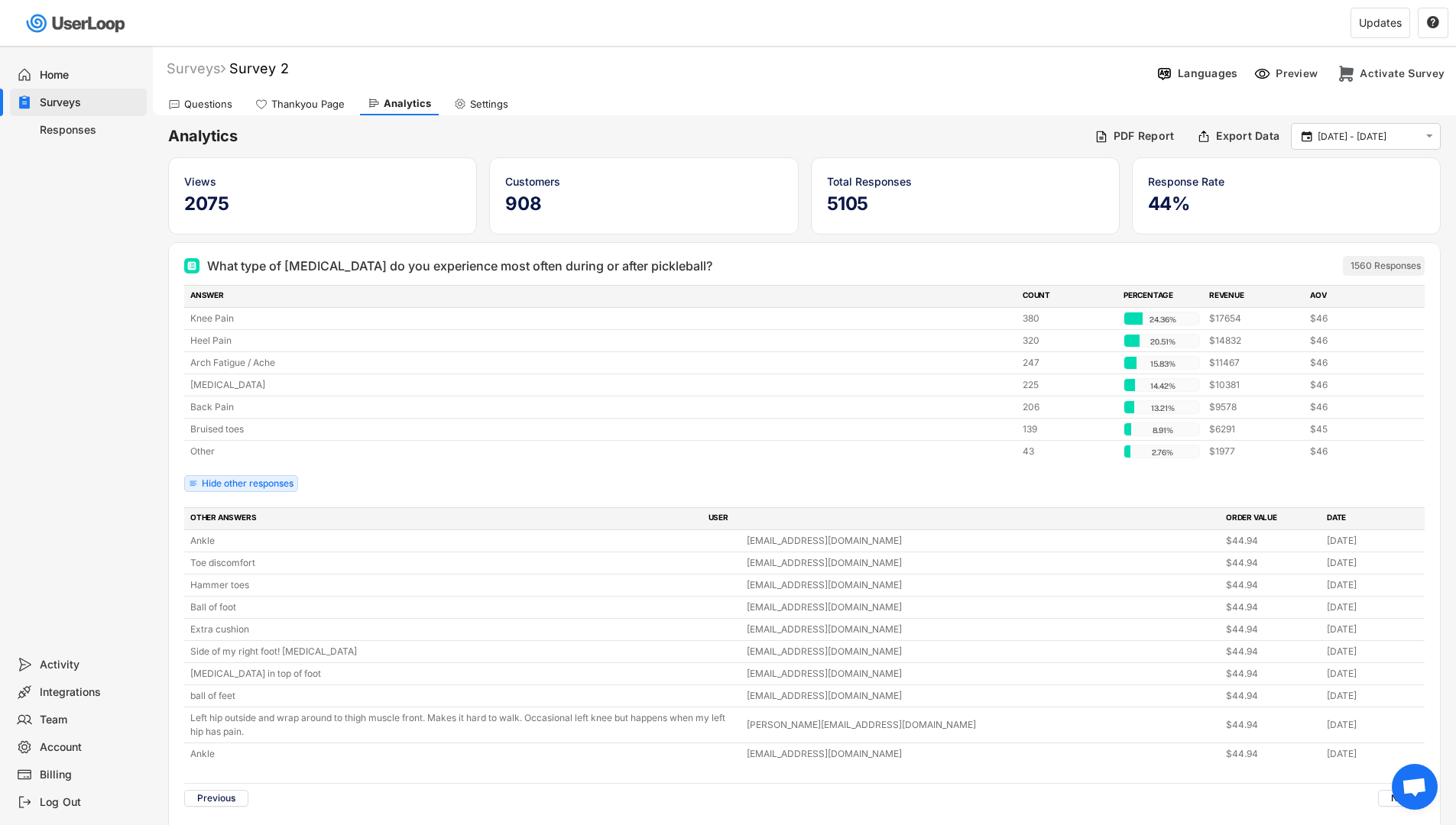
click at [182, 102] on div "Questions" at bounding box center [200, 104] width 80 height 23
